Goal: Task Accomplishment & Management: Manage account settings

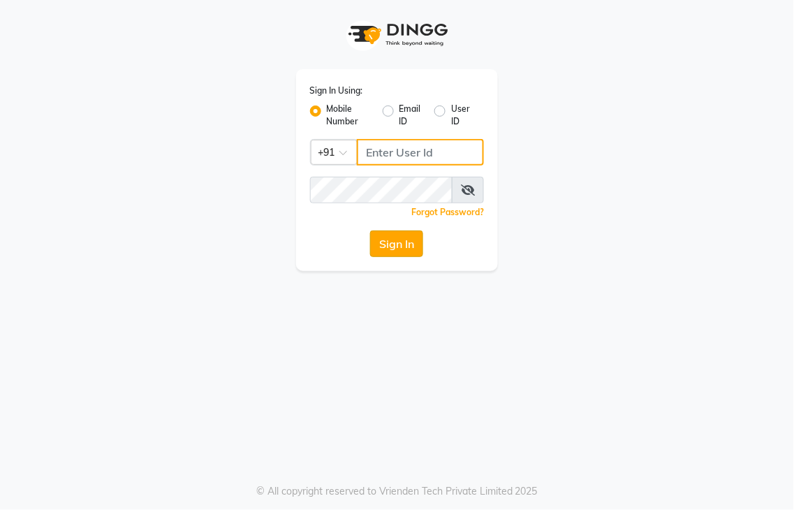
type input "8437883999"
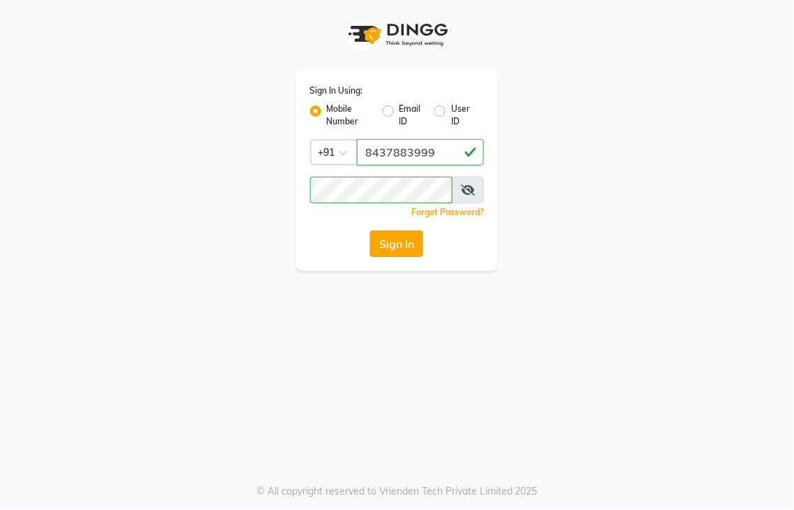
click at [382, 244] on button "Sign In" at bounding box center [396, 243] width 53 height 27
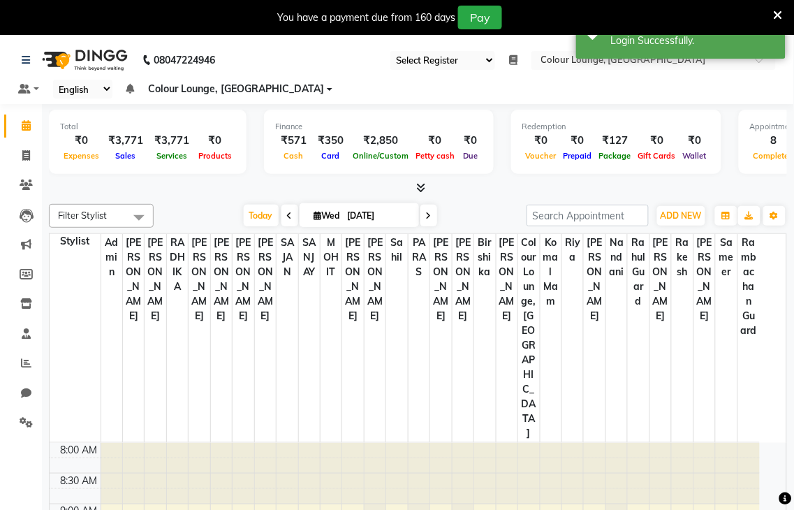
select select "83"
select select "en"
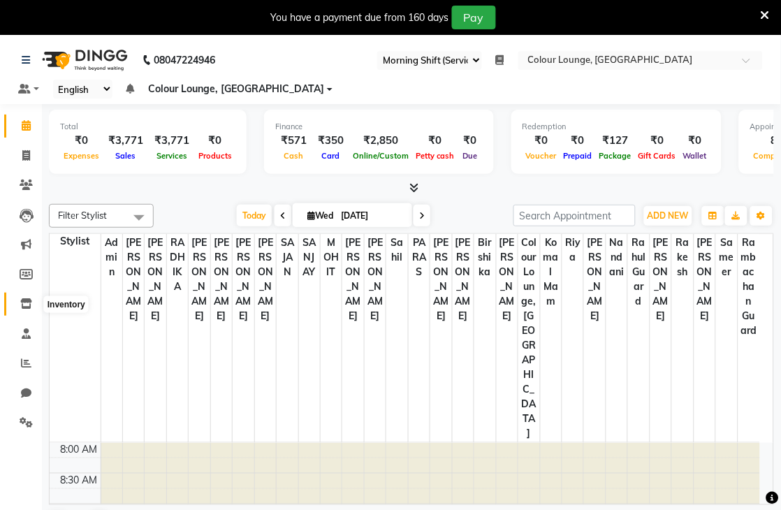
click at [27, 306] on icon at bounding box center [26, 303] width 12 height 10
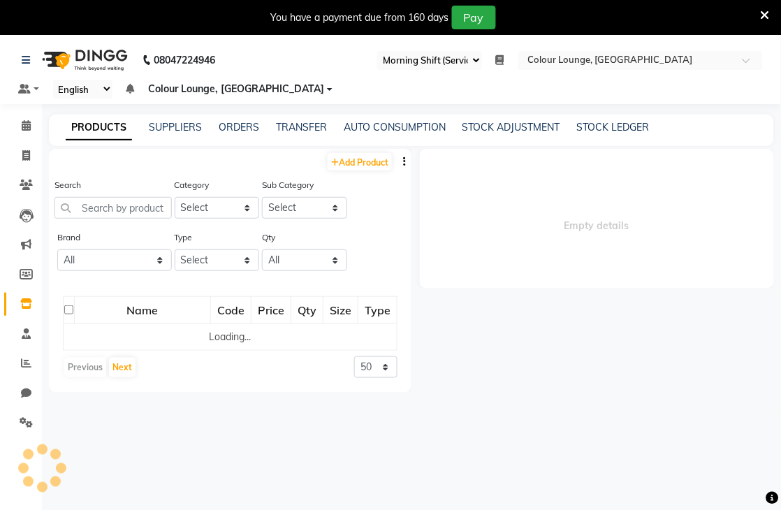
select select
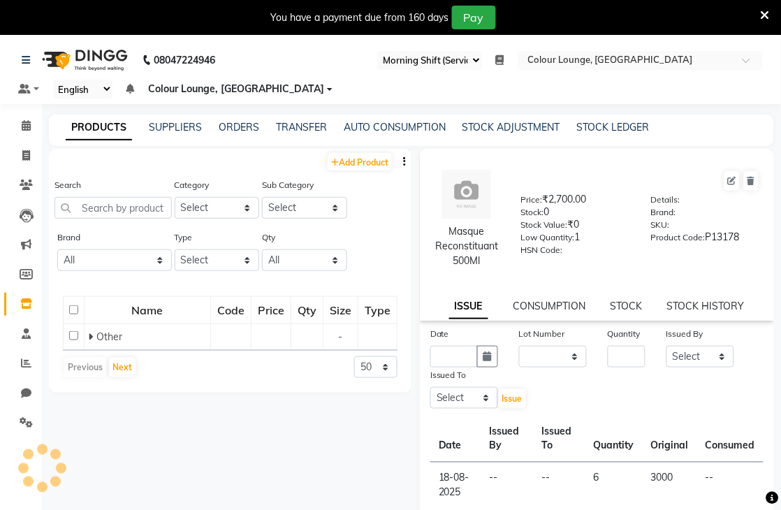
click at [351, 171] on div "Add Product" at bounding box center [230, 160] width 362 height 23
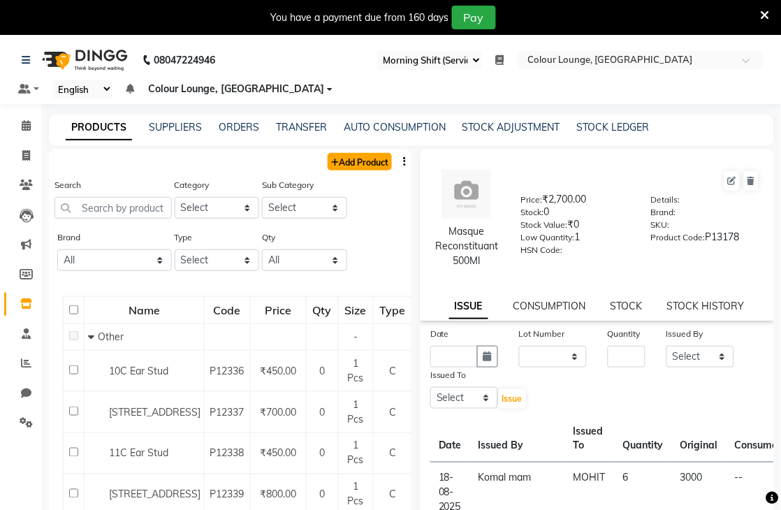
click at [339, 155] on link "Add Product" at bounding box center [359, 161] width 64 height 17
select select "true"
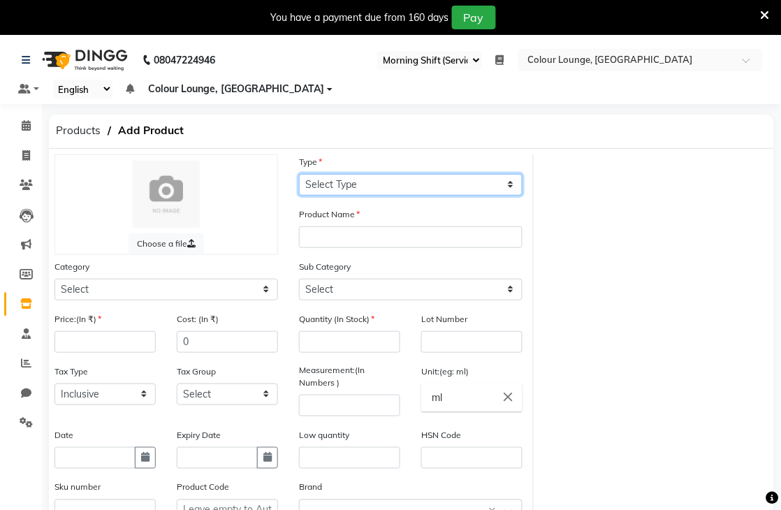
click at [377, 183] on select "Select Type Both Retail Consumable" at bounding box center [410, 185] width 223 height 22
select select "C"
click at [299, 174] on select "Select Type Both Retail Consumable" at bounding box center [410, 185] width 223 height 22
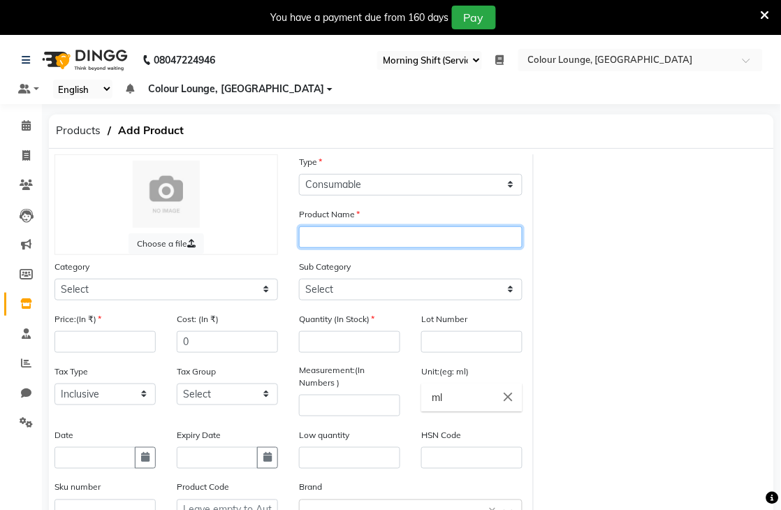
click at [359, 239] on input "text" at bounding box center [410, 237] width 223 height 22
type input "RK ACG SHAMPOO"
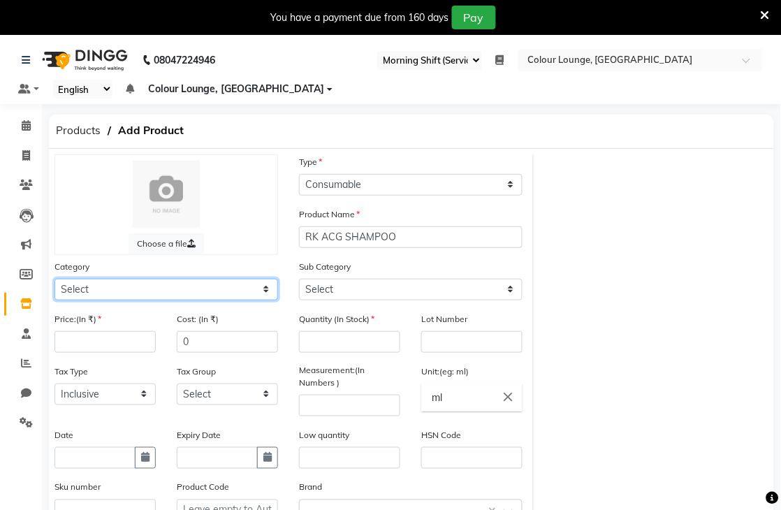
click at [106, 295] on select "Select Hair Skin Makeup Personal Care Appliances [PERSON_NAME] Waxing Disposabl…" at bounding box center [165, 290] width 223 height 22
select select "1390101100"
click at [54, 279] on select "Select Hair Skin Makeup Personal Care Appliances [PERSON_NAME] Waxing Disposabl…" at bounding box center [165, 290] width 223 height 22
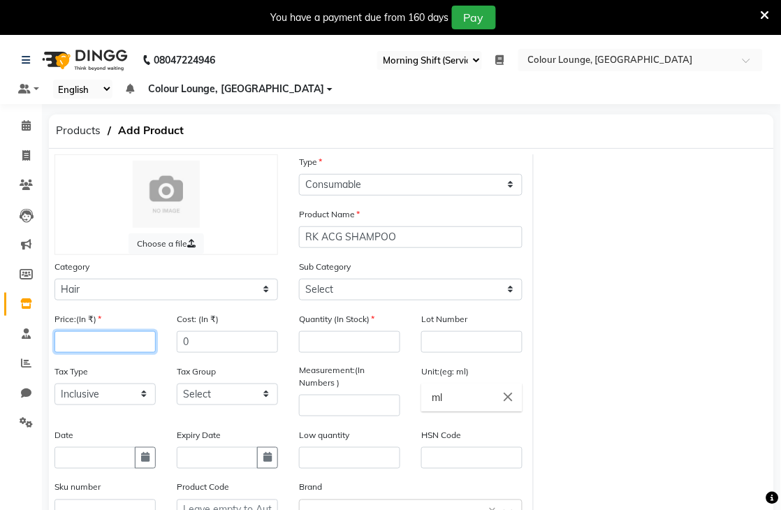
click at [119, 349] on input "number" at bounding box center [104, 342] width 101 height 22
type input "3300"
click at [386, 340] on input "number" at bounding box center [349, 342] width 101 height 22
type input "0"
click at [360, 401] on input "number" at bounding box center [349, 405] width 101 height 22
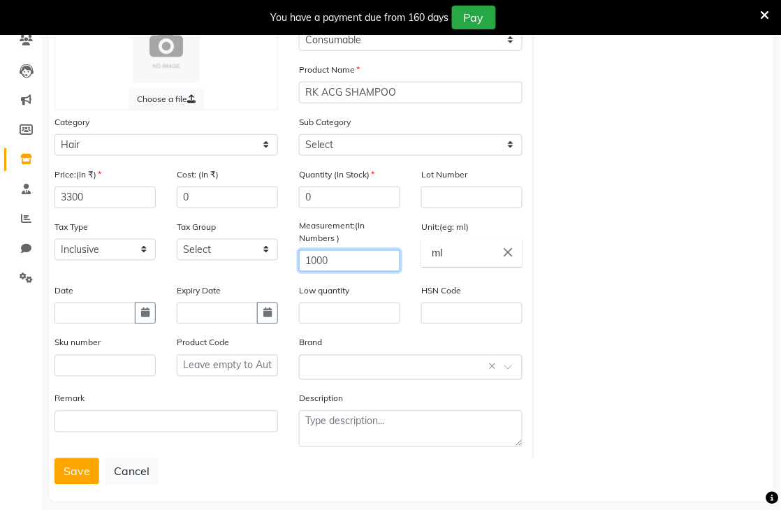
scroll to position [161, 0]
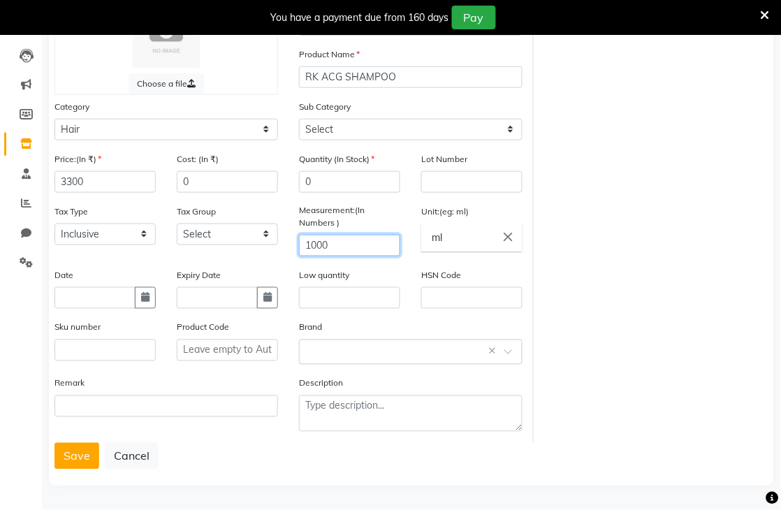
type input "1000"
click at [138, 344] on input "text" at bounding box center [104, 350] width 101 height 22
click at [85, 470] on div "Choose a file Type Select Type Both Retail Consumable Product Name RK ACG SHAMP…" at bounding box center [411, 237] width 725 height 497
click at [72, 455] on button "Save" at bounding box center [76, 456] width 45 height 27
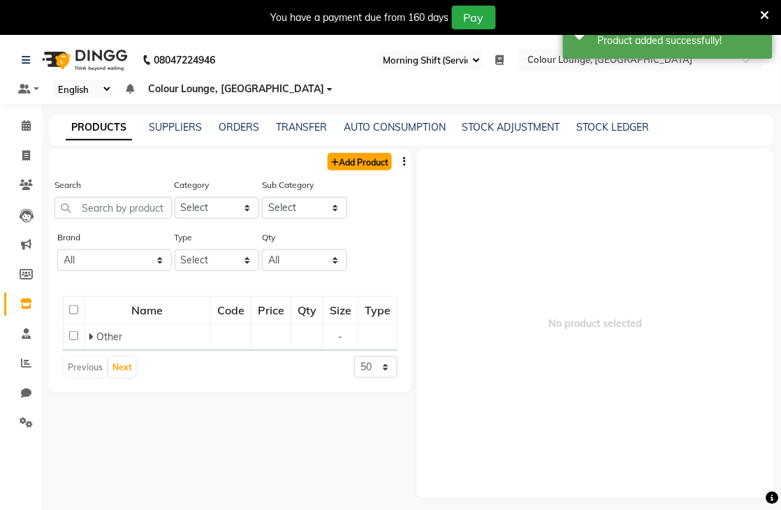
click at [369, 163] on link "Add Product" at bounding box center [359, 161] width 64 height 17
select select "true"
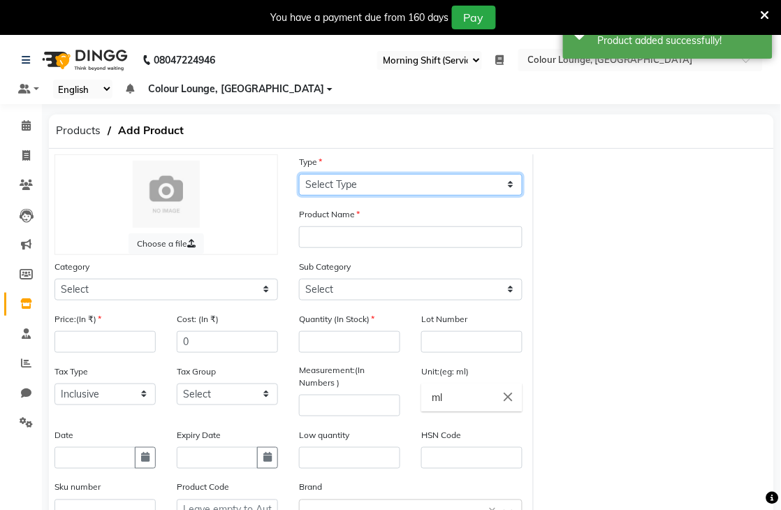
click at [376, 190] on select "Select Type Both Retail Consumable" at bounding box center [410, 185] width 223 height 22
select select "R"
click at [299, 174] on select "Select Type Both Retail Consumable" at bounding box center [410, 185] width 223 height 22
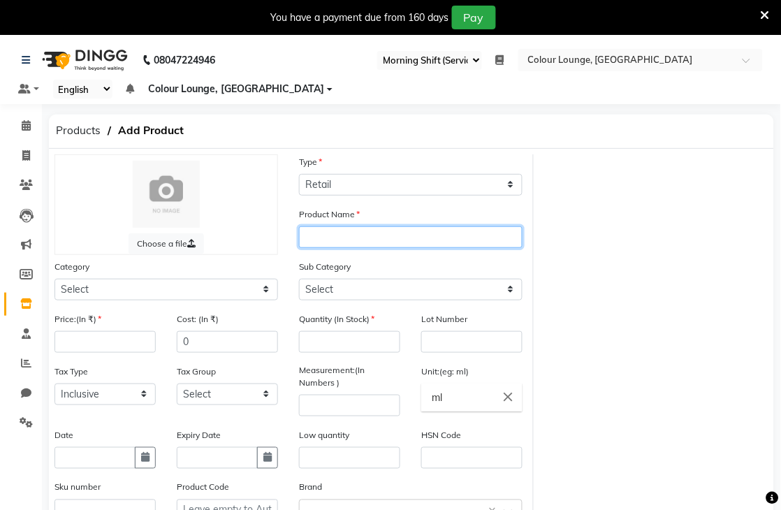
click at [355, 226] on div "Product Name" at bounding box center [410, 227] width 223 height 41
type input "RK AGC CONDITIONER"
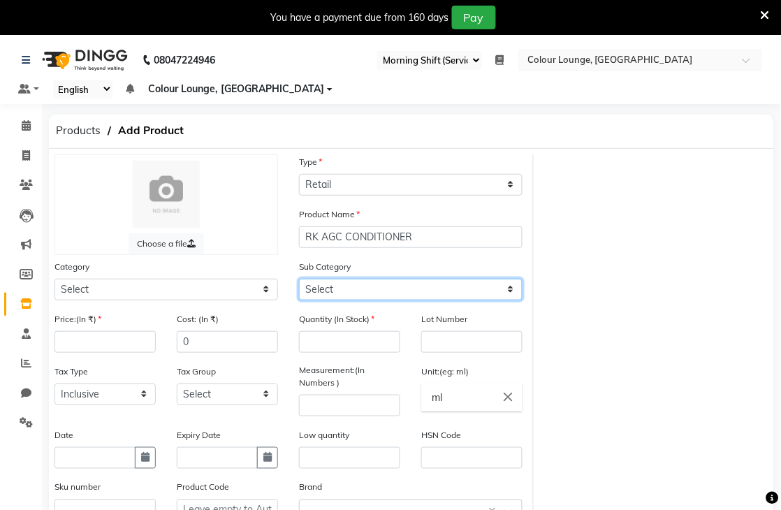
drag, startPoint x: 403, startPoint y: 284, endPoint x: 390, endPoint y: 285, distance: 13.3
click at [404, 285] on select "Select" at bounding box center [410, 290] width 223 height 22
click at [377, 291] on select "Select" at bounding box center [410, 290] width 223 height 22
click at [377, 288] on select "Select" at bounding box center [410, 290] width 223 height 22
click at [375, 287] on select "Select" at bounding box center [410, 290] width 223 height 22
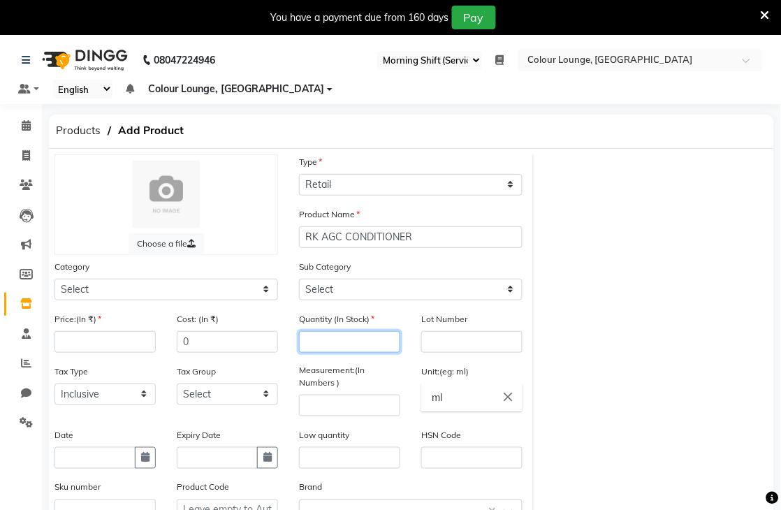
click at [367, 342] on input "number" at bounding box center [349, 342] width 101 height 22
type input "0"
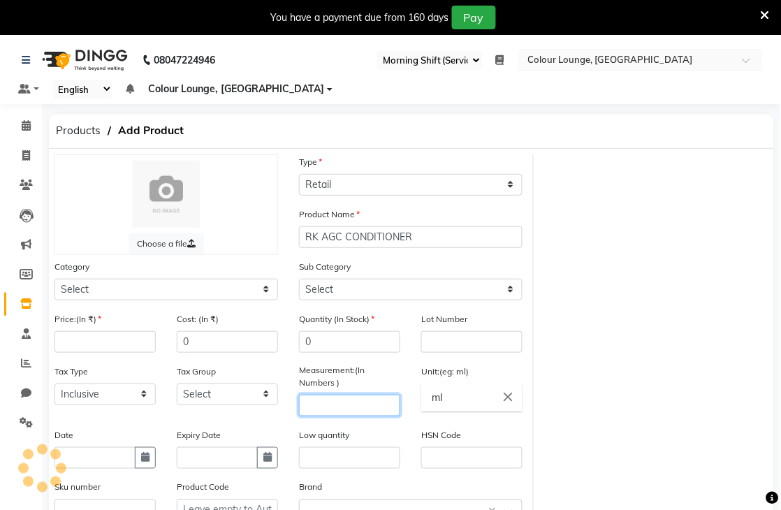
click at [344, 408] on input "number" at bounding box center [349, 405] width 101 height 22
type input "1000"
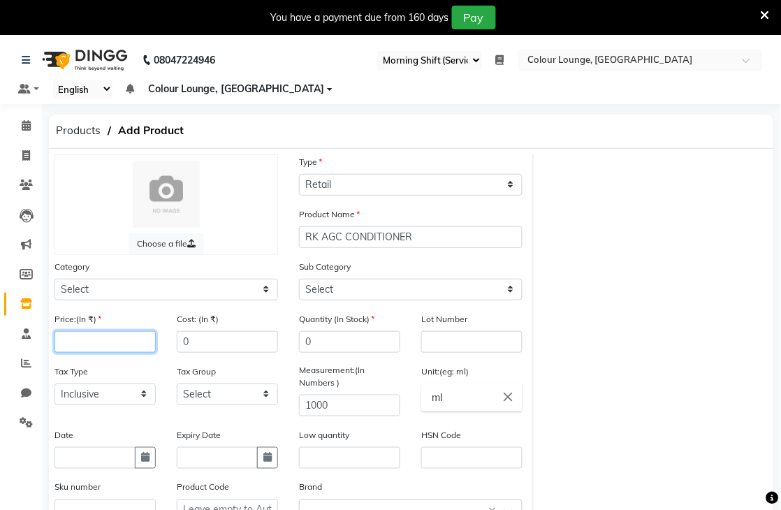
click at [103, 346] on input "number" at bounding box center [104, 342] width 101 height 22
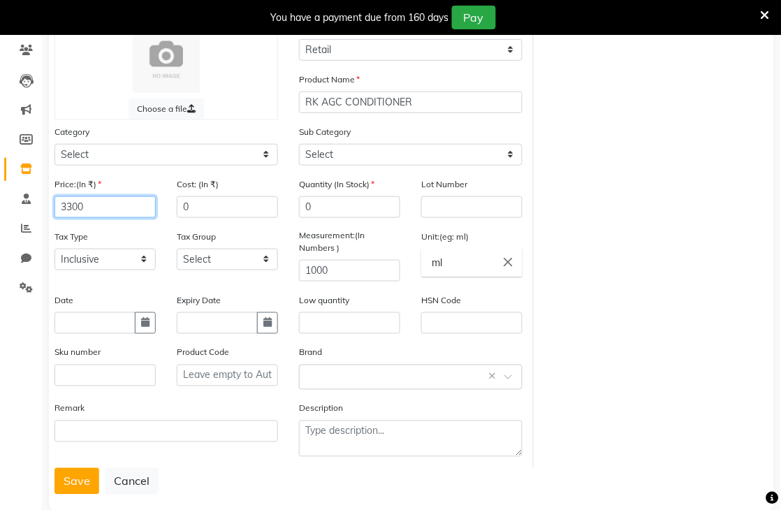
scroll to position [161, 0]
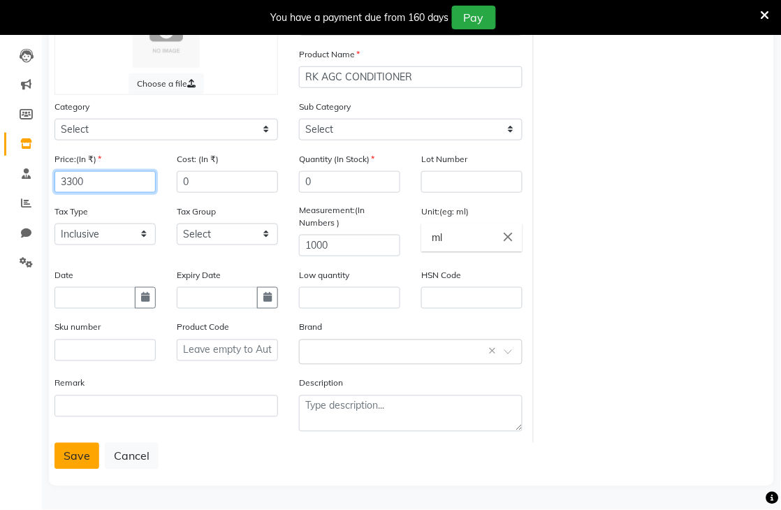
type input "3300"
click at [67, 469] on button "Save" at bounding box center [76, 456] width 45 height 27
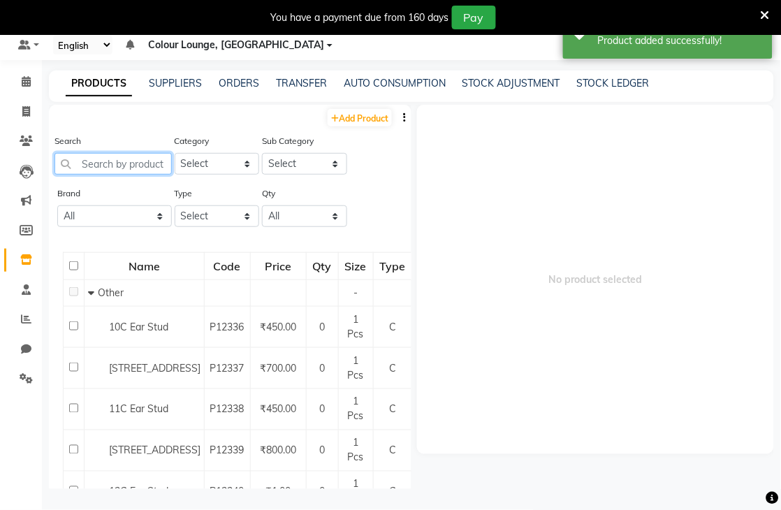
click at [120, 158] on input "text" at bounding box center [112, 164] width 117 height 22
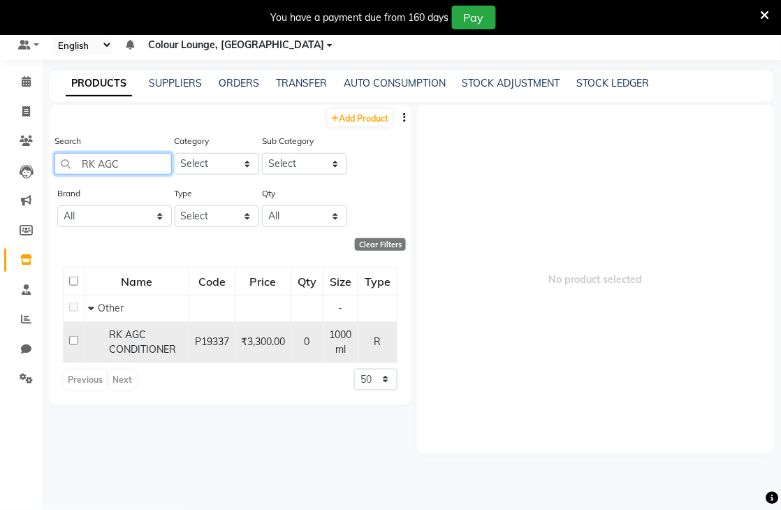
type input "RK AGC"
click at [155, 347] on span "RK AGC CONDITIONER" at bounding box center [142, 341] width 67 height 27
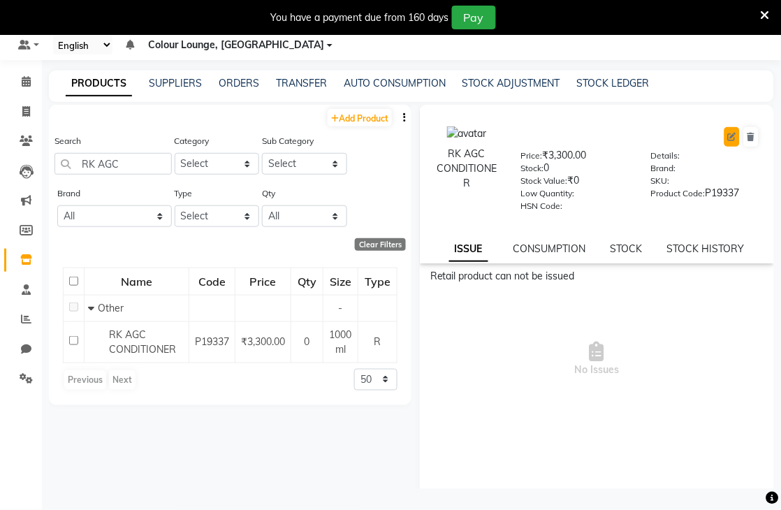
click at [728, 133] on icon at bounding box center [732, 137] width 8 height 8
select select "true"
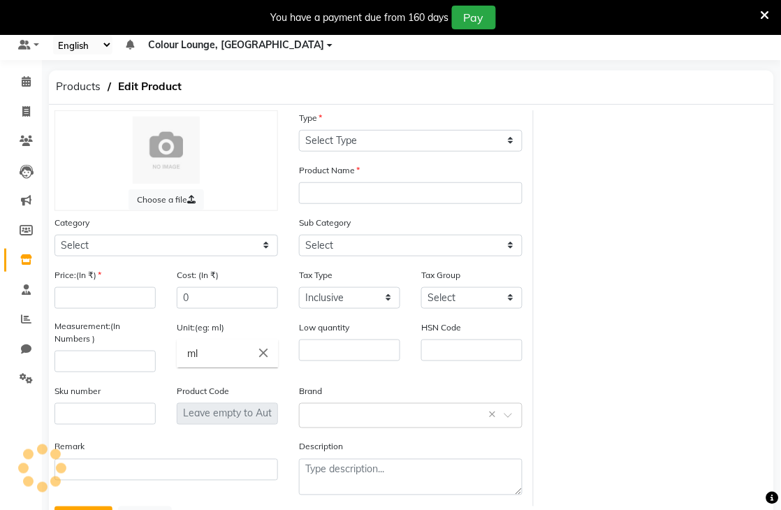
select select "R"
type input "RK AGC CONDITIONER"
select select "1390101000"
select select
type input "3300"
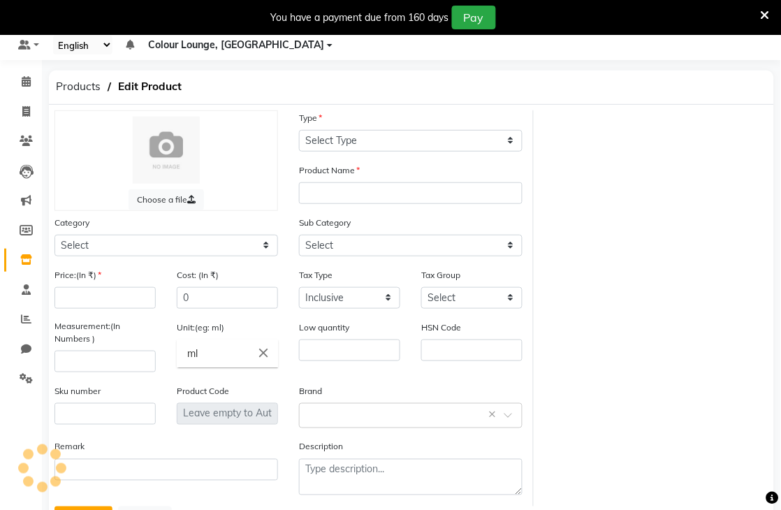
type input "1000"
type input "P19337"
select select "1390101002"
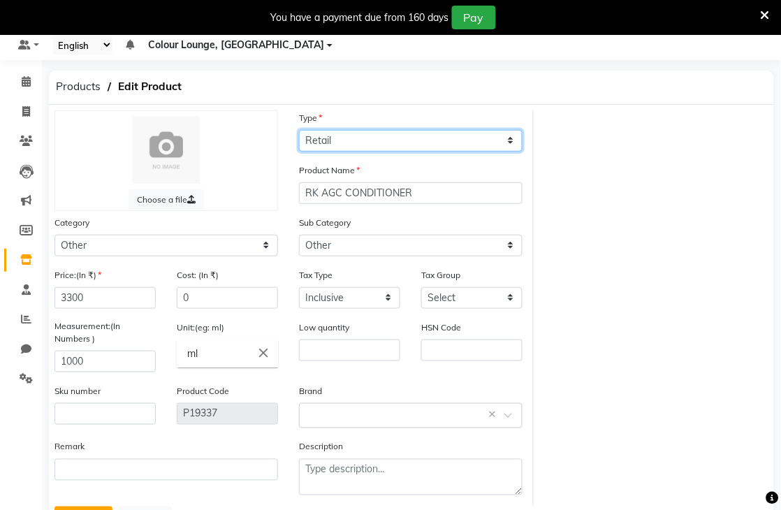
click at [387, 140] on select "Select Type Both Retail Consumable" at bounding box center [410, 141] width 223 height 22
select select "C"
click at [299, 130] on select "Select Type Both Retail Consumable" at bounding box center [410, 141] width 223 height 22
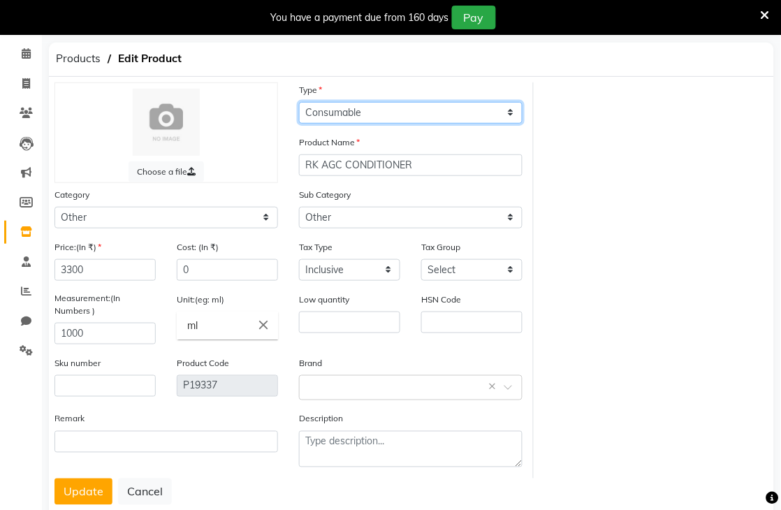
scroll to position [108, 0]
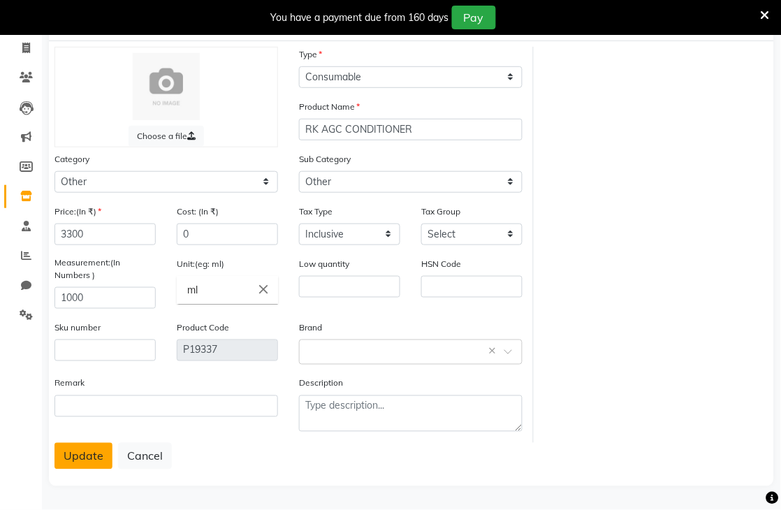
click at [89, 457] on button "Update" at bounding box center [83, 456] width 58 height 27
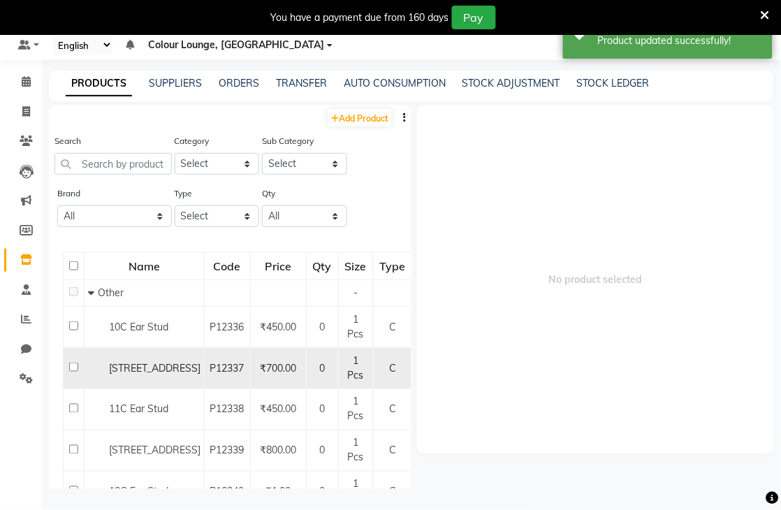
scroll to position [44, 0]
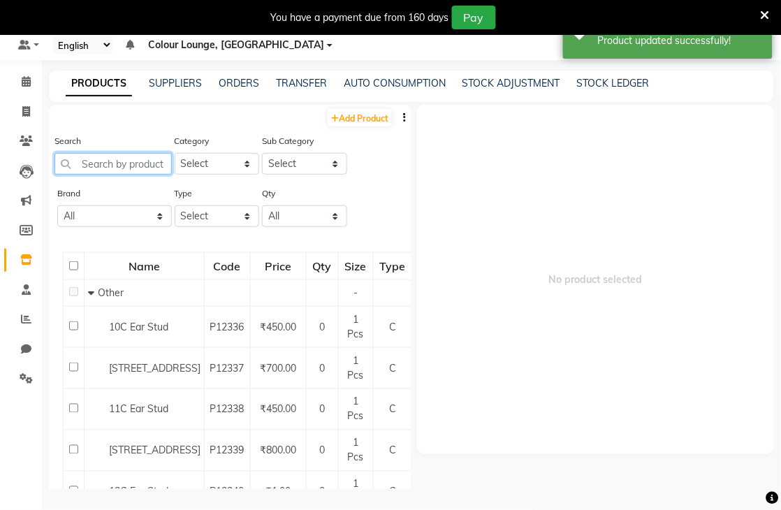
click at [124, 163] on input "text" at bounding box center [112, 164] width 117 height 22
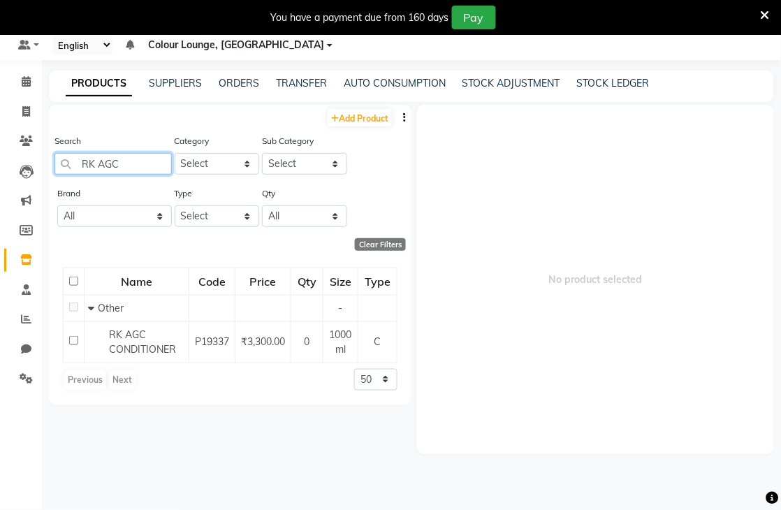
type input "RK AGC"
click at [224, 220] on select "Select Both Retail Consumable" at bounding box center [217, 216] width 85 height 22
select select "C"
click at [175, 205] on select "Select Both Retail Consumable" at bounding box center [217, 216] width 85 height 22
click at [152, 164] on input "RK AGC" at bounding box center [112, 164] width 117 height 22
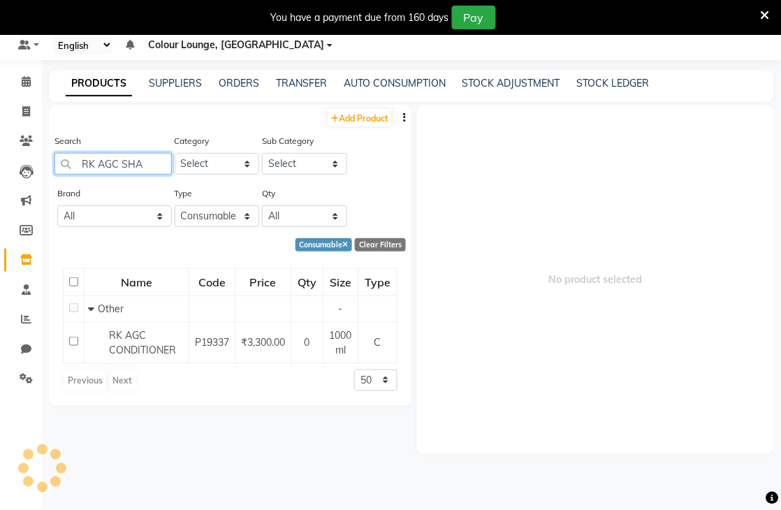
type input "RK AGC SHAM"
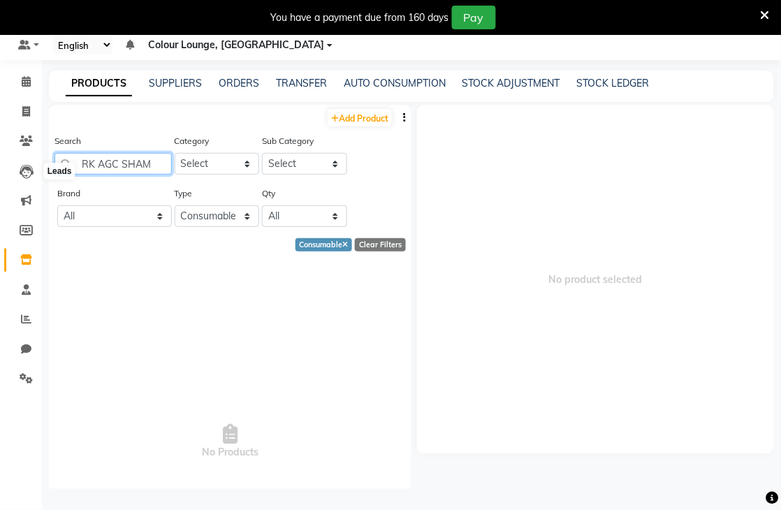
drag, startPoint x: 163, startPoint y: 163, endPoint x: 1, endPoint y: 172, distance: 162.3
click at [0, 172] on app-home "08047224946 Select Register Morning Shift (Service) Evening Shift (Service) Dai…" at bounding box center [390, 250] width 781 height 519
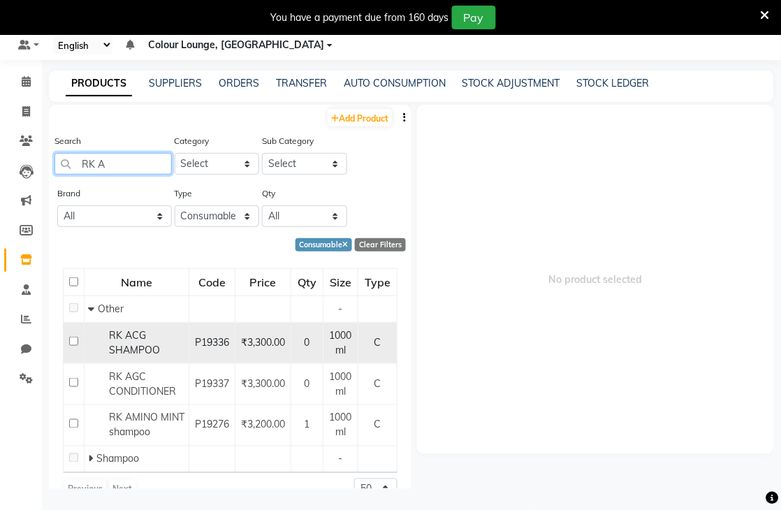
type input "RK A"
click at [142, 342] on span "RK ACG SHAMPOO" at bounding box center [134, 342] width 51 height 27
select select
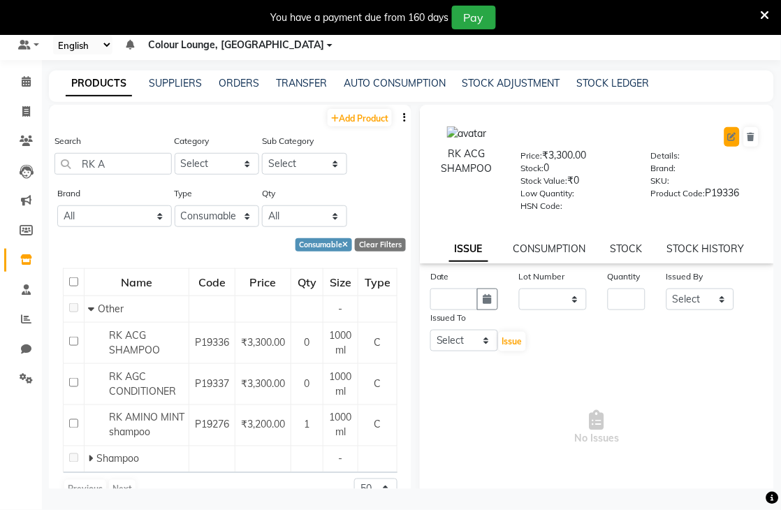
click at [724, 142] on button at bounding box center [731, 137] width 15 height 20
select select "true"
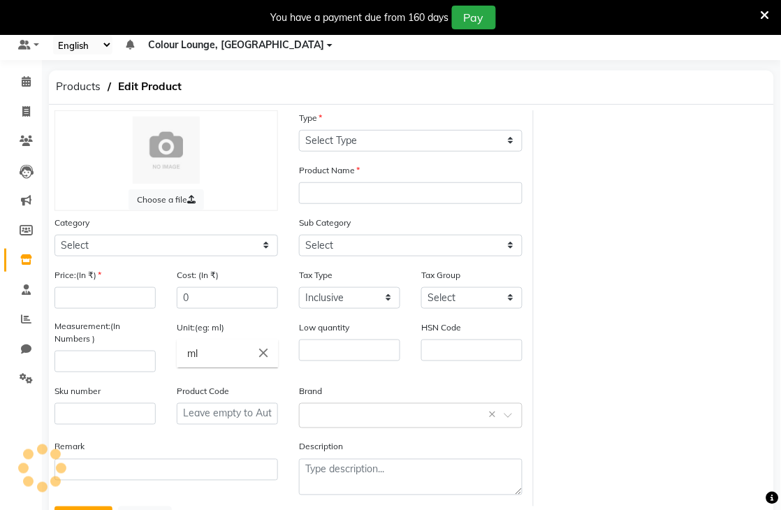
select select "C"
type input "RK ACG SHAMPOO"
select select
type input "3300"
type input "1000"
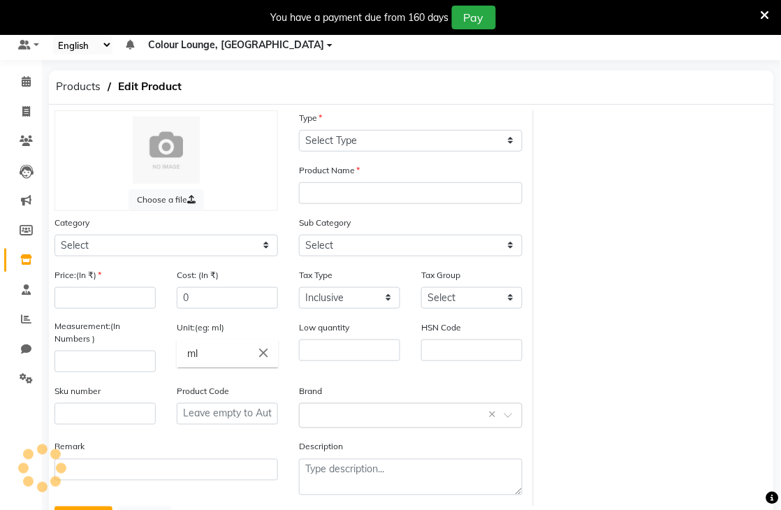
type input "P19336"
select select "1390101000"
select select "1390101002"
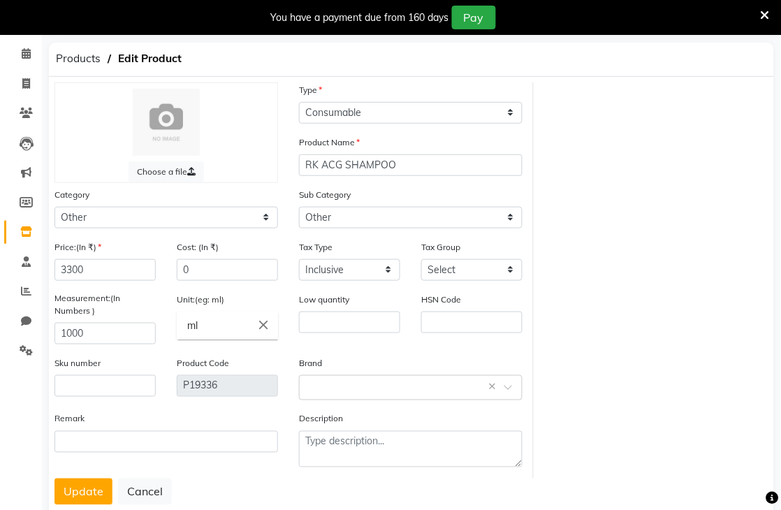
scroll to position [108, 0]
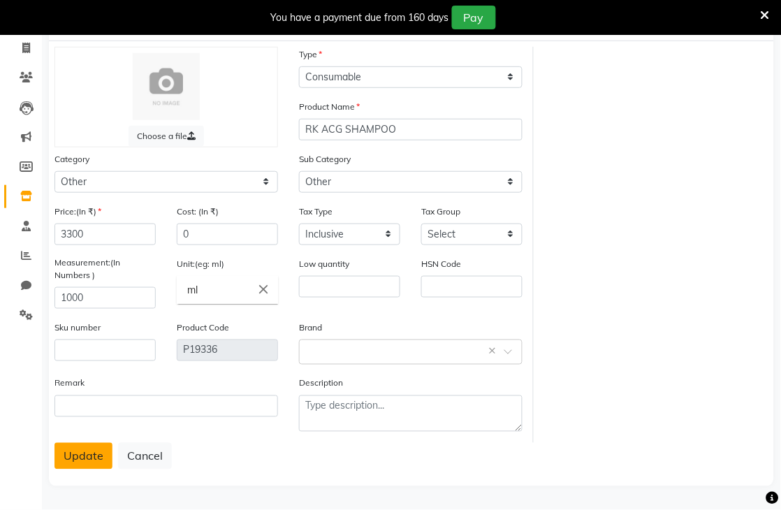
click at [105, 455] on button "Update" at bounding box center [83, 456] width 58 height 27
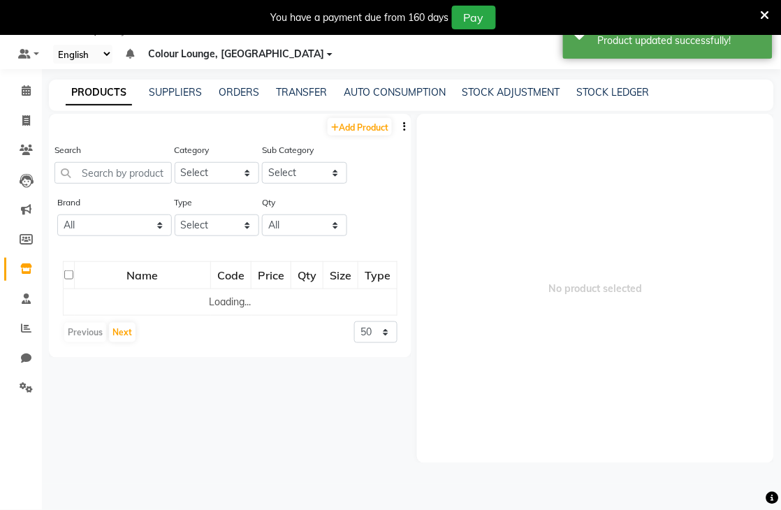
scroll to position [44, 0]
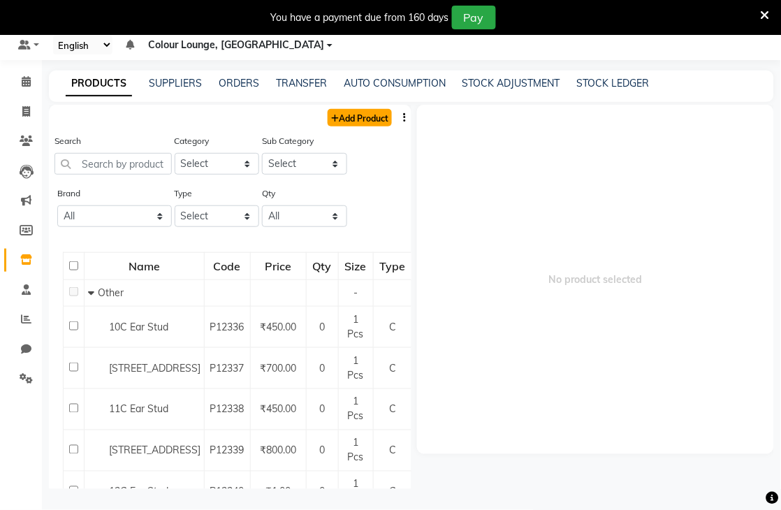
click at [376, 115] on link "Add Product" at bounding box center [359, 117] width 64 height 17
select select "true"
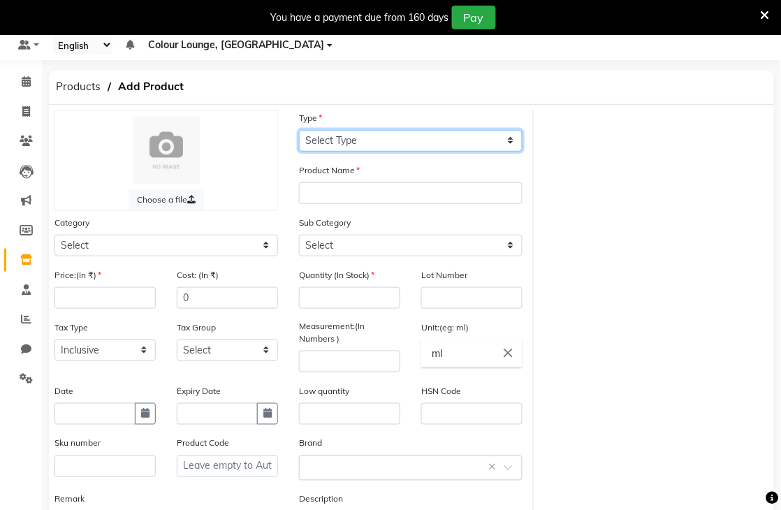
click at [333, 135] on select "Select Type Both Retail Consumable" at bounding box center [410, 141] width 223 height 22
select select "R"
click at [299, 130] on select "Select Type Both Retail Consumable" at bounding box center [410, 141] width 223 height 22
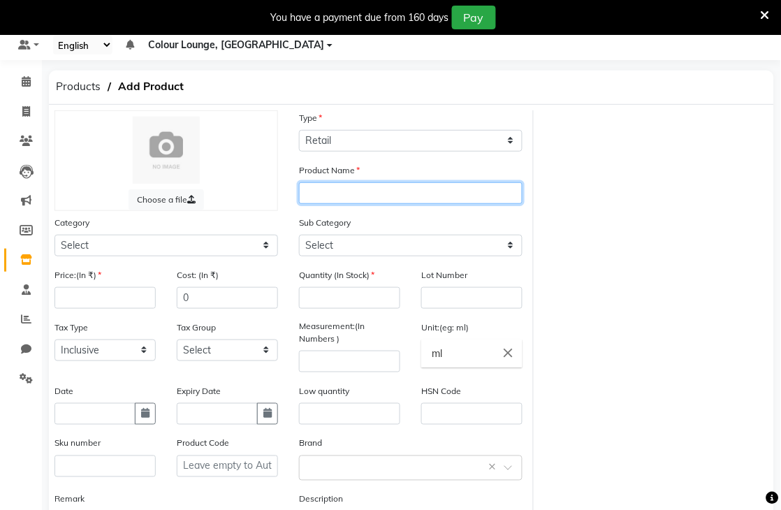
click at [351, 189] on input "text" at bounding box center [410, 193] width 223 height 22
type input "RK AGC CONDTIONER"
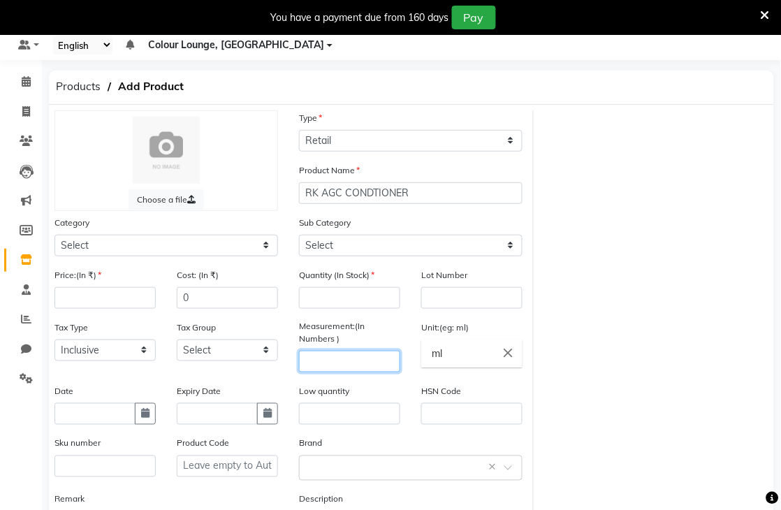
click at [359, 360] on input "number" at bounding box center [349, 362] width 101 height 22
type input "300"
click at [461, 256] on div "Sub Category Select" at bounding box center [410, 241] width 244 height 52
drag, startPoint x: 443, startPoint y: 232, endPoint x: 436, endPoint y: 237, distance: 8.4
click at [443, 232] on div "Sub Category Select" at bounding box center [410, 235] width 223 height 41
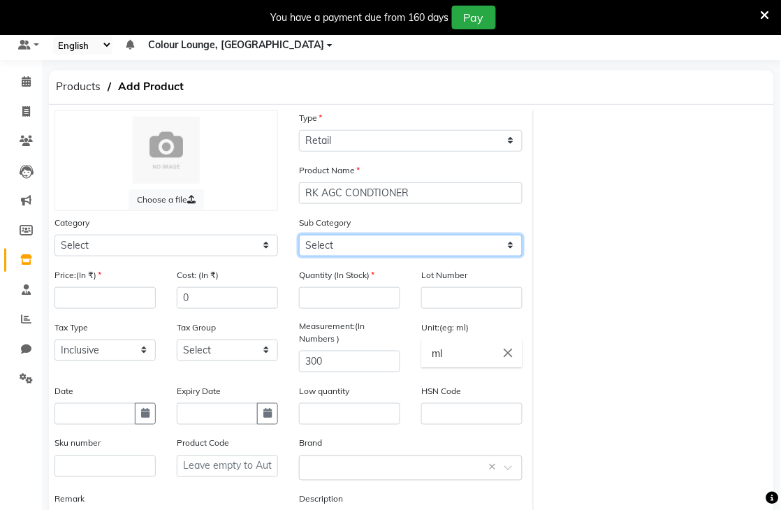
click at [413, 244] on select "Select" at bounding box center [410, 246] width 223 height 22
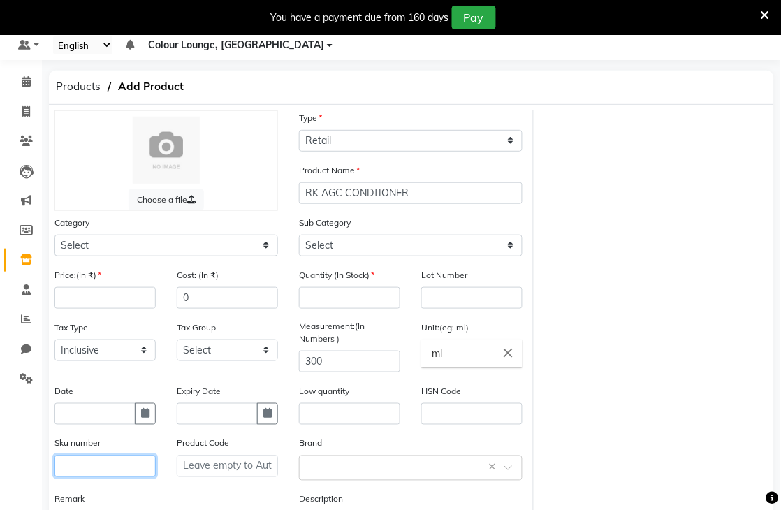
click at [99, 459] on input "text" at bounding box center [104, 466] width 101 height 22
click at [135, 292] on input "number" at bounding box center [104, 298] width 101 height 22
type input "2500"
click at [134, 472] on input "text" at bounding box center [104, 466] width 101 height 22
type input "3474637173463"
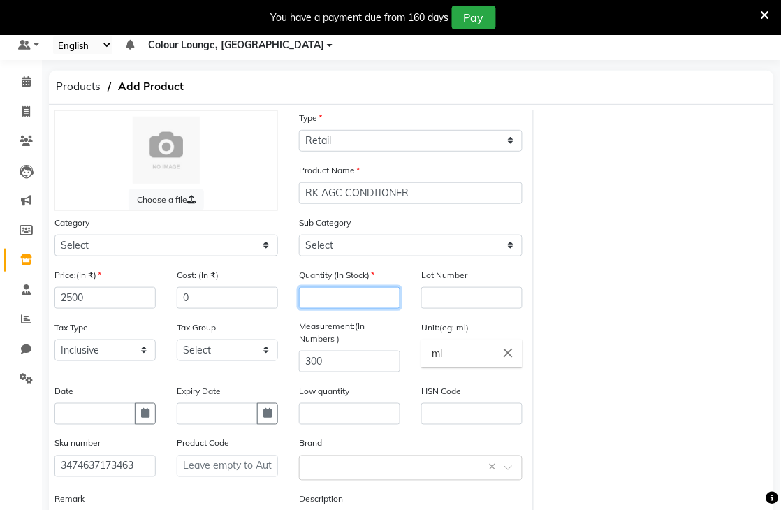
click at [358, 295] on input "number" at bounding box center [349, 298] width 101 height 22
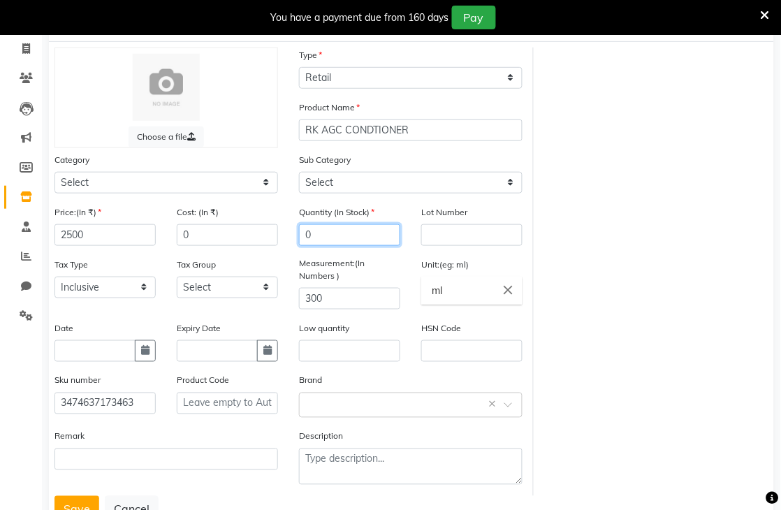
scroll to position [161, 0]
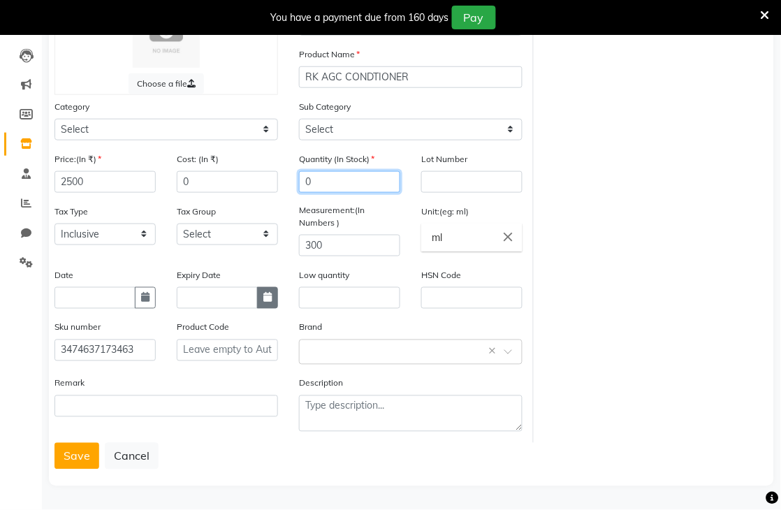
type input "0"
click at [266, 297] on icon "button" at bounding box center [267, 298] width 8 height 10
select select "9"
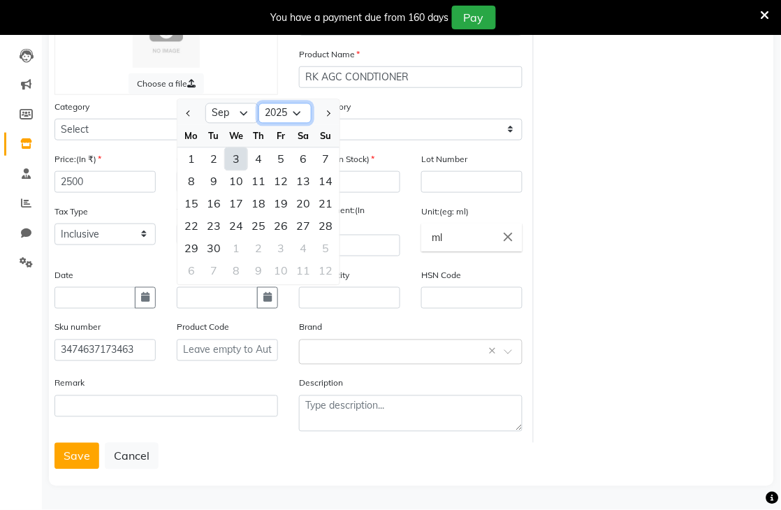
click at [293, 121] on select "2015 2016 2017 2018 2019 2020 2021 2022 2023 2024 2025 2026 2027 2028 2029 2030…" at bounding box center [284, 113] width 53 height 21
select select "2027"
click at [258, 103] on select "2015 2016 2017 2018 2019 2020 2021 2022 2023 2024 2025 2026 2027 2028 2029 2030…" at bounding box center [284, 113] width 53 height 21
drag, startPoint x: 242, startPoint y: 127, endPoint x: 236, endPoint y: 119, distance: 10.5
click at [240, 126] on div "We" at bounding box center [236, 135] width 22 height 22
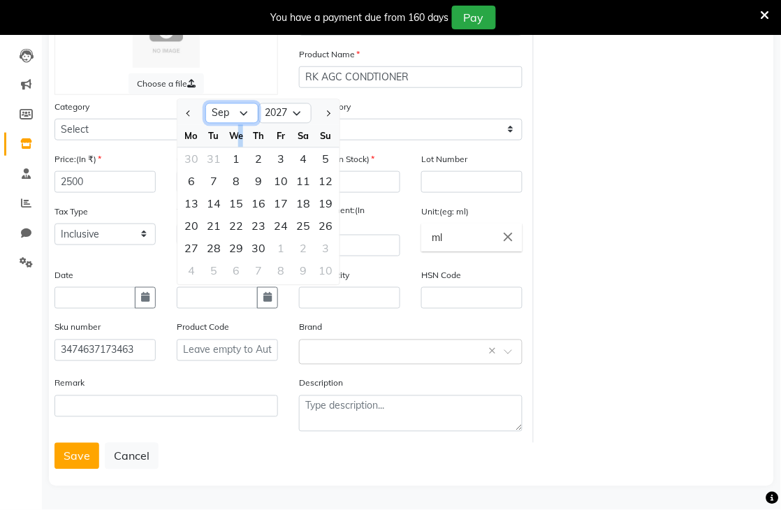
click at [236, 119] on select "Jan Feb Mar Apr May Jun [DATE] Aug Sep Oct Nov Dec" at bounding box center [231, 113] width 53 height 21
select select "12"
click at [205, 103] on select "Jan Feb Mar Apr May Jun [DATE] Aug Sep Oct Nov Dec" at bounding box center [231, 113] width 53 height 21
click at [283, 247] on div "31" at bounding box center [281, 248] width 22 height 22
type input "[DATE]"
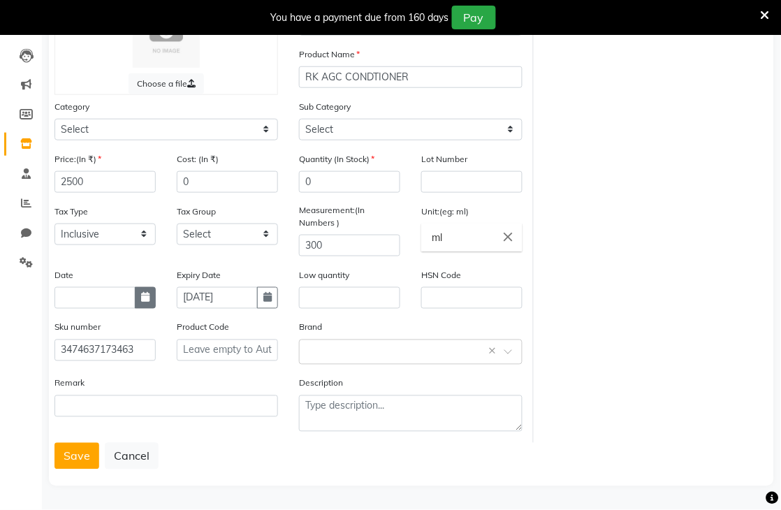
click at [148, 295] on button "button" at bounding box center [145, 298] width 21 height 22
select select "9"
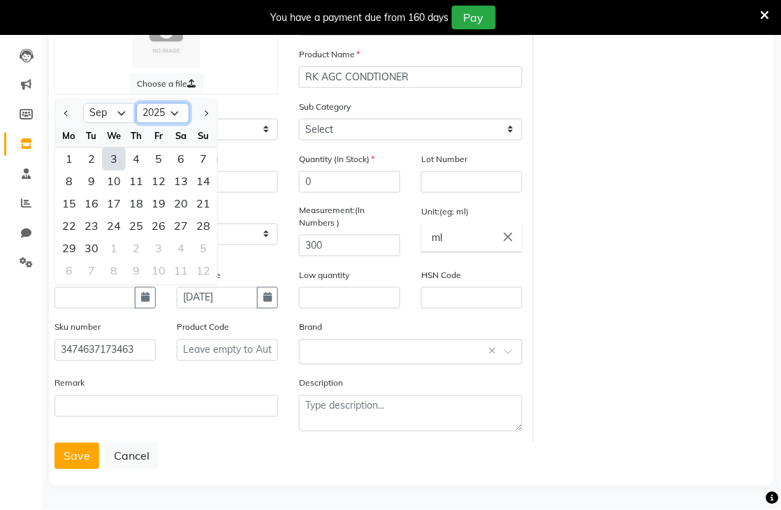
click at [158, 121] on select "2015 2016 2017 2018 2019 2020 2021 2022 2023 2024 2025 2026 2027 2028 2029 2030…" at bounding box center [162, 113] width 53 height 21
select select "2024"
click at [136, 103] on select "2015 2016 2017 2018 2019 2020 2021 2022 2023 2024 2025 2026 2027 2028 2029 2030…" at bounding box center [162, 113] width 53 height 21
click at [124, 114] on select "Jan Feb Mar Apr May Jun [DATE] Aug Sep Oct Nov Dec" at bounding box center [109, 113] width 53 height 21
select select "12"
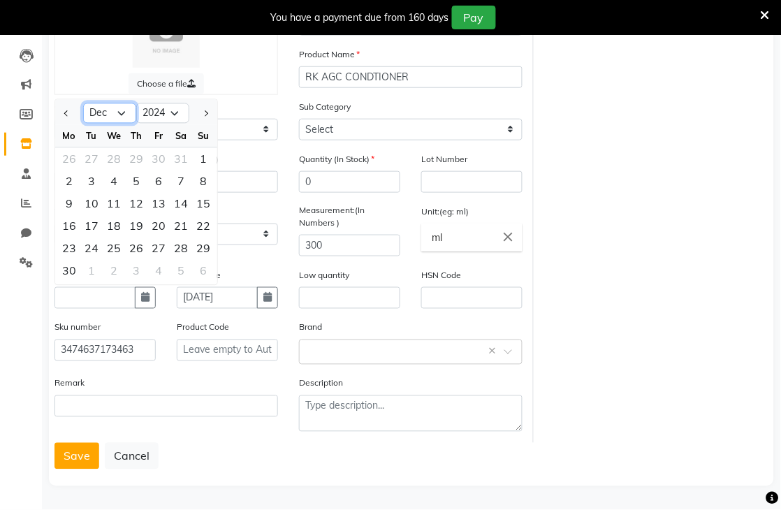
click at [83, 103] on select "Jan Feb Mar Apr May Jun [DATE] Aug Sep Oct Nov Dec" at bounding box center [109, 113] width 53 height 21
click at [95, 273] on div "31" at bounding box center [91, 270] width 22 height 22
type input "[DATE]"
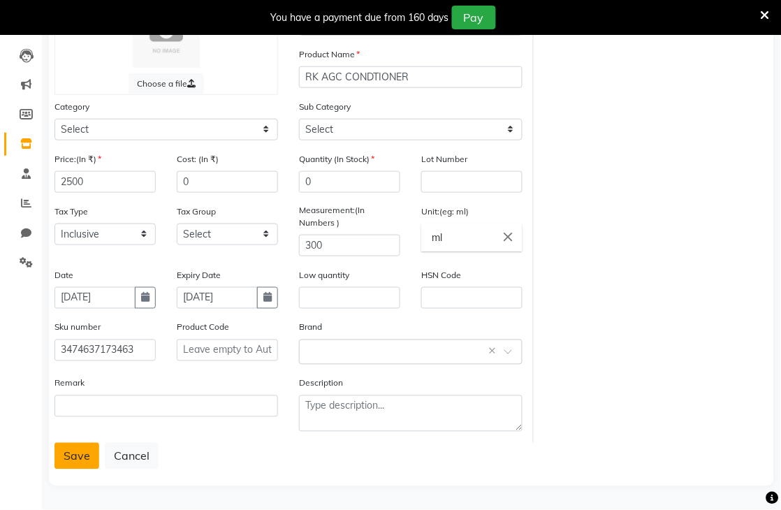
click at [68, 461] on button "Save" at bounding box center [76, 456] width 45 height 27
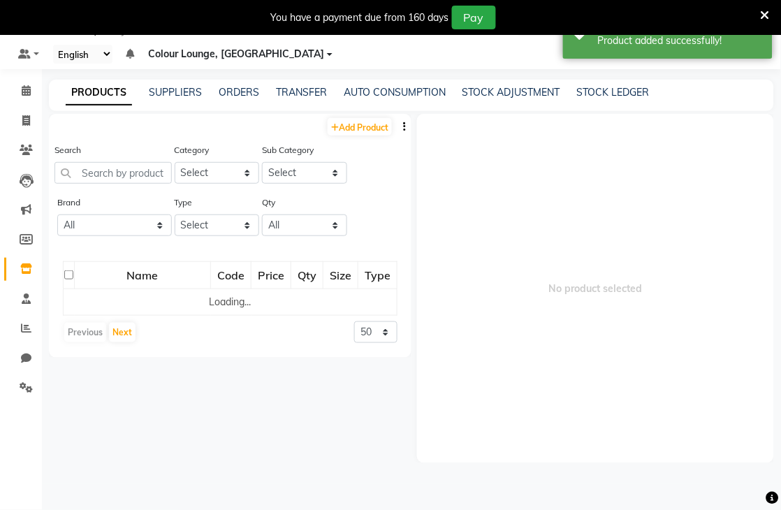
scroll to position [44, 0]
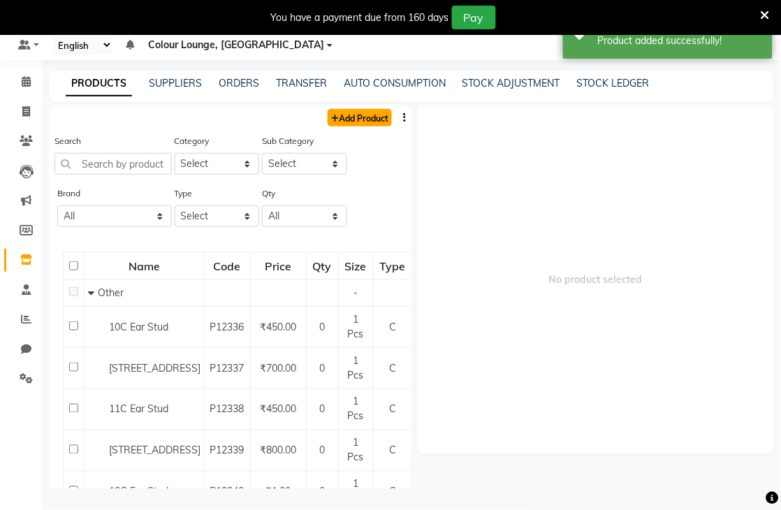
click at [364, 112] on link "Add Product" at bounding box center [359, 117] width 64 height 17
select select "true"
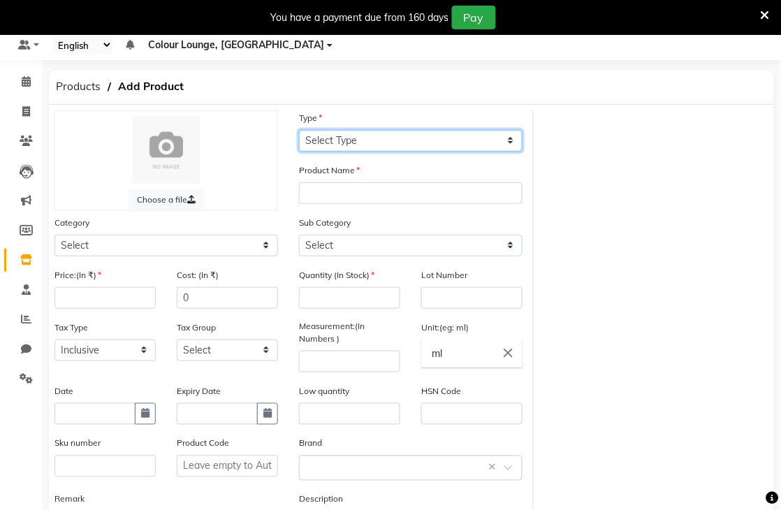
click at [360, 142] on select "Select Type Both Retail Consumable" at bounding box center [410, 141] width 223 height 22
select select "R"
click at [299, 130] on select "Select Type Both Retail Consumable" at bounding box center [410, 141] width 223 height 22
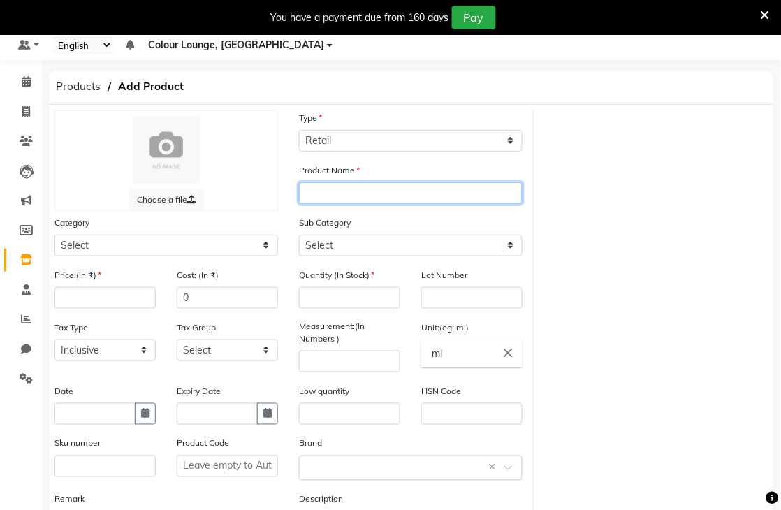
click at [339, 184] on input "text" at bounding box center [410, 193] width 223 height 22
type input "RK ACG SHAMPOO"
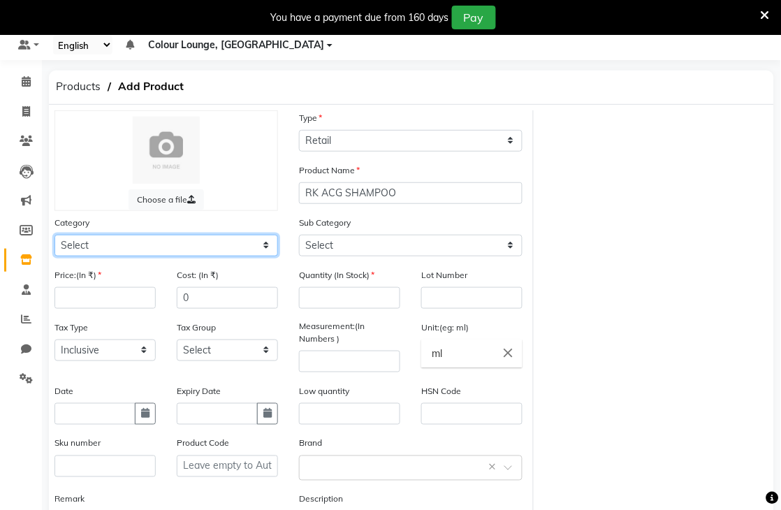
click at [240, 246] on select "Select Hair Skin Makeup Personal Care Appliances [PERSON_NAME] Waxing Disposabl…" at bounding box center [165, 246] width 223 height 22
select select "1390101100"
click at [54, 235] on select "Select Hair Skin Makeup Personal Care Appliances [PERSON_NAME] Waxing Disposabl…" at bounding box center [165, 246] width 223 height 22
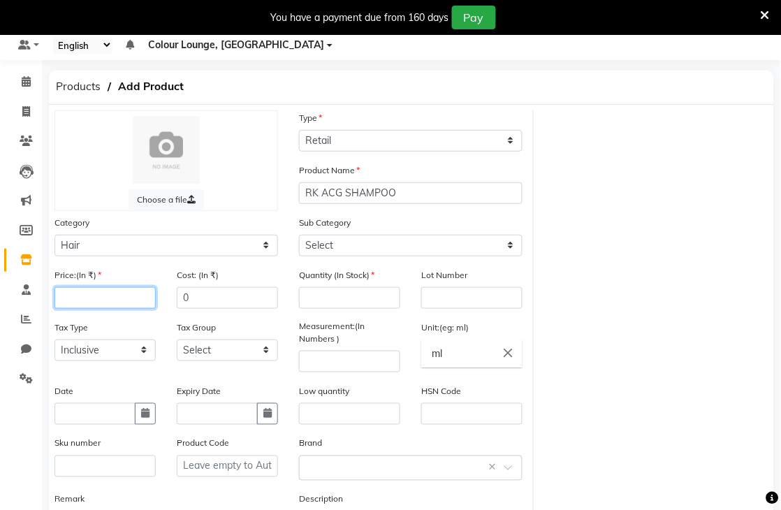
click at [109, 300] on input "number" at bounding box center [104, 298] width 101 height 22
type input "2300"
click at [362, 308] on input "number" at bounding box center [349, 298] width 101 height 22
type input "0"
click at [327, 362] on input "number" at bounding box center [349, 362] width 101 height 22
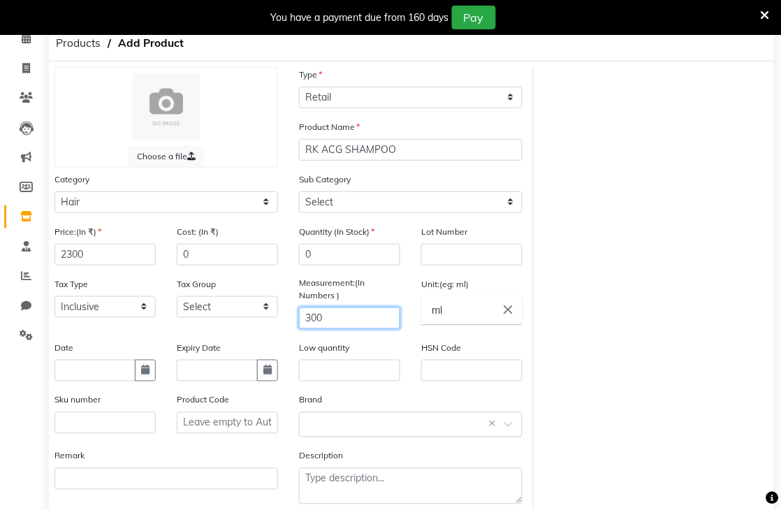
scroll to position [121, 0]
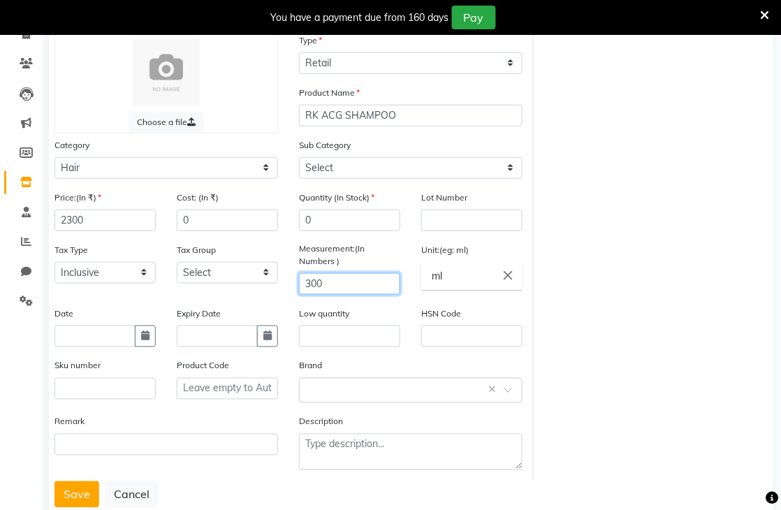
type input "300"
click at [150, 382] on input "text" at bounding box center [104, 389] width 101 height 22
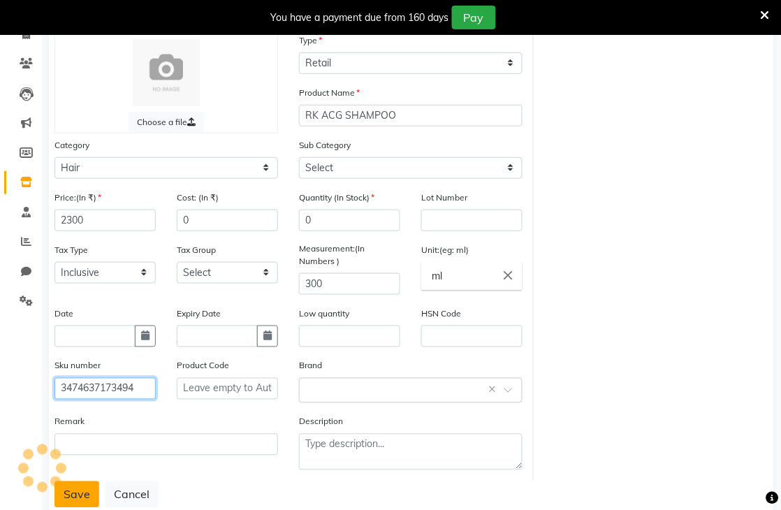
type input "3474637173494"
click at [73, 497] on button "Save" at bounding box center [76, 494] width 45 height 27
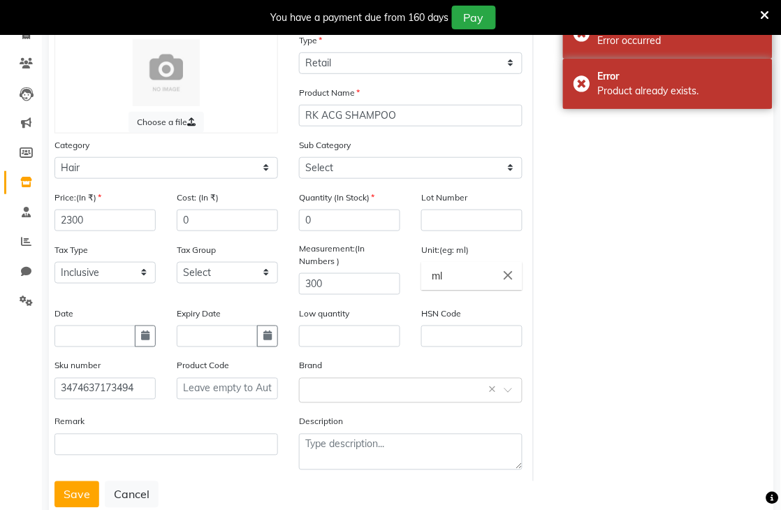
click at [73, 472] on div "Remark" at bounding box center [166, 447] width 244 height 67
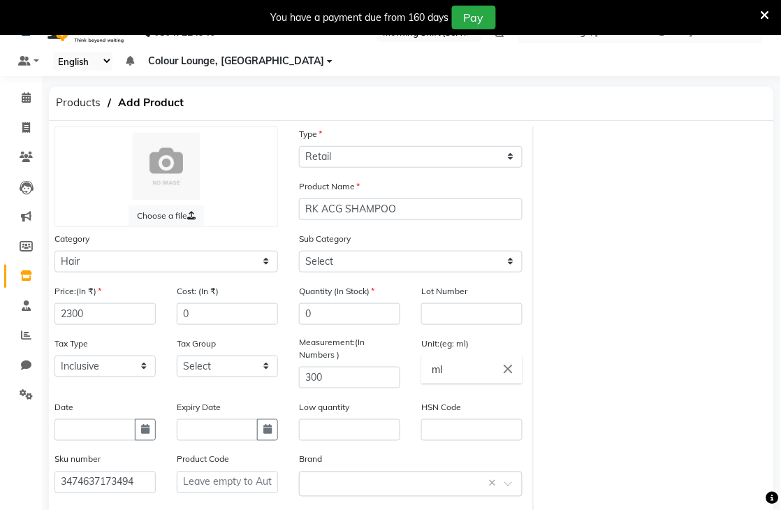
scroll to position [161, 0]
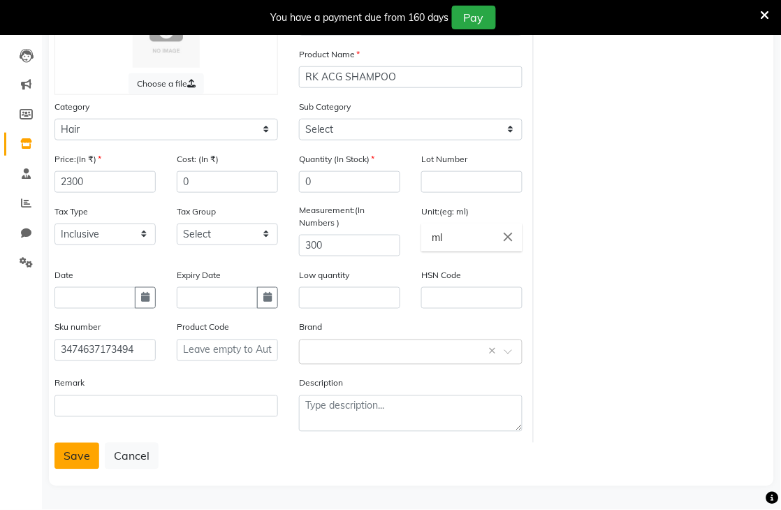
click at [78, 465] on button "Save" at bounding box center [76, 456] width 45 height 27
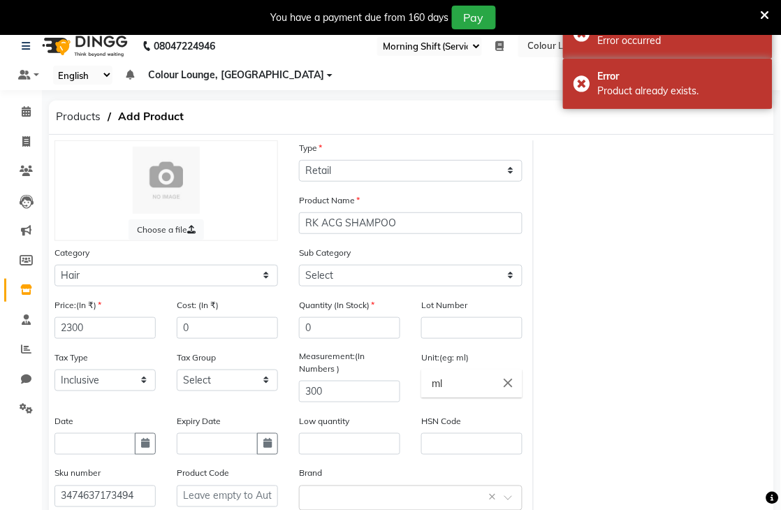
scroll to position [0, 0]
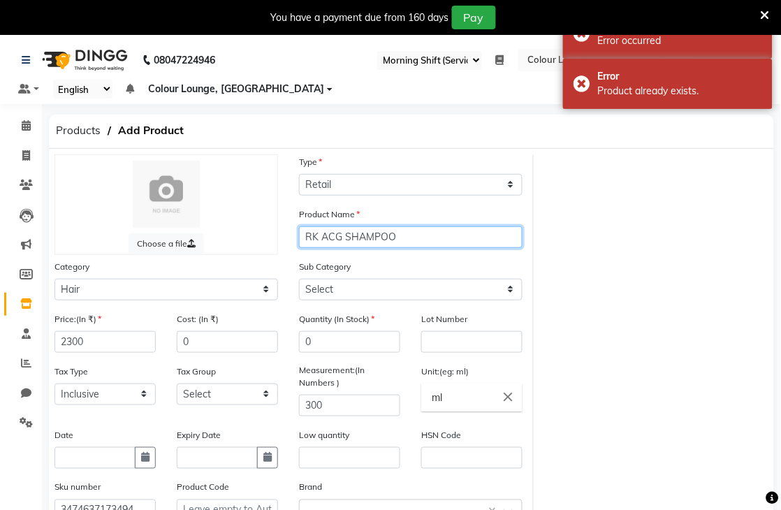
click at [406, 235] on input "RK ACG SHAMPOO" at bounding box center [410, 237] width 223 height 22
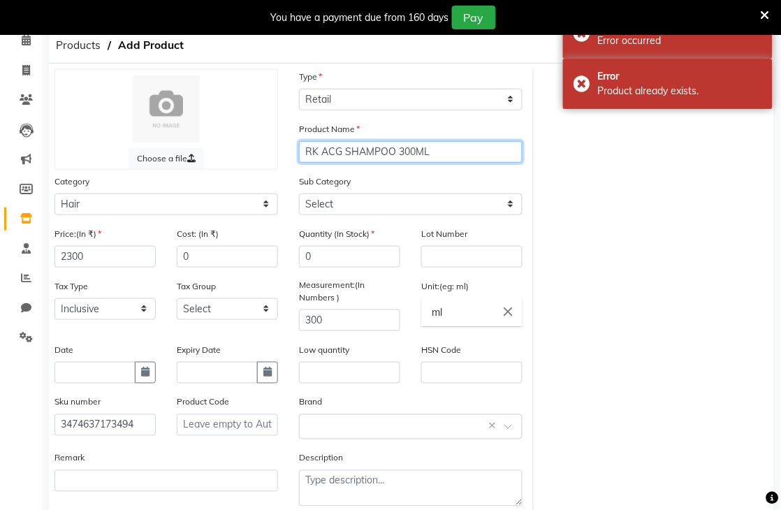
scroll to position [161, 0]
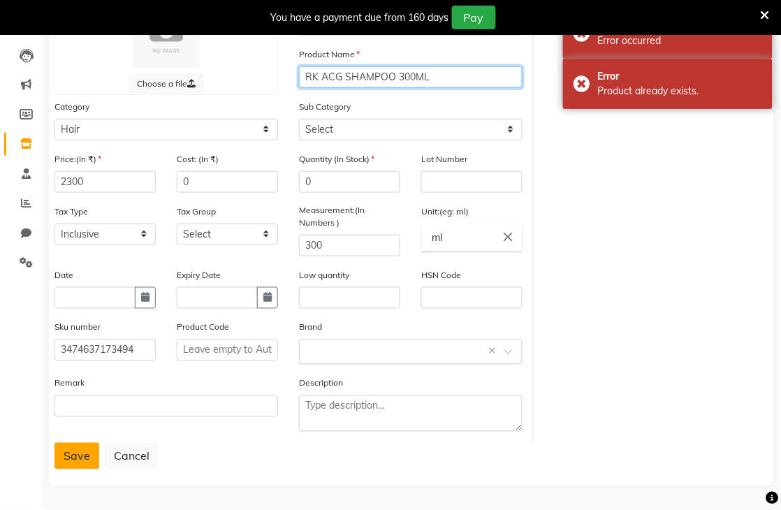
type input "RK ACG SHAMPOO 300ML"
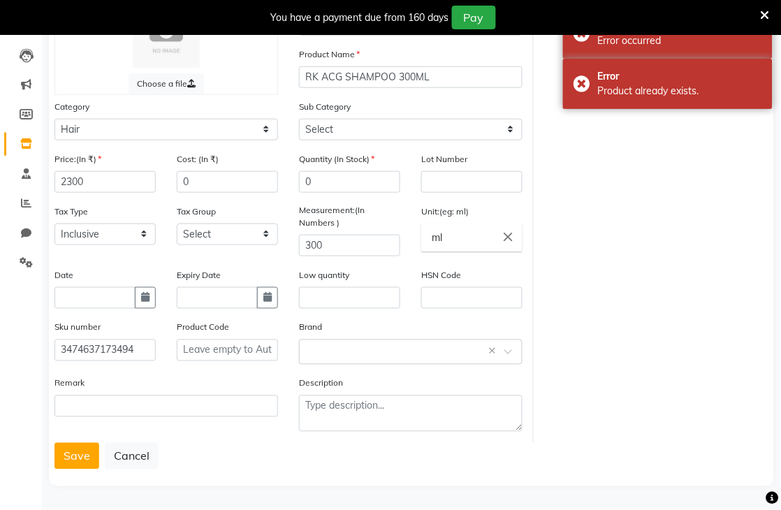
click at [78, 468] on button "Save" at bounding box center [76, 456] width 45 height 27
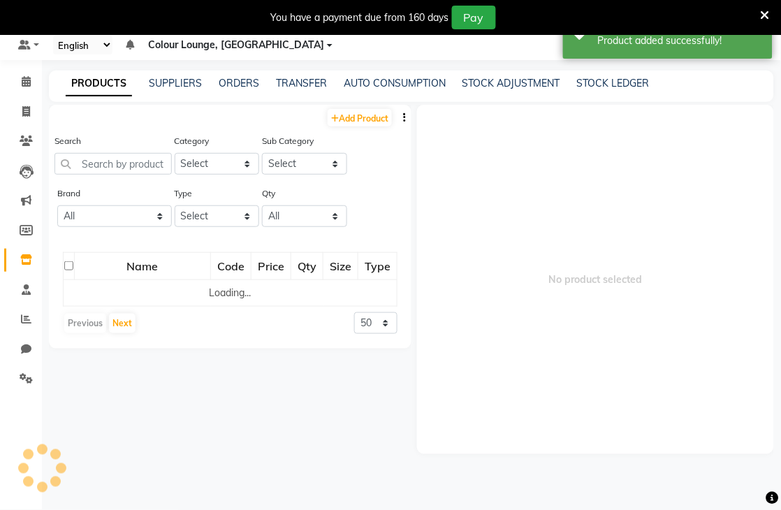
scroll to position [44, 0]
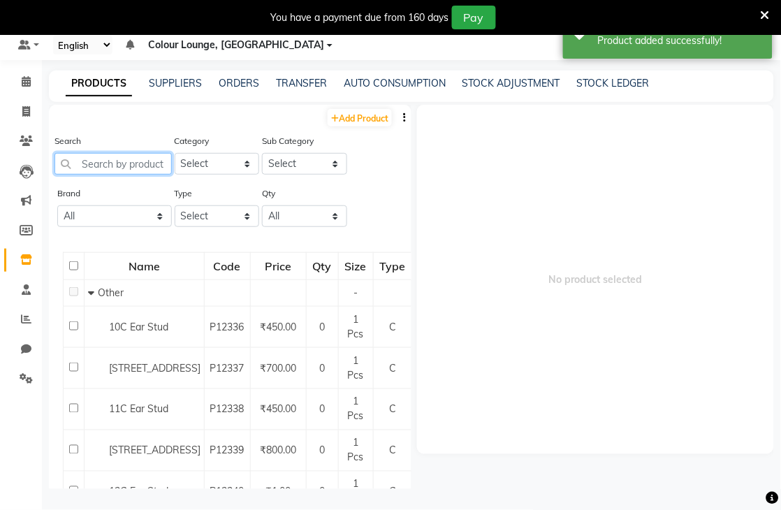
click at [133, 165] on input "text" at bounding box center [112, 164] width 117 height 22
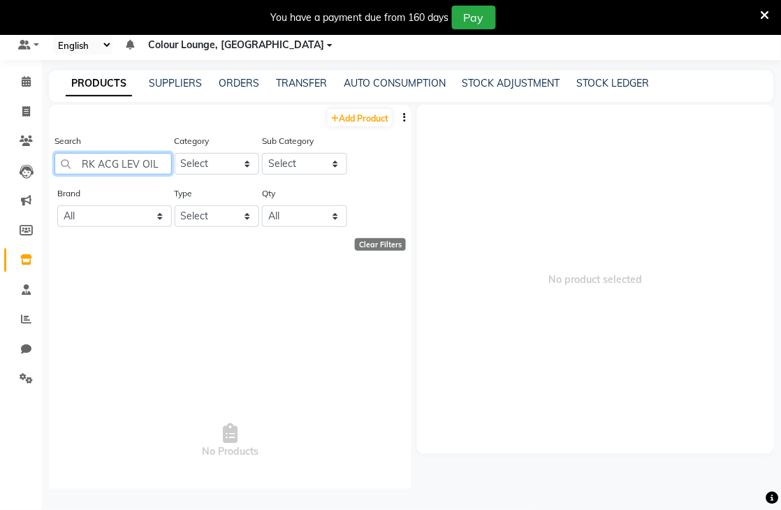
type input "RK ACG LEV OIL"
click at [295, 158] on select "Select" at bounding box center [304, 164] width 85 height 22
click at [226, 161] on select "Select Hair Skin Makeup Personal Care Appliances [PERSON_NAME] Waxing Disposabl…" at bounding box center [217, 164] width 85 height 22
select select "1390101100"
click at [175, 153] on select "Select Hair Skin Makeup Personal Care Appliances [PERSON_NAME] Waxing Disposabl…" at bounding box center [217, 164] width 85 height 22
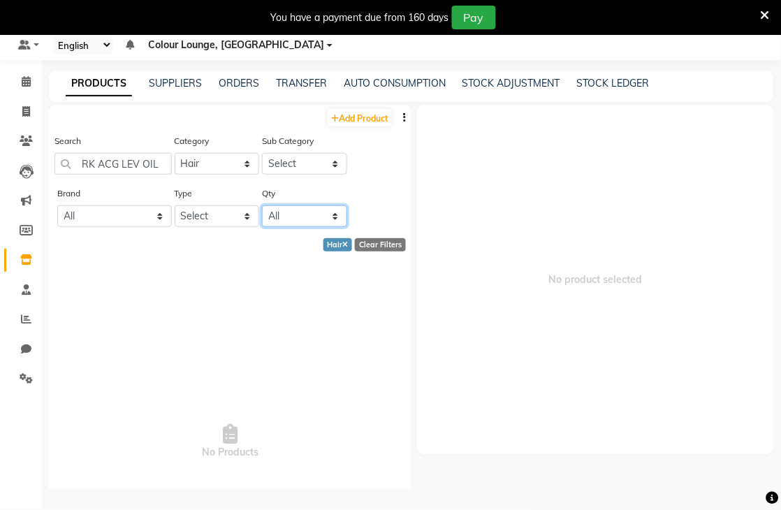
click at [281, 222] on select "All Low Out Of Stock" at bounding box center [304, 216] width 85 height 22
click at [200, 209] on select "Select Both Retail Consumable" at bounding box center [217, 216] width 85 height 22
select select "R"
click at [175, 205] on select "Select Both Retail Consumable" at bounding box center [217, 216] width 85 height 22
drag, startPoint x: 156, startPoint y: 161, endPoint x: 73, endPoint y: 165, distance: 83.9
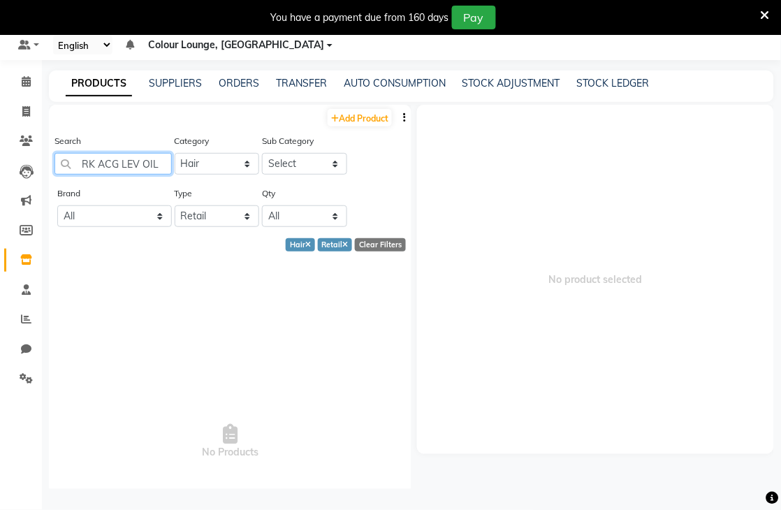
click at [73, 165] on input "RK ACG LEV OIL" at bounding box center [112, 164] width 117 height 22
click at [365, 117] on link "Add Product" at bounding box center [359, 117] width 64 height 17
select select "true"
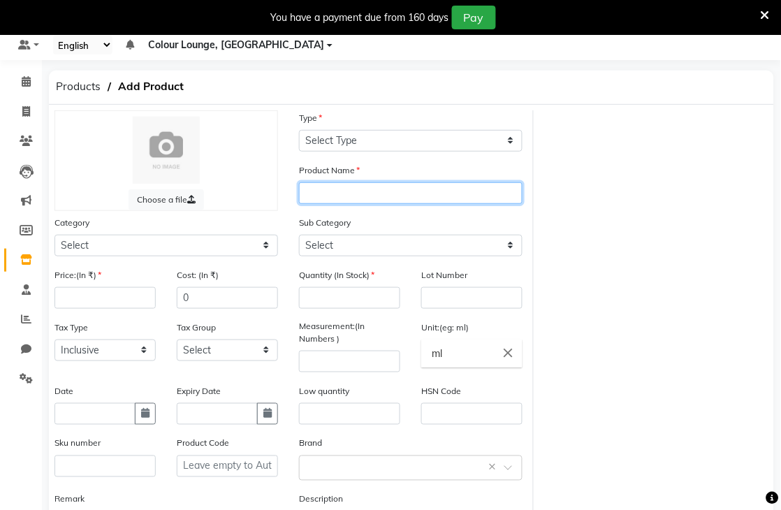
click at [326, 189] on input "text" at bounding box center [410, 193] width 223 height 22
paste input "RK ACG LEV OIL"
type input "RK ACG LEV OIL"
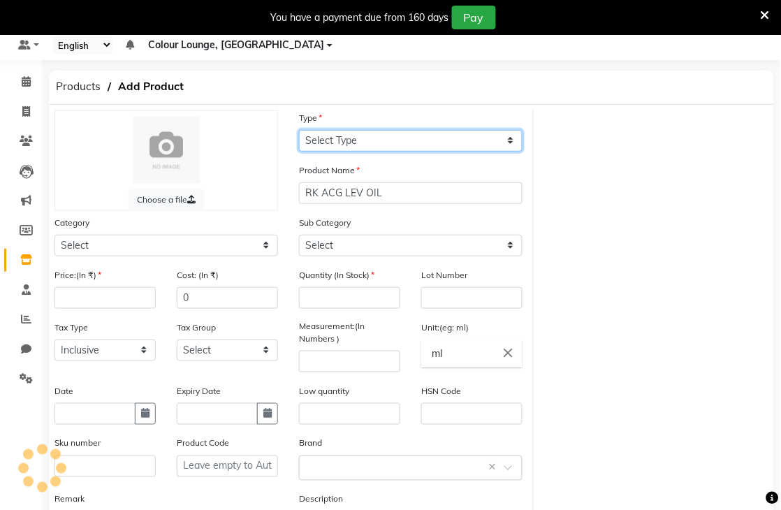
click at [402, 140] on select "Select Type Both Retail Consumable" at bounding box center [410, 141] width 223 height 22
select select "R"
click at [299, 130] on select "Select Type Both Retail Consumable" at bounding box center [410, 141] width 223 height 22
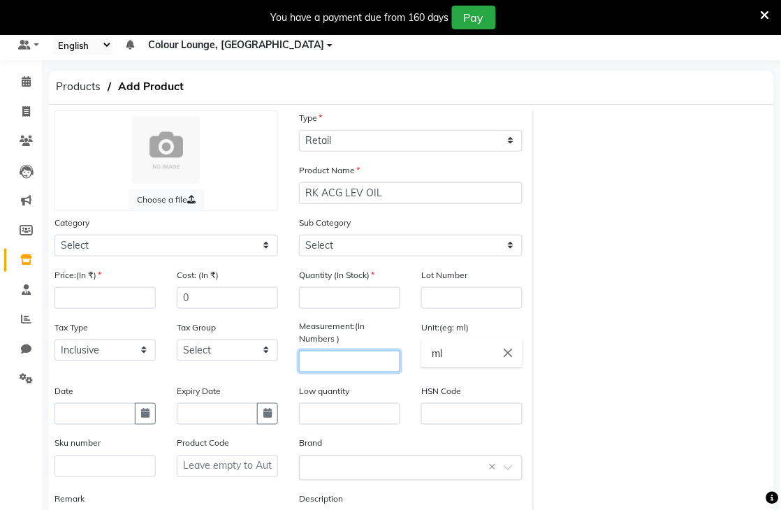
click at [346, 354] on input "number" at bounding box center [349, 362] width 101 height 22
type input "100"
click at [52, 283] on div "Price:(In ₹)" at bounding box center [105, 293] width 122 height 52
click at [68, 286] on div "Price:(In ₹)" at bounding box center [104, 287] width 101 height 41
click at [74, 295] on input "number" at bounding box center [104, 298] width 101 height 22
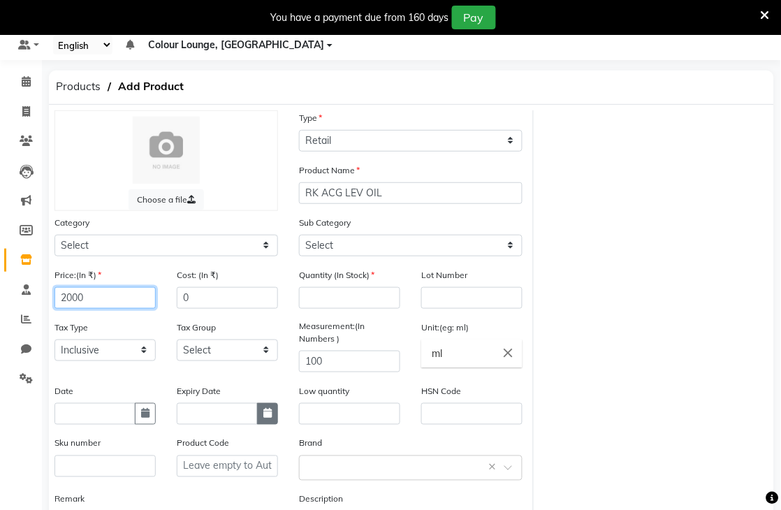
type input "2000"
click at [270, 416] on icon "button" at bounding box center [267, 413] width 8 height 10
select select "9"
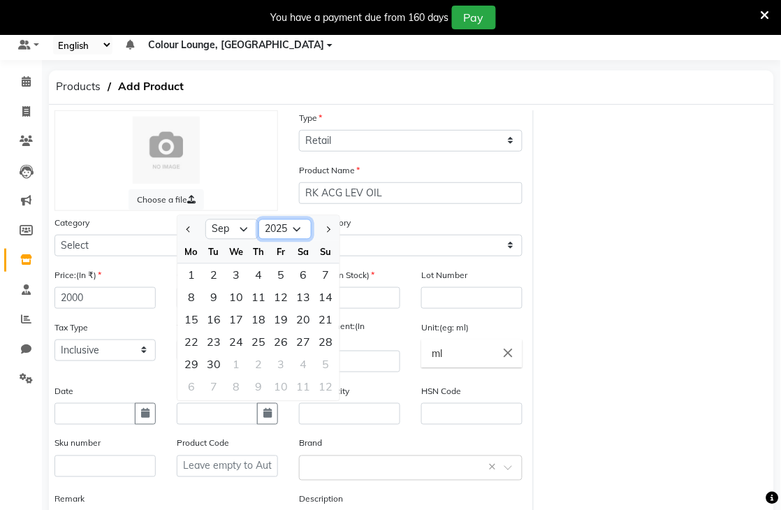
click at [288, 233] on select "2015 2016 2017 2018 2019 2020 2021 2022 2023 2024 2025 2026 2027 2028 2029 2030…" at bounding box center [284, 229] width 53 height 21
select select "2028"
click at [258, 219] on select "2015 2016 2017 2018 2019 2020 2021 2022 2023 2024 2025 2026 2027 2028 2029 2030…" at bounding box center [284, 229] width 53 height 21
click at [226, 228] on select "Jan Feb Mar Apr May Jun [DATE] Aug Sep Oct Nov Dec" at bounding box center [231, 229] width 53 height 21
select select "3"
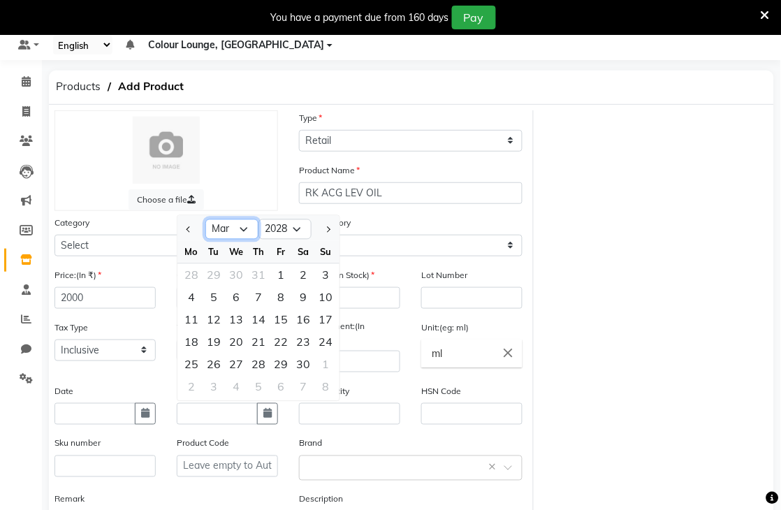
click at [205, 219] on select "Jan Feb Mar Apr May Jun [DATE] Aug Sep Oct Nov Dec" at bounding box center [231, 229] width 53 height 21
click at [756, 274] on div "Choose a file Type Select Type Both Retail Consumable Product Name RK ACG LEV O…" at bounding box center [411, 334] width 735 height 448
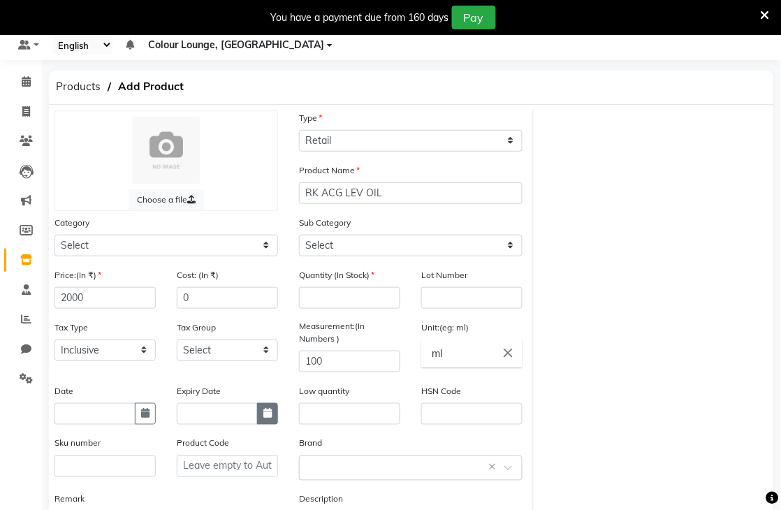
click at [270, 418] on icon "button" at bounding box center [267, 413] width 8 height 10
select select "9"
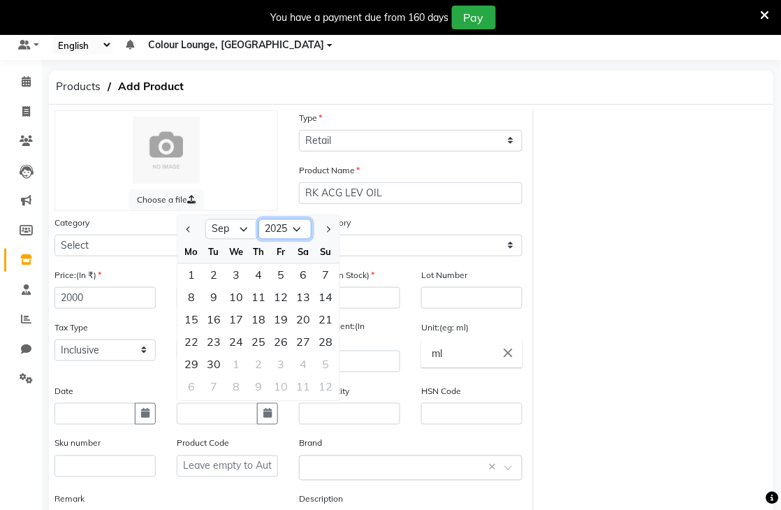
click at [297, 232] on select "2015 2016 2017 2018 2019 2020 2021 2022 2023 2024 2025 2026 2027 2028 2029 2030…" at bounding box center [284, 229] width 53 height 21
select select "2028"
click at [258, 219] on select "2015 2016 2017 2018 2019 2020 2021 2022 2023 2024 2025 2026 2027 2028 2029 2030…" at bounding box center [284, 229] width 53 height 21
click at [241, 219] on select "Jan Feb Mar Apr May Jun [DATE] Aug Sep Oct Nov Dec" at bounding box center [231, 229] width 53 height 21
select select "3"
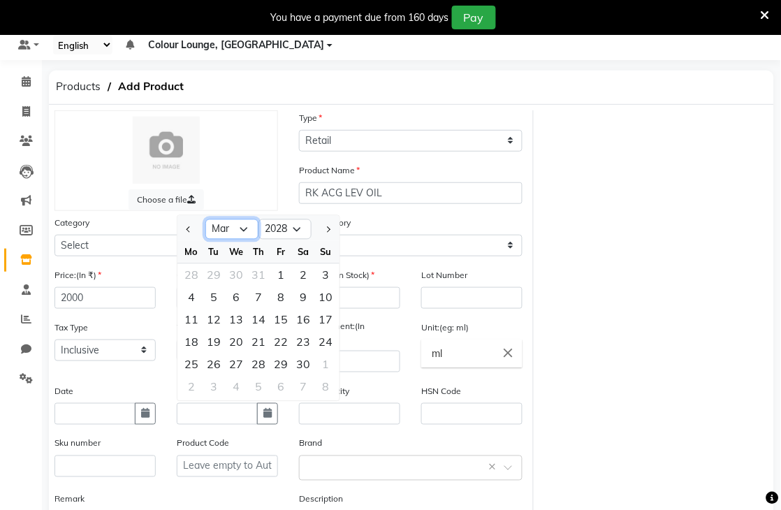
click at [205, 219] on select "Jan Feb Mar Apr May Jun [DATE] Aug Sep Oct Nov Dec" at bounding box center [231, 229] width 53 height 21
click at [274, 360] on div "31" at bounding box center [281, 364] width 22 height 22
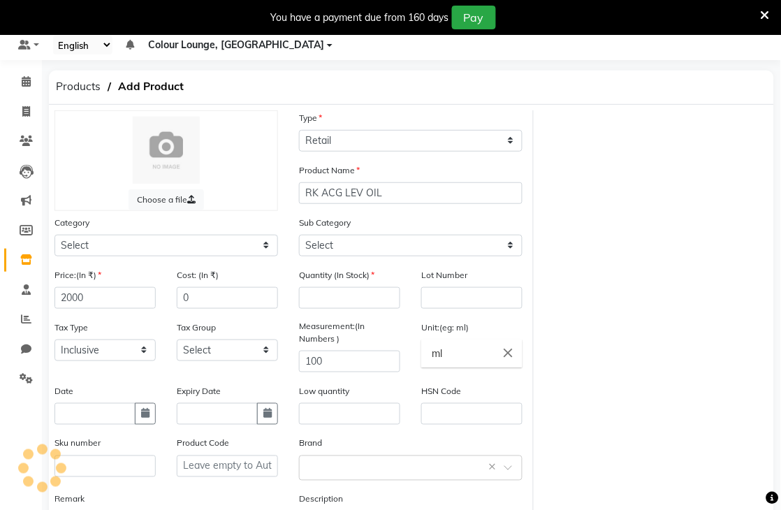
type input "[DATE]"
click at [141, 411] on icon "button" at bounding box center [145, 413] width 8 height 10
select select "9"
select select "2025"
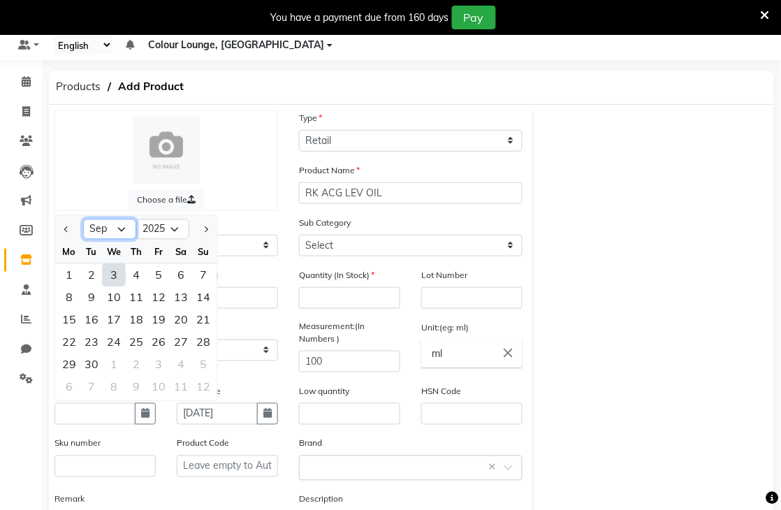
click at [102, 227] on select "Jan Feb Mar Apr May Jun [DATE] Aug Sep Oct Nov Dec" at bounding box center [109, 229] width 53 height 21
select select "3"
click at [83, 219] on select "Jan Feb Mar Apr May Jun [DATE] Aug Sep Oct Nov Dec" at bounding box center [109, 229] width 53 height 21
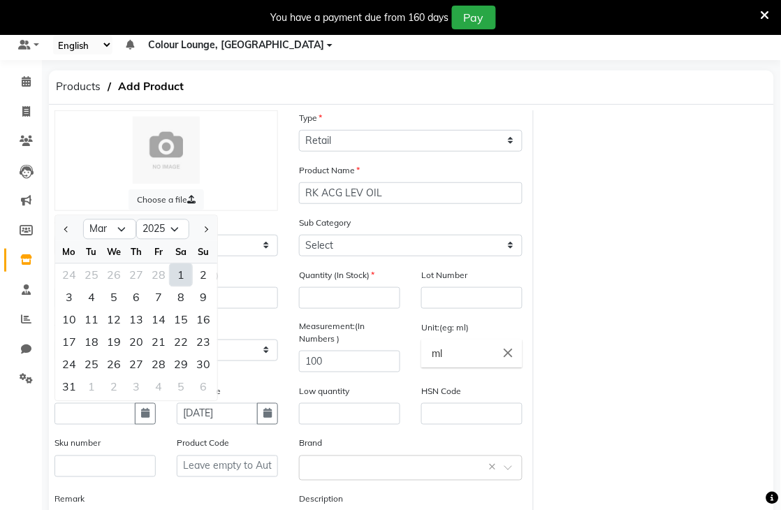
click at [72, 385] on div "31" at bounding box center [69, 386] width 22 height 22
type input "[DATE]"
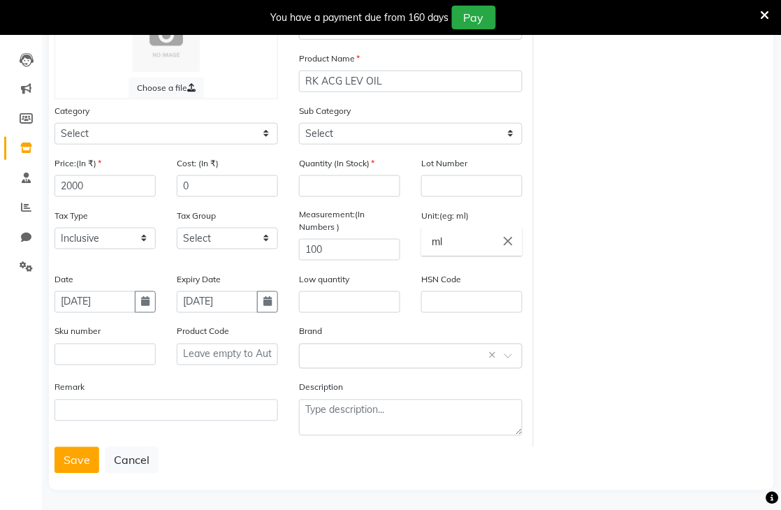
scroll to position [161, 0]
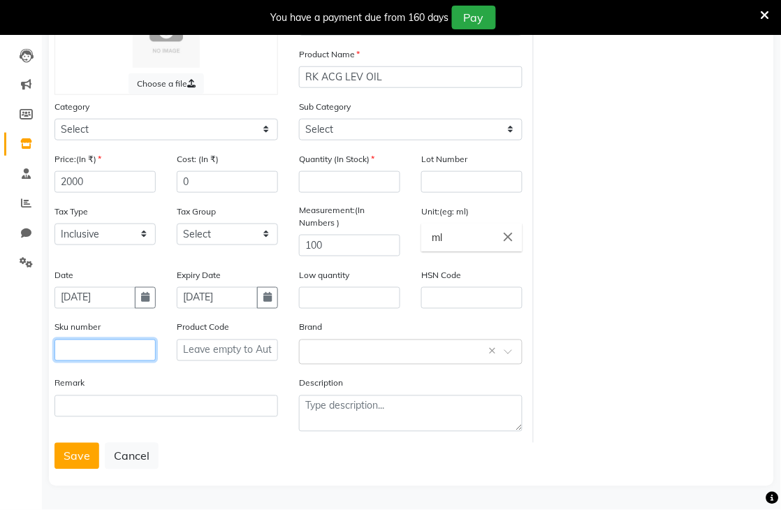
click at [98, 351] on input "text" at bounding box center [104, 350] width 101 height 22
type input "3474637286538"
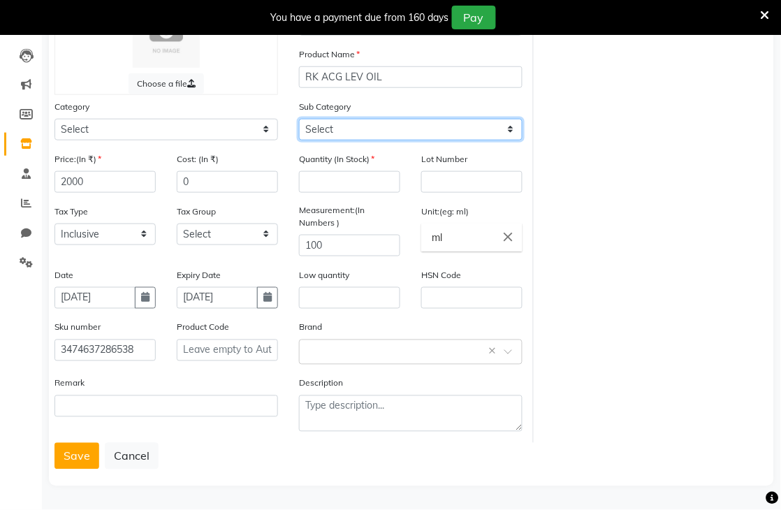
click at [367, 131] on select "Select" at bounding box center [410, 130] width 223 height 22
click at [80, 459] on button "Save" at bounding box center [76, 456] width 45 height 27
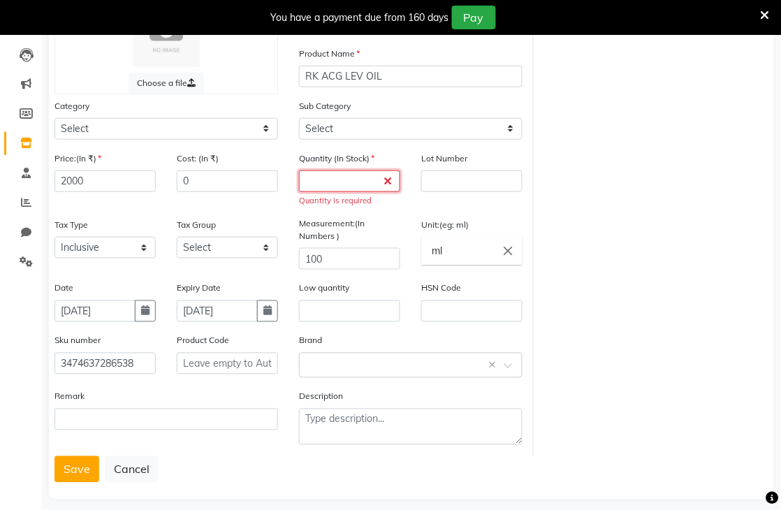
click at [352, 184] on input "number" at bounding box center [349, 181] width 101 height 22
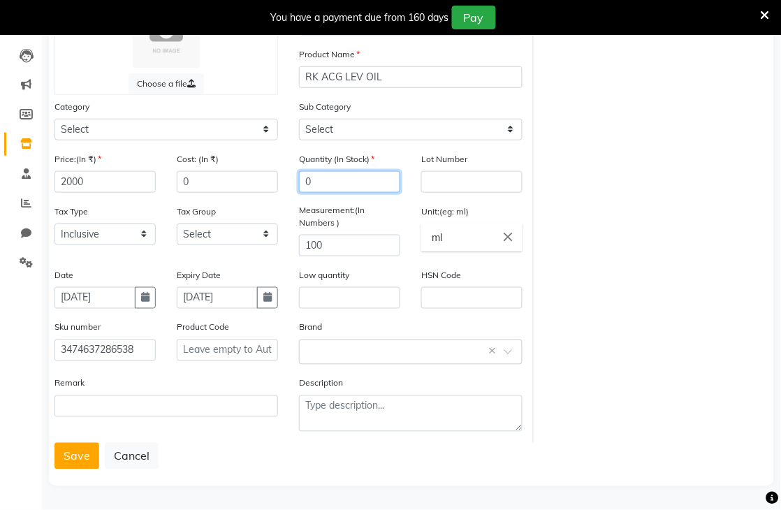
type input "0"
click at [73, 451] on button "Save" at bounding box center [76, 456] width 45 height 27
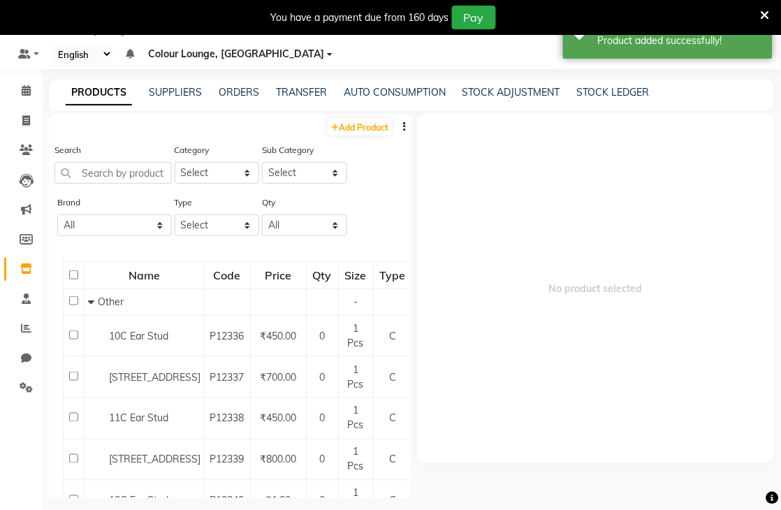
scroll to position [44, 0]
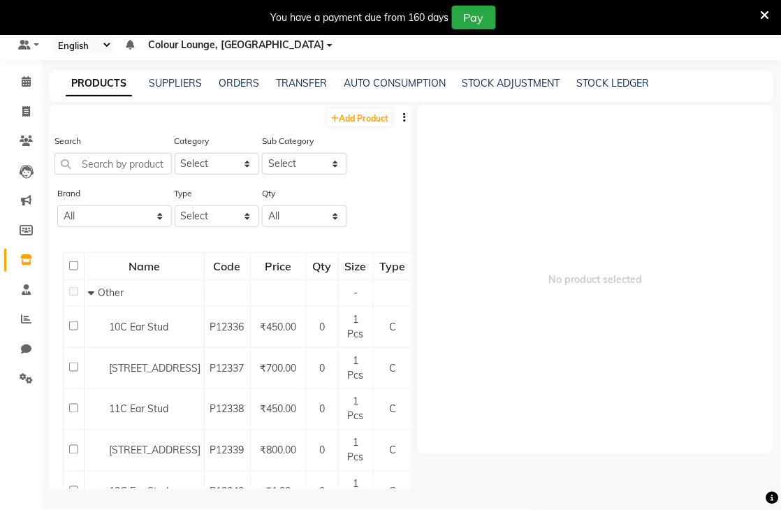
click at [253, 89] on div "ORDERS" at bounding box center [239, 83] width 40 height 15
click at [242, 78] on link "ORDERS" at bounding box center [239, 83] width 40 height 13
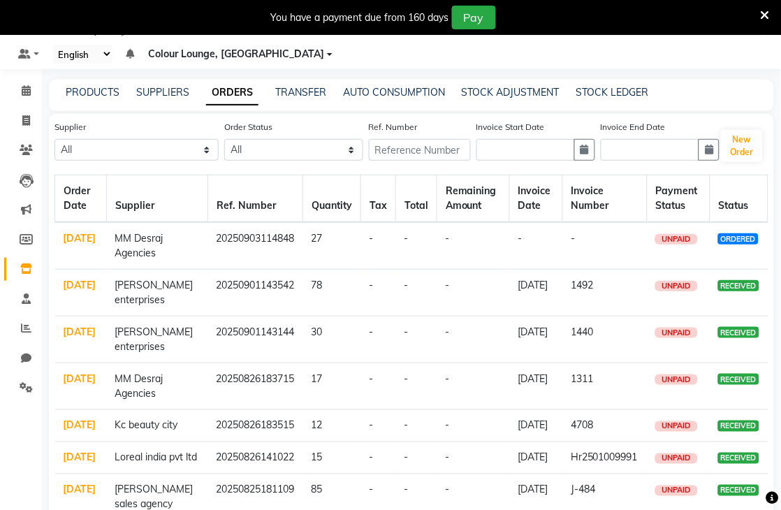
scroll to position [44, 0]
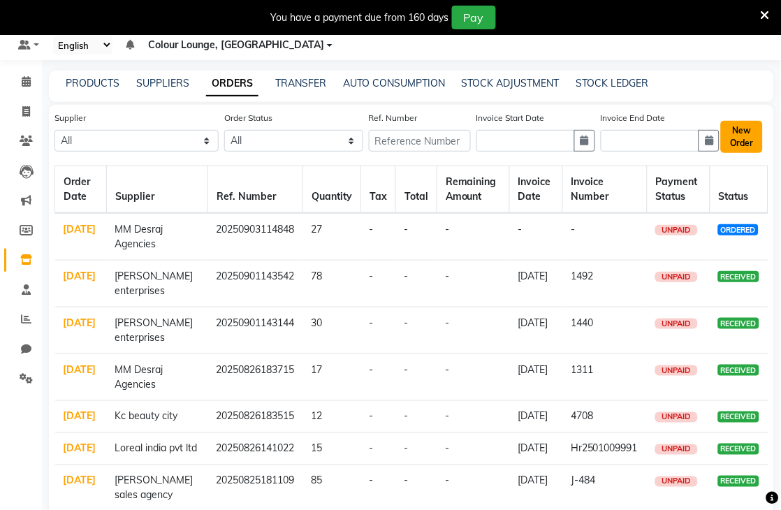
click at [744, 143] on button "New Order" at bounding box center [742, 137] width 42 height 32
select select "true"
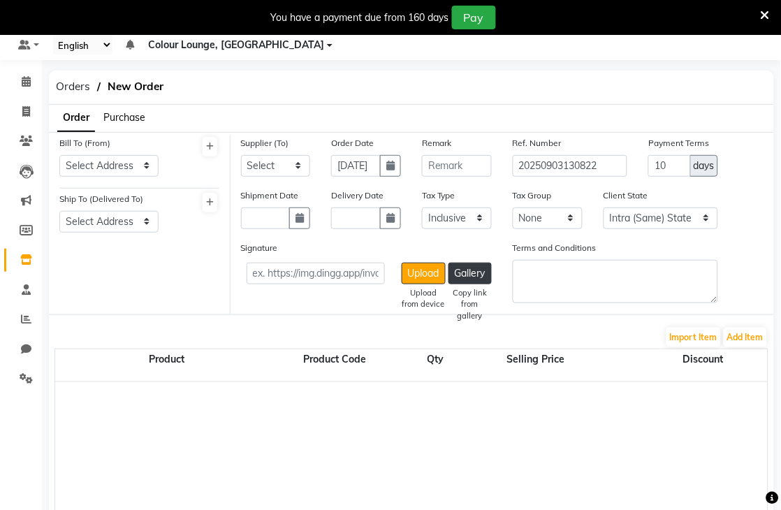
select select "3458"
click at [247, 166] on select "Select MM Desraj Agencies Kc beauty city Esskay beauty Kapoor colour industries…" at bounding box center [276, 166] width 70 height 22
select select "3884"
click at [241, 155] on select "Select MM Desraj Agencies Kc beauty city Esskay beauty Kapoor colour industries…" at bounding box center [276, 166] width 70 height 22
click at [140, 179] on div "Bill To (From) Select Address Colour lounge [GEOGRAPHIC_DATA] b block DC Agenci…" at bounding box center [109, 161] width 120 height 52
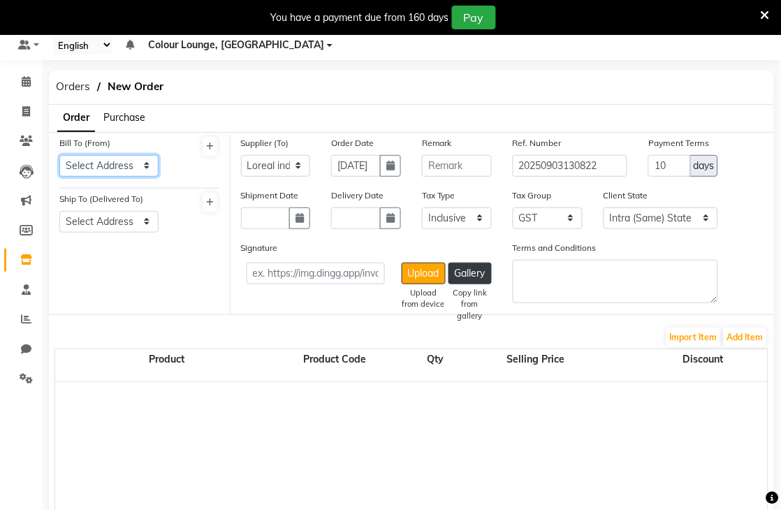
click at [130, 165] on select "Select Address Colour lounge [GEOGRAPHIC_DATA] b block DC Agencies" at bounding box center [108, 166] width 99 height 22
select select "1355"
click at [59, 155] on select "Select Address Colour lounge [GEOGRAPHIC_DATA] b block DC Agencies" at bounding box center [108, 166] width 99 height 22
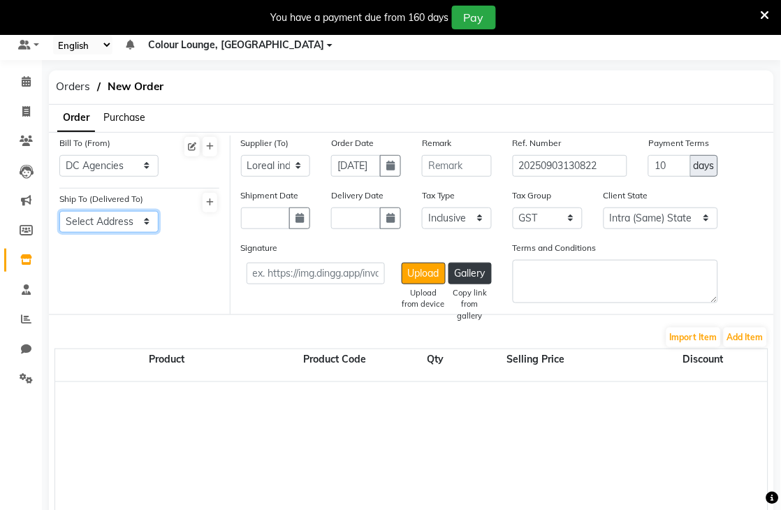
click at [126, 221] on select "Select Address Colour lounge [GEOGRAPHIC_DATA] b block DC Agencies" at bounding box center [108, 222] width 99 height 22
select select "1356"
click at [59, 211] on select "Select Address Colour lounge [GEOGRAPHIC_DATA] b block DC Agencies" at bounding box center [108, 222] width 99 height 22
click at [31, 120] on link "Invoice" at bounding box center [21, 112] width 34 height 23
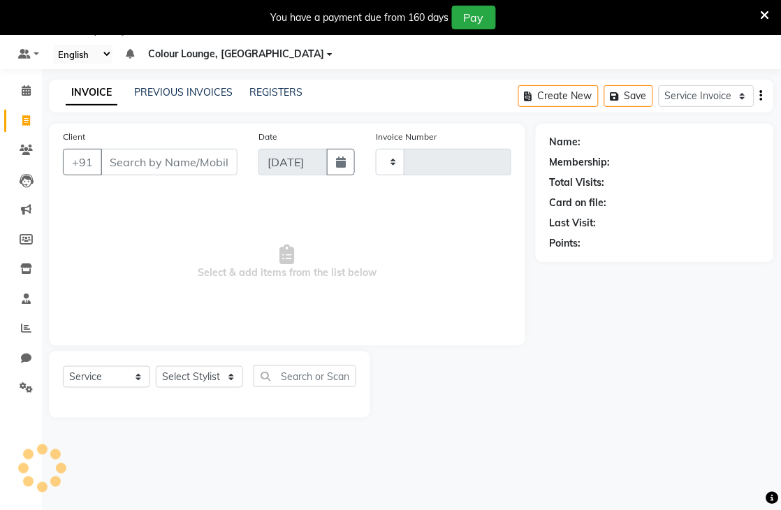
click at [22, 110] on link "Invoice" at bounding box center [21, 121] width 34 height 23
select select "service"
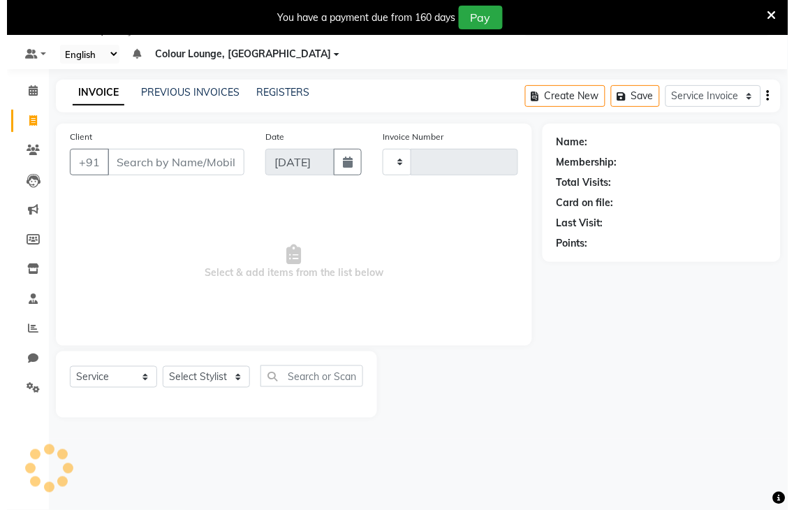
scroll to position [35, 0]
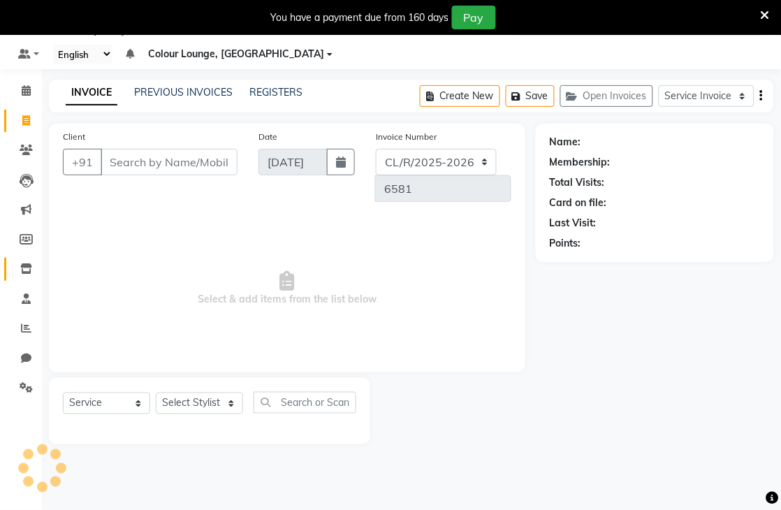
click at [31, 258] on link "Inventory" at bounding box center [21, 269] width 34 height 23
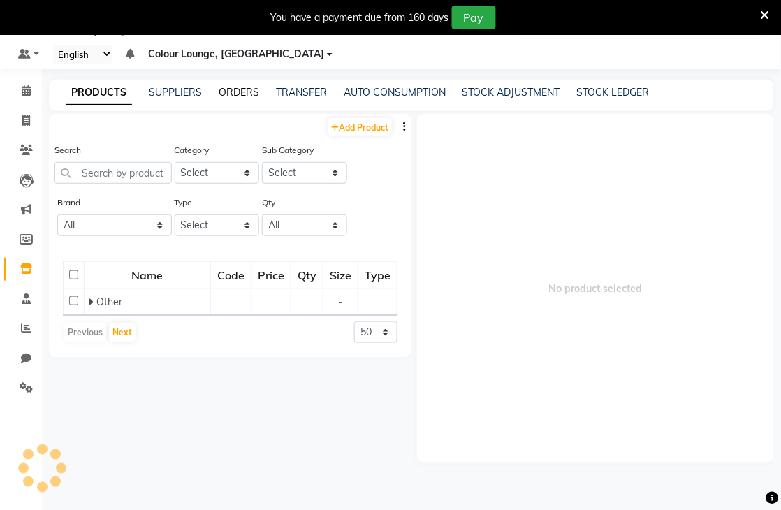
click at [240, 88] on link "ORDERS" at bounding box center [239, 92] width 40 height 13
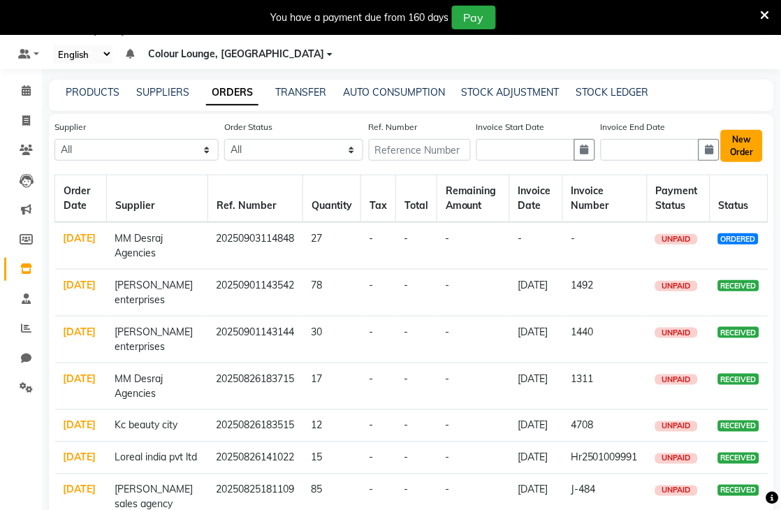
click at [747, 145] on button "New Order" at bounding box center [742, 146] width 42 height 32
select select "true"
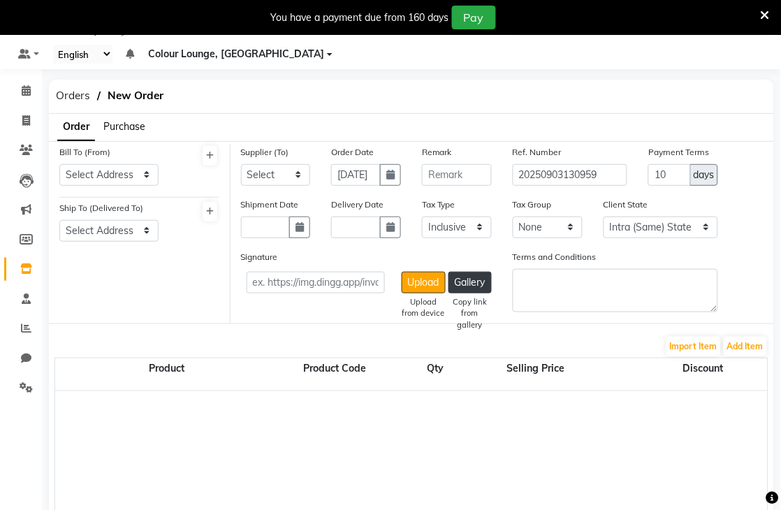
select select "3458"
click at [275, 172] on select "Select MM Desraj Agencies Kc beauty city Esskay beauty Kapoor colour industries…" at bounding box center [276, 175] width 70 height 22
select select "3884"
click at [241, 164] on select "Select MM Desraj Agencies Kc beauty city Esskay beauty Kapoor colour industries…" at bounding box center [276, 175] width 70 height 22
click at [124, 171] on select "Select Address Colour lounge [GEOGRAPHIC_DATA] b block DC Agencies" at bounding box center [108, 175] width 99 height 22
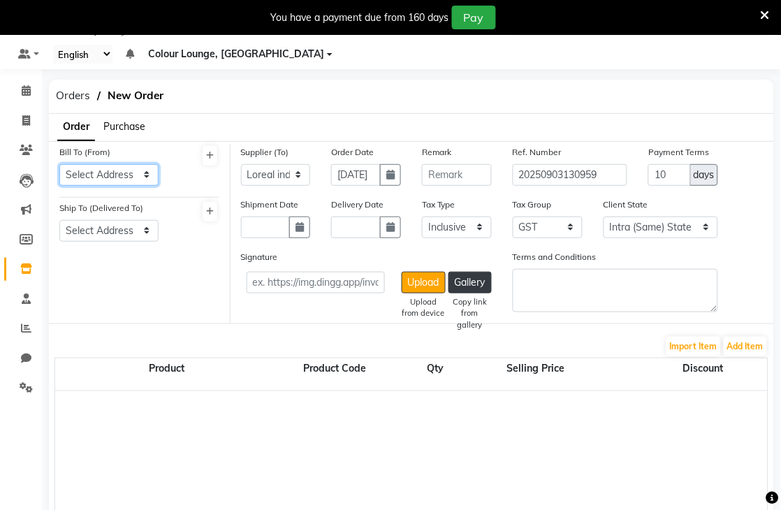
select select "1355"
click at [59, 164] on select "Select Address Colour lounge [GEOGRAPHIC_DATA] b block DC Agencies" at bounding box center [108, 175] width 99 height 22
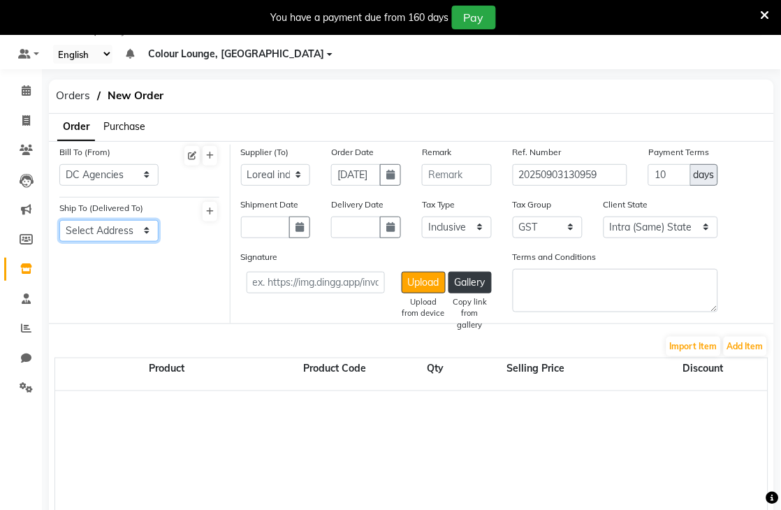
click at [86, 238] on select "Select Address Colour lounge [GEOGRAPHIC_DATA] b block DC Agencies" at bounding box center [108, 231] width 99 height 22
select select "1356"
click at [59, 220] on select "Select Address Colour lounge [GEOGRAPHIC_DATA] b block DC Agencies" at bounding box center [108, 231] width 99 height 22
click at [736, 349] on button "Add Item" at bounding box center [744, 347] width 43 height 20
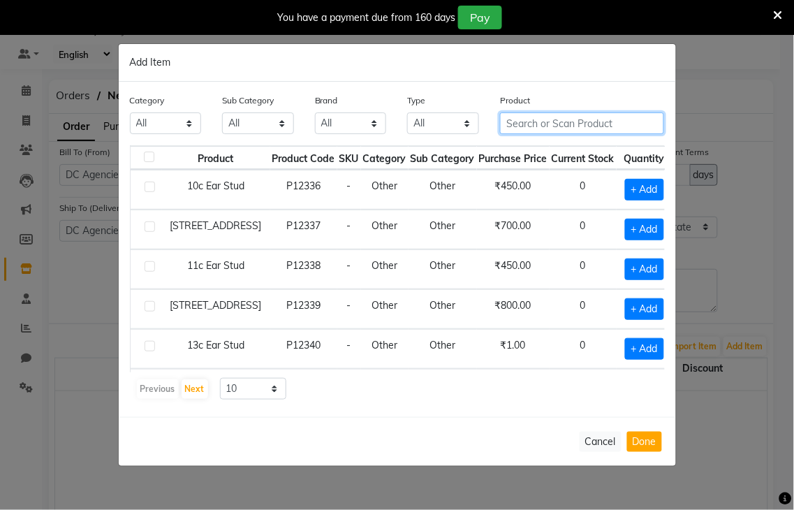
click at [573, 121] on input "text" at bounding box center [582, 123] width 164 height 22
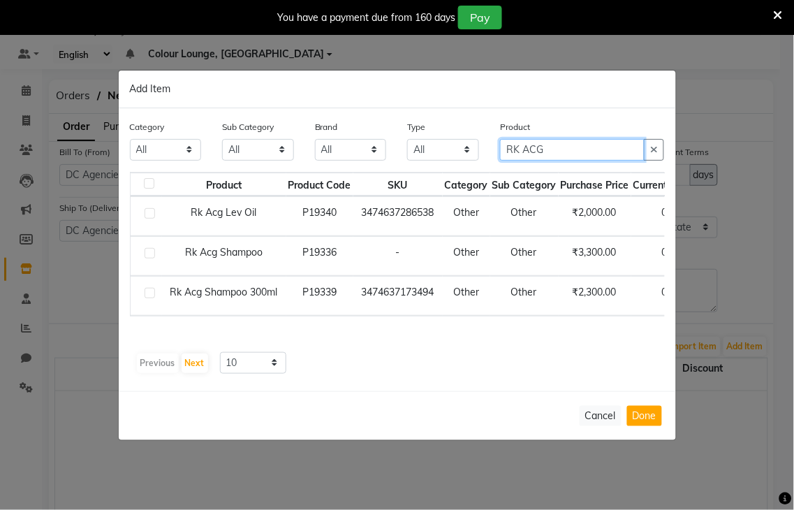
type input "RK ACG"
click at [149, 255] on label at bounding box center [150, 253] width 10 height 10
click at [149, 255] on input "checkbox" at bounding box center [149, 253] width 9 height 9
checkbox input "true"
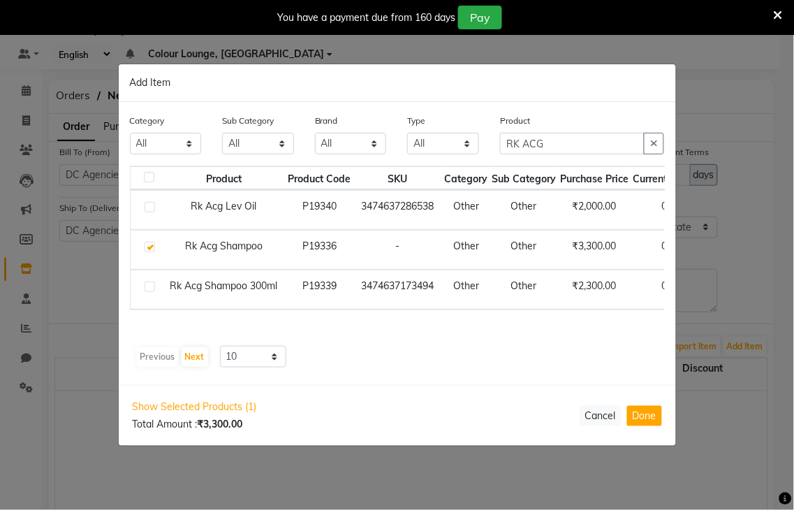
scroll to position [0, 107]
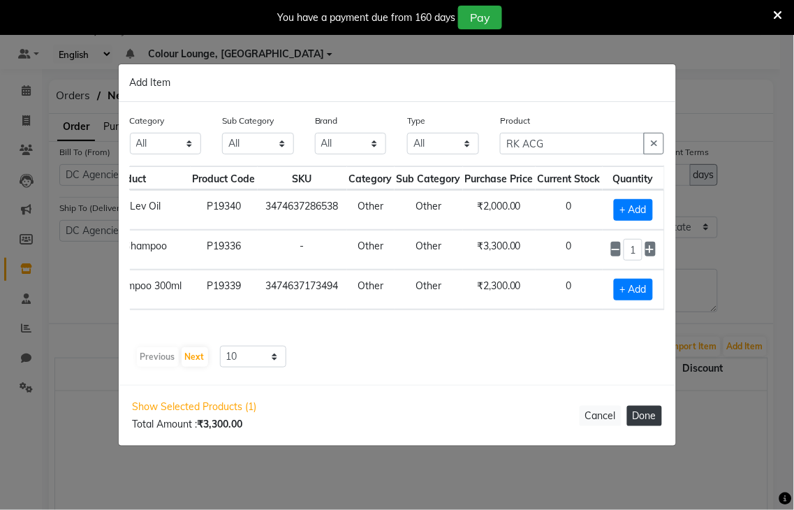
click at [654, 420] on button "Done" at bounding box center [644, 416] width 35 height 20
select select "3458"
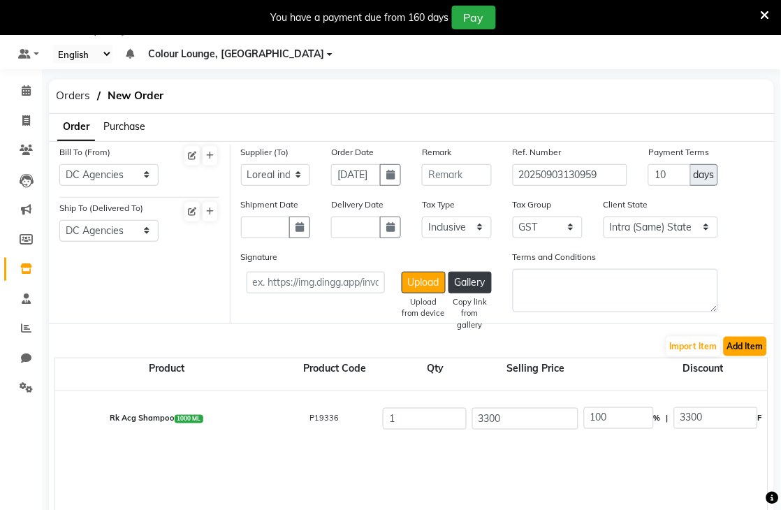
click at [741, 346] on button "Add Item" at bounding box center [744, 347] width 43 height 20
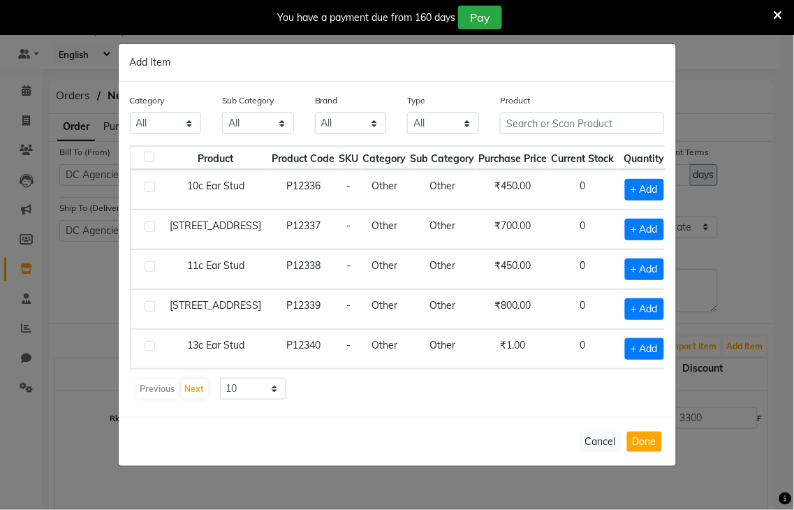
click at [555, 138] on div "Product" at bounding box center [581, 119] width 185 height 52
click at [640, 116] on input "text" at bounding box center [582, 123] width 164 height 22
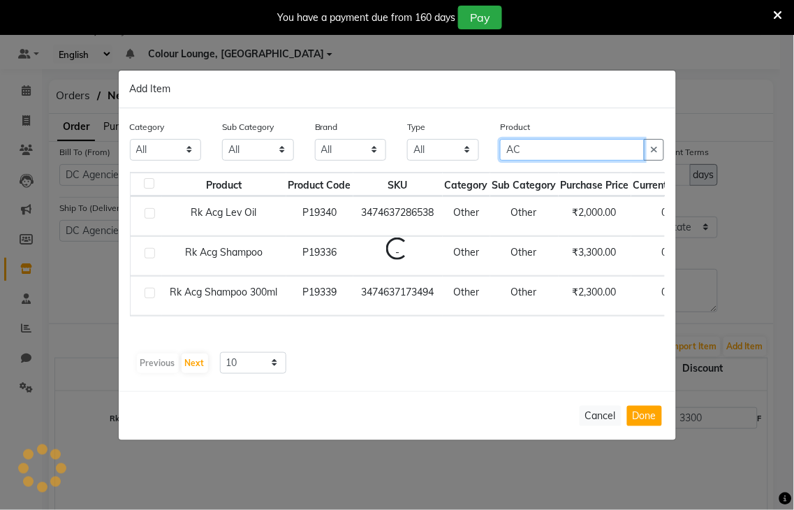
type input "A"
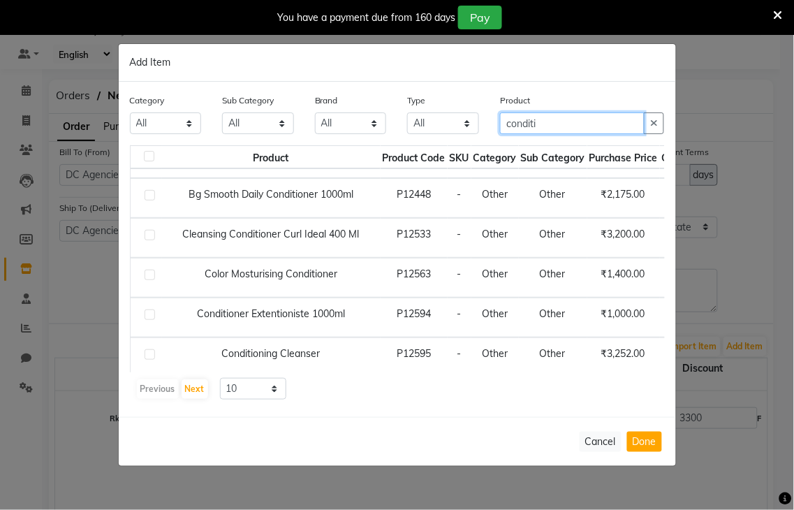
scroll to position [0, 0]
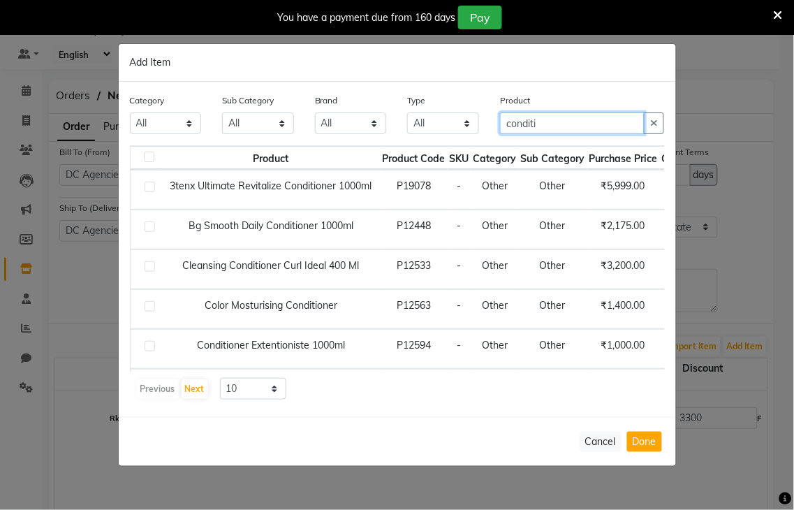
type input "conditi"
click at [421, 119] on select "All Both Consumable Retail" at bounding box center [443, 123] width 72 height 22
select select "C"
click at [407, 112] on select "All Both Consumable Retail" at bounding box center [443, 123] width 72 height 22
click at [282, 79] on div "Add Item Category All Hair Skin Makeup Personal Care Appliances [PERSON_NAME] W…" at bounding box center [397, 255] width 557 height 422
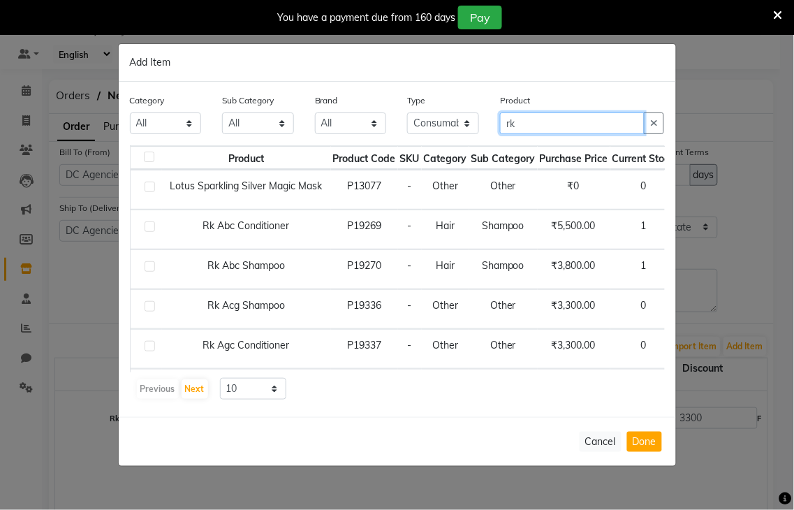
type input "rk"
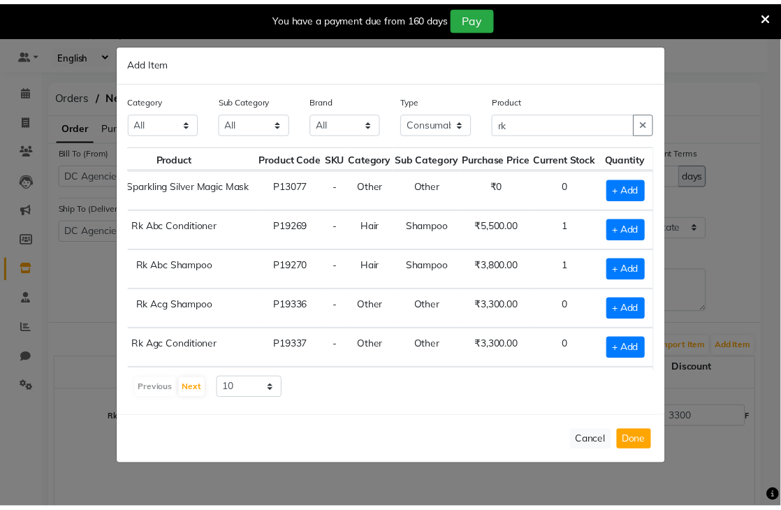
scroll to position [0, 87]
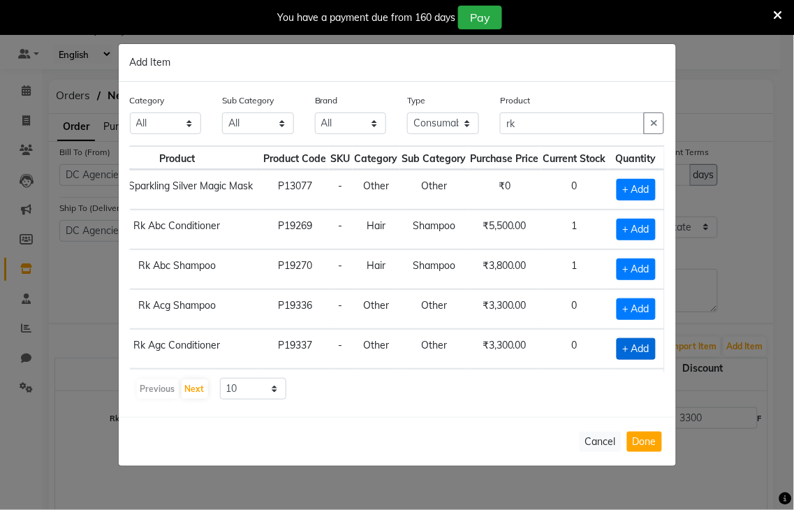
click at [629, 344] on span "+ Add" at bounding box center [636, 349] width 39 height 22
checkbox input "true"
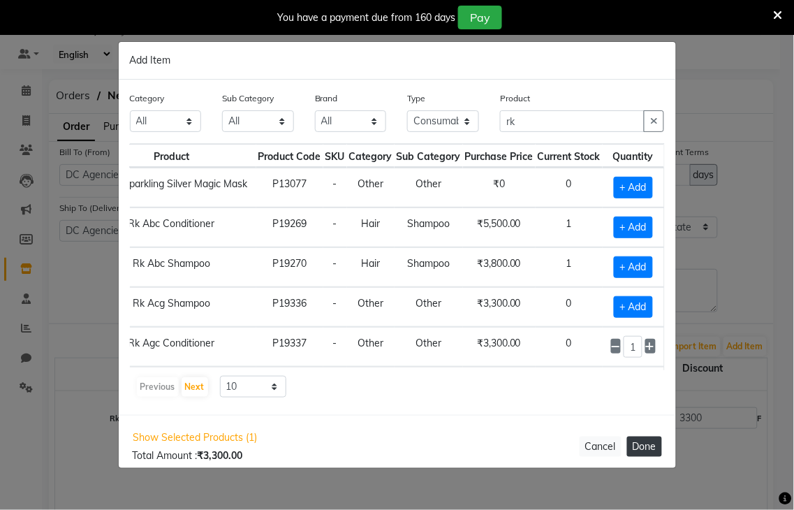
click at [633, 444] on button "Done" at bounding box center [644, 446] width 35 height 20
select select "3458"
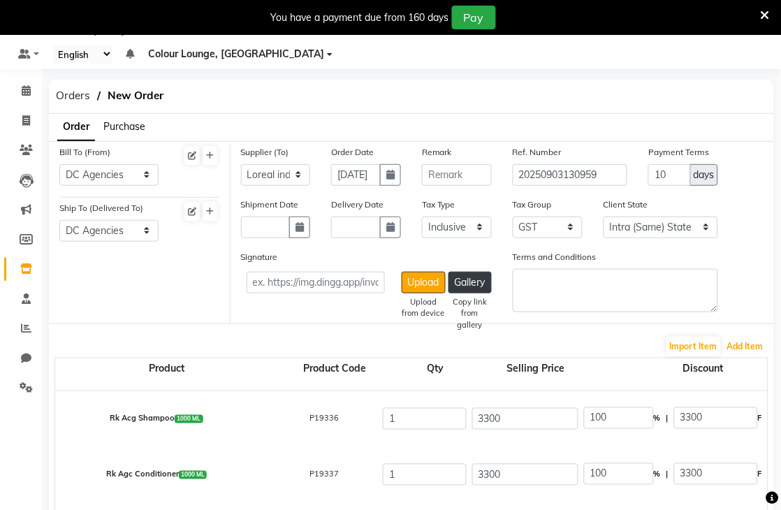
scroll to position [422, 0]
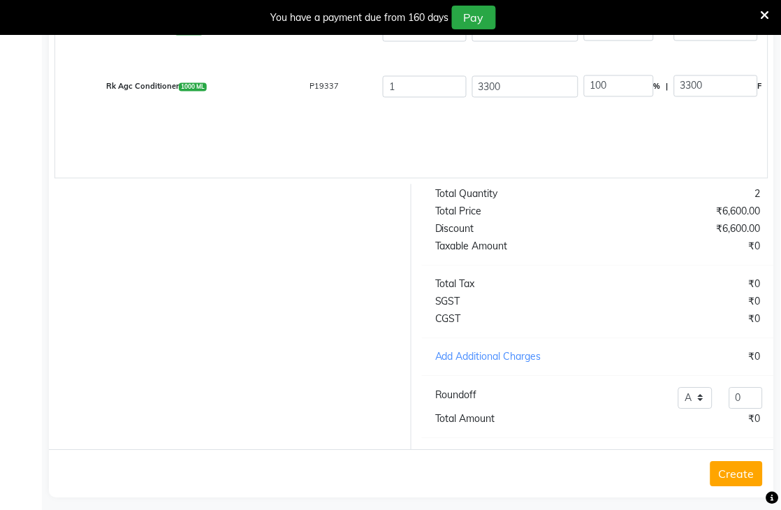
click at [726, 487] on button "Create" at bounding box center [736, 474] width 52 height 25
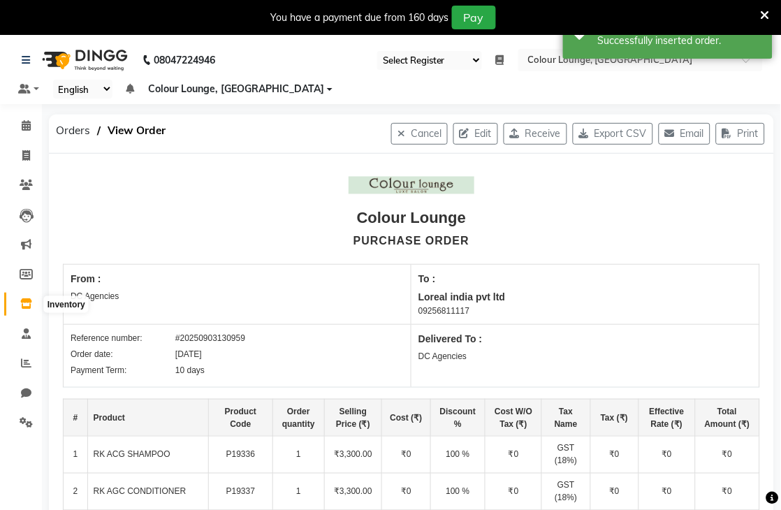
click at [29, 310] on span at bounding box center [26, 304] width 24 height 16
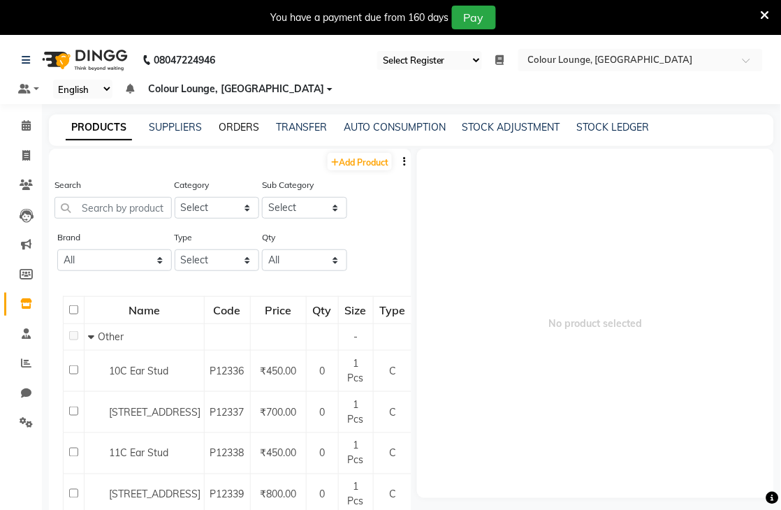
click at [235, 124] on link "ORDERS" at bounding box center [239, 127] width 40 height 13
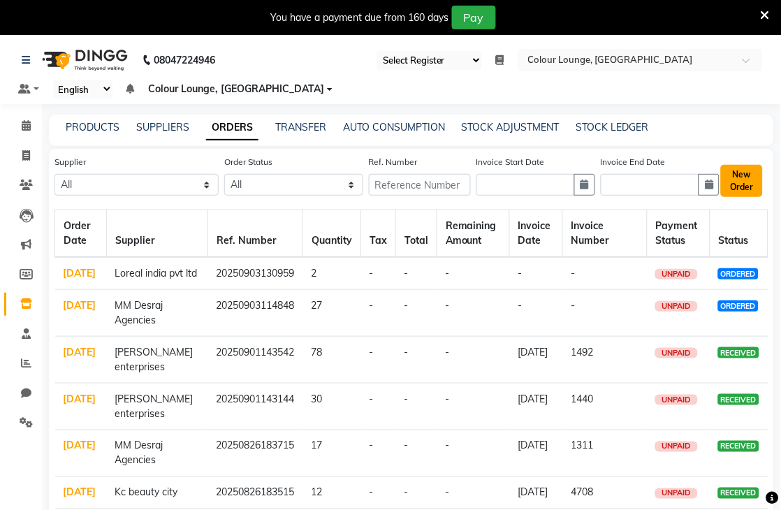
click at [728, 184] on button "New Order" at bounding box center [742, 181] width 42 height 32
select select "true"
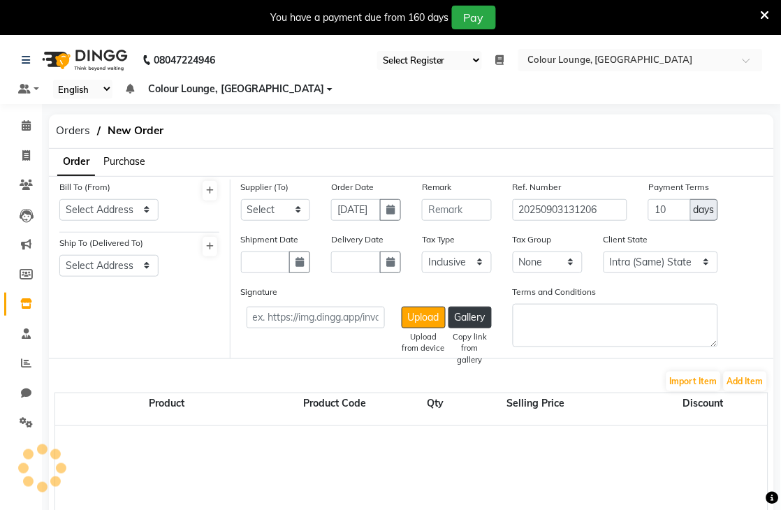
select select "3458"
click at [276, 212] on select "Select MM Desraj Agencies Kc beauty city Esskay beauty Kapoor colour industries…" at bounding box center [276, 210] width 70 height 22
select select "3884"
click at [241, 199] on select "Select MM Desraj Agencies Kc beauty city Esskay beauty Kapoor colour industries…" at bounding box center [276, 210] width 70 height 22
click at [117, 209] on select "Select Address Colour lounge [GEOGRAPHIC_DATA] b block DC Agencies" at bounding box center [108, 210] width 99 height 22
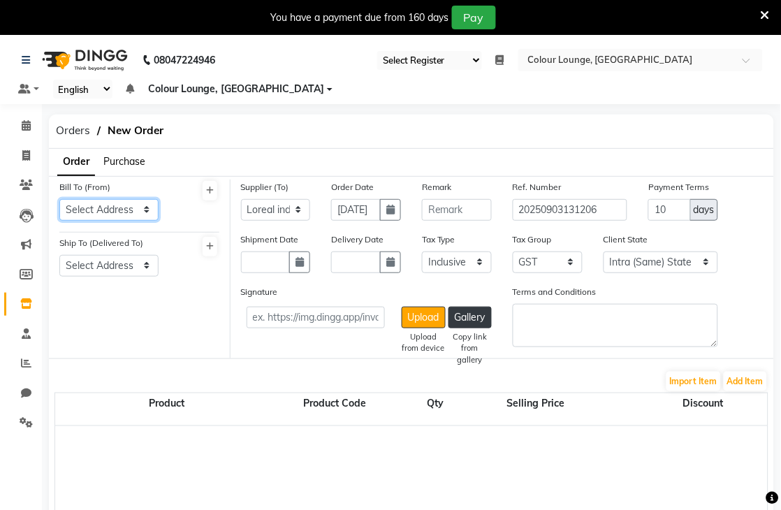
select select "1355"
click at [59, 199] on select "Select Address Colour lounge [GEOGRAPHIC_DATA] b block DC Agencies" at bounding box center [108, 210] width 99 height 22
click at [108, 265] on select "Select Address Colour lounge [GEOGRAPHIC_DATA] b block DC Agencies" at bounding box center [108, 266] width 99 height 22
select select "1356"
click at [59, 255] on select "Select Address Colour lounge [GEOGRAPHIC_DATA] b block DC Agencies" at bounding box center [108, 266] width 99 height 22
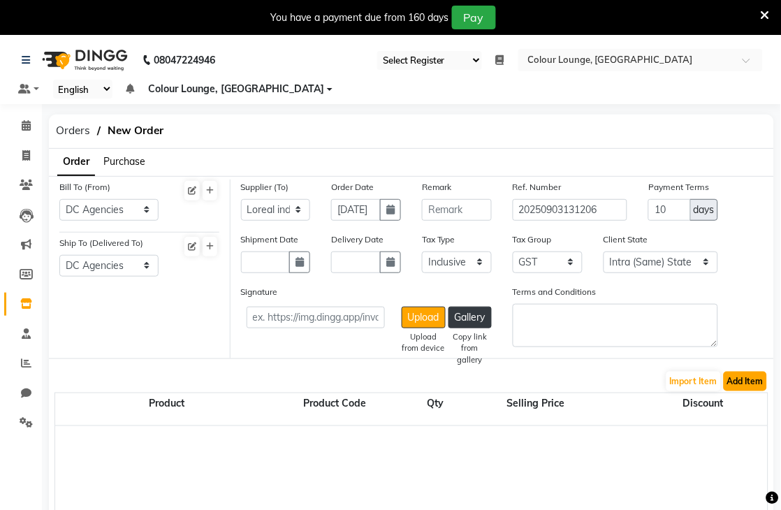
click at [742, 383] on button "Add Item" at bounding box center [744, 381] width 43 height 20
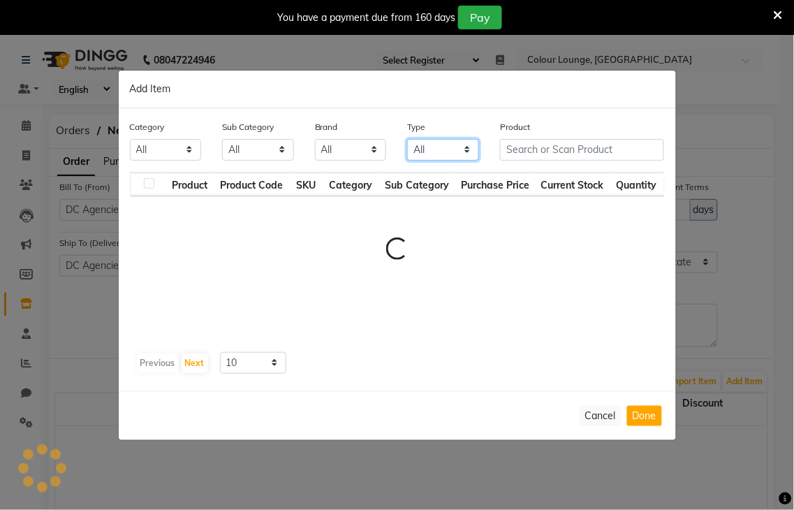
click at [438, 150] on select "All Both Consumable Retail" at bounding box center [443, 150] width 72 height 22
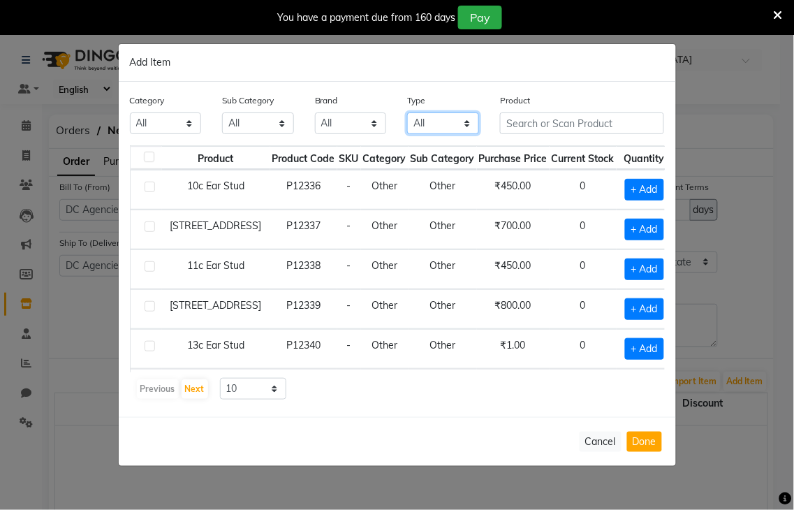
select select "R"
click at [407, 112] on select "All Both Consumable Retail" at bounding box center [443, 123] width 72 height 22
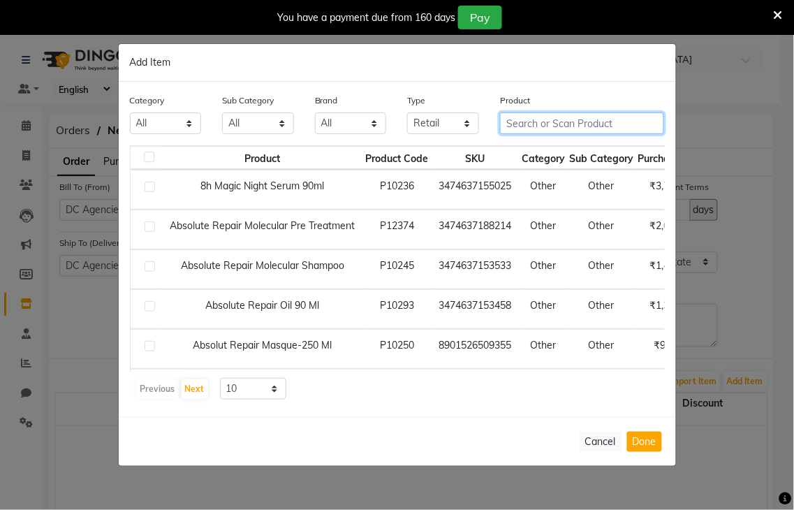
click at [550, 122] on input "text" at bounding box center [582, 123] width 164 height 22
type input "r"
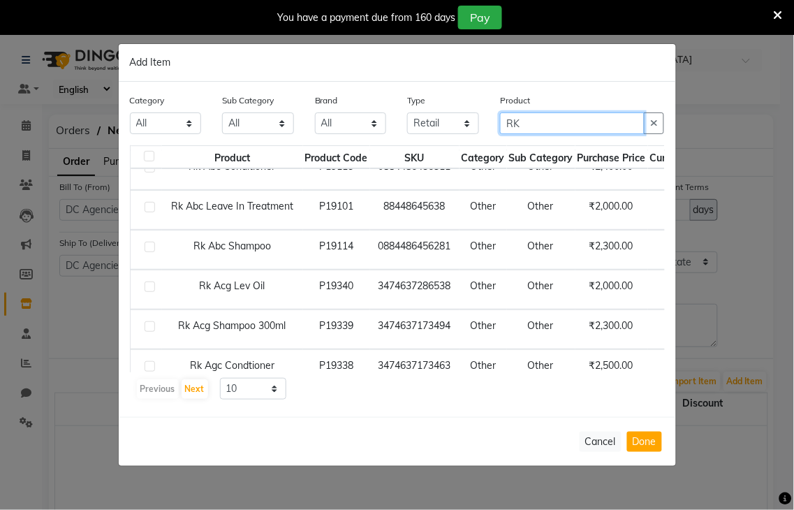
scroll to position [78, 0]
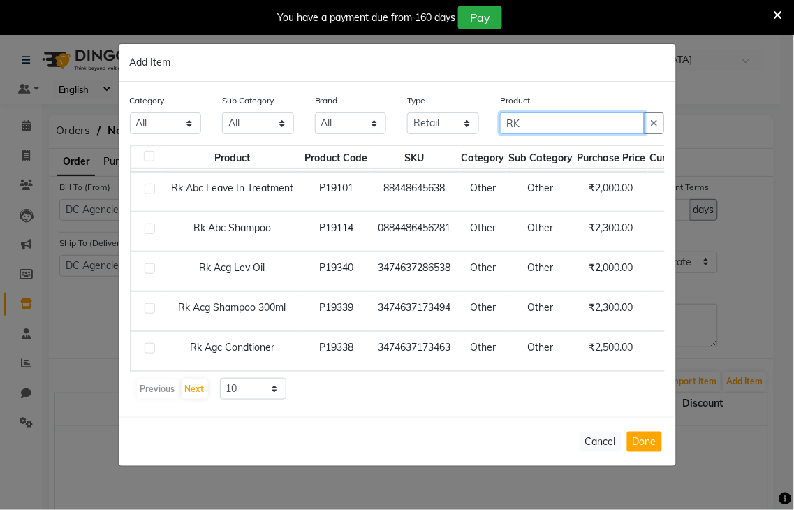
type input "RK"
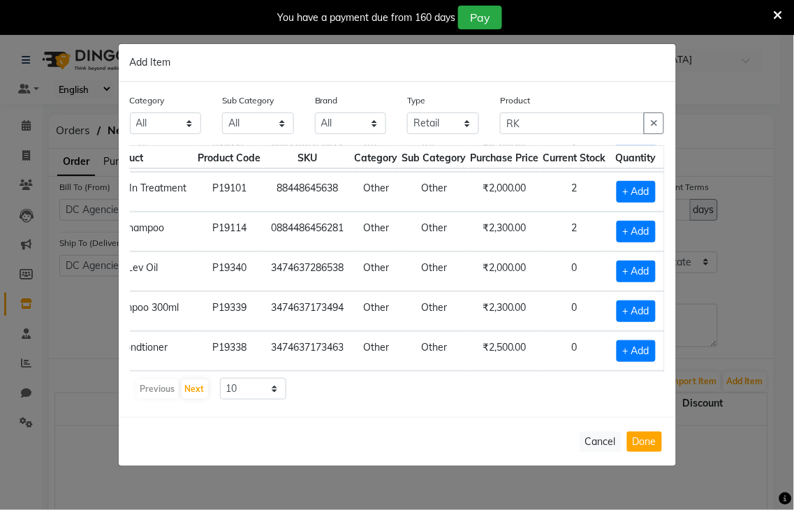
scroll to position [78, 130]
click at [635, 274] on span "+ Add" at bounding box center [636, 271] width 39 height 22
checkbox input "true"
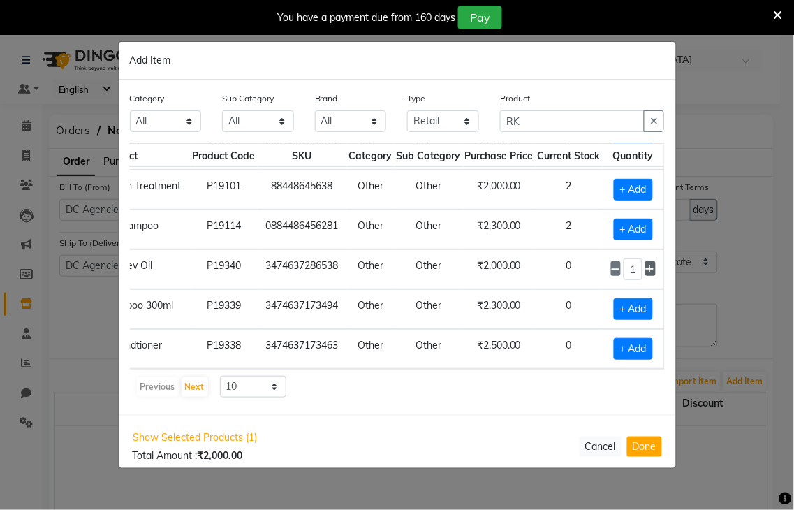
click at [646, 268] on icon at bounding box center [650, 269] width 9 height 10
click at [611, 274] on span at bounding box center [616, 268] width 10 height 15
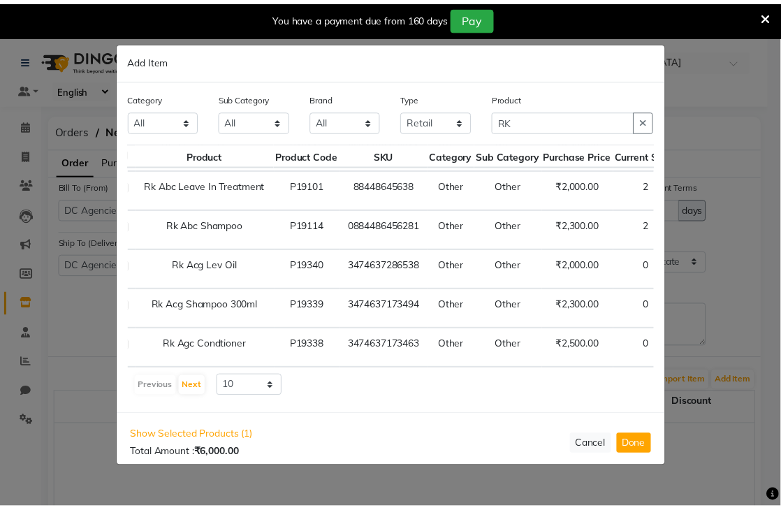
scroll to position [78, 135]
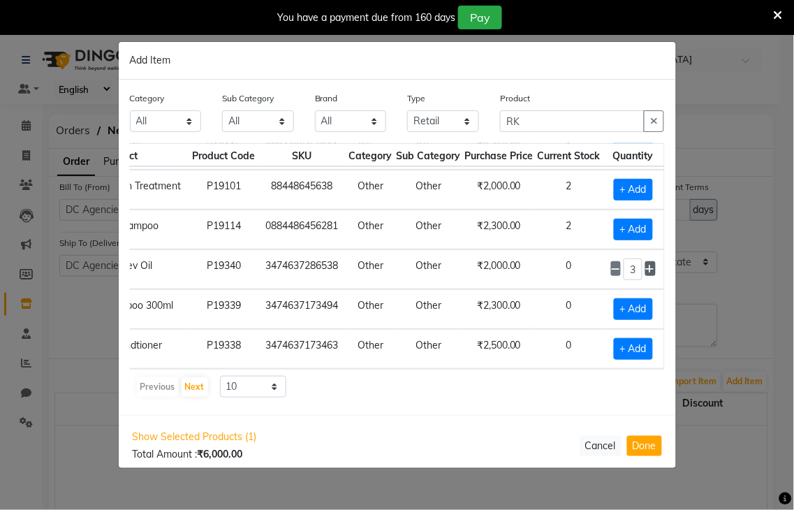
click at [645, 269] on span at bounding box center [650, 268] width 10 height 15
type input "4"
click at [614, 311] on span "+ Add" at bounding box center [633, 309] width 39 height 22
checkbox input "true"
click at [646, 310] on icon at bounding box center [650, 309] width 9 height 10
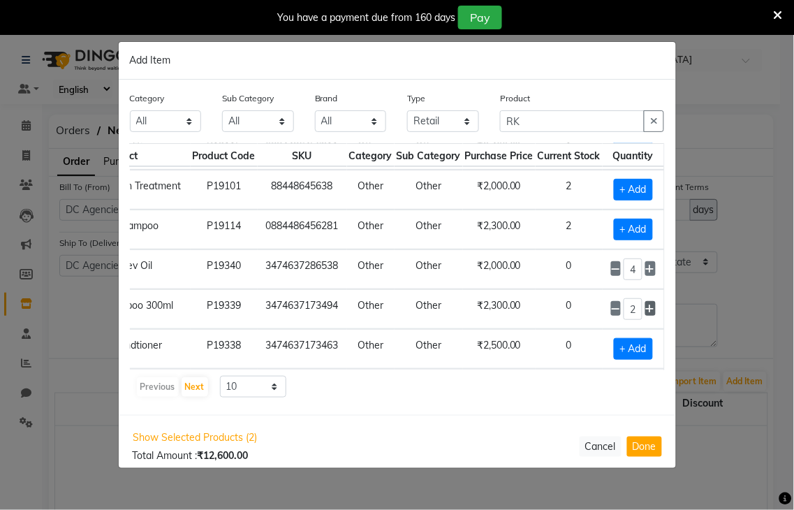
click at [646, 309] on icon at bounding box center [650, 309] width 9 height 10
type input "3"
click at [614, 341] on span "+ Add" at bounding box center [633, 349] width 39 height 22
checkbox input "true"
click at [646, 350] on icon at bounding box center [650, 349] width 9 height 10
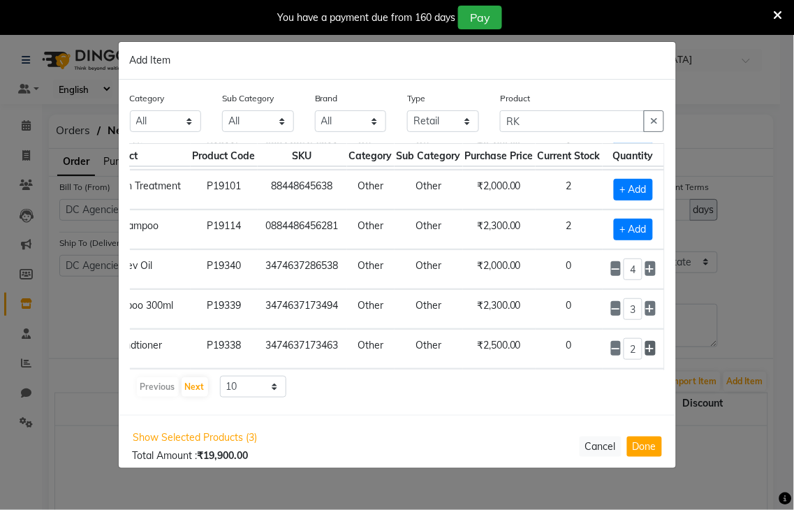
click at [646, 349] on icon at bounding box center [650, 349] width 9 height 10
type input "3"
drag, startPoint x: 640, startPoint y: 449, endPoint x: 388, endPoint y: 260, distance: 315.2
click at [640, 448] on button "Done" at bounding box center [644, 446] width 35 height 20
select select "3458"
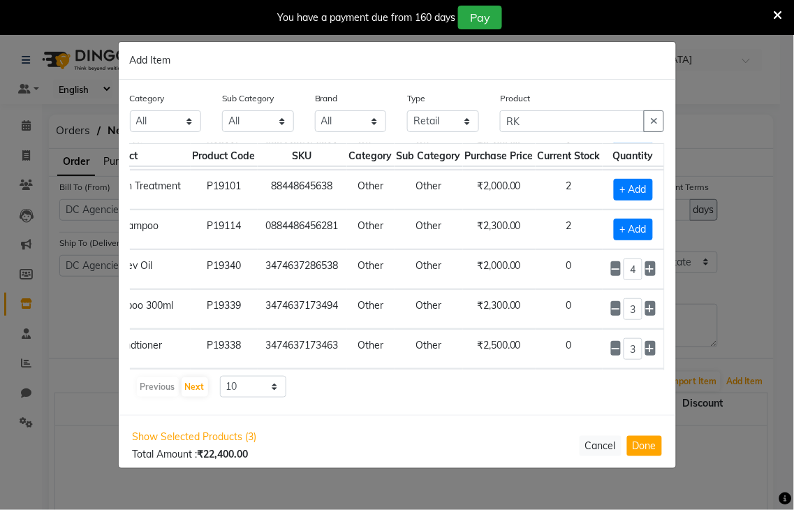
select select "3458"
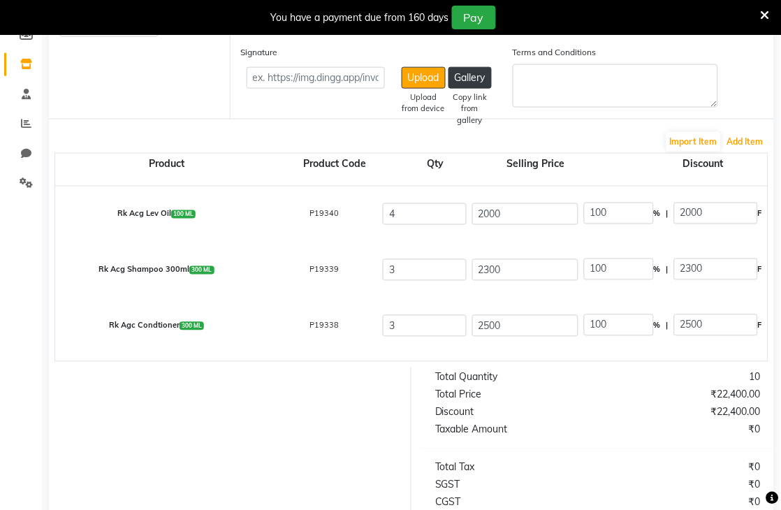
scroll to position [448, 0]
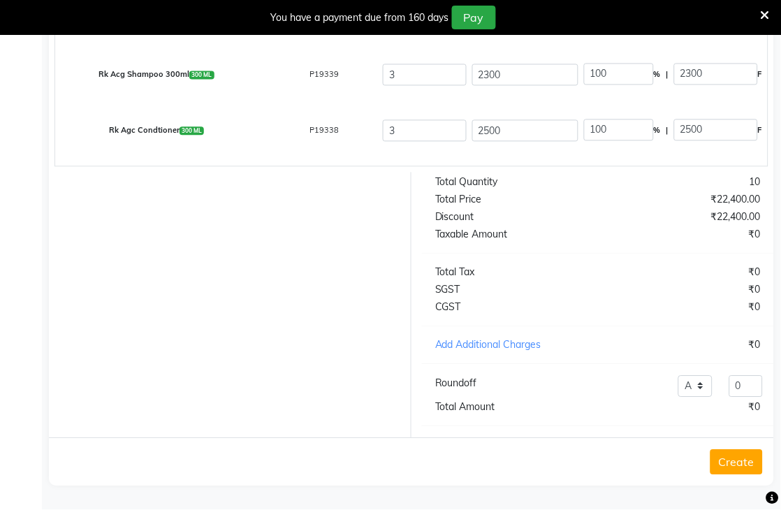
click at [747, 465] on button "Create" at bounding box center [736, 462] width 52 height 25
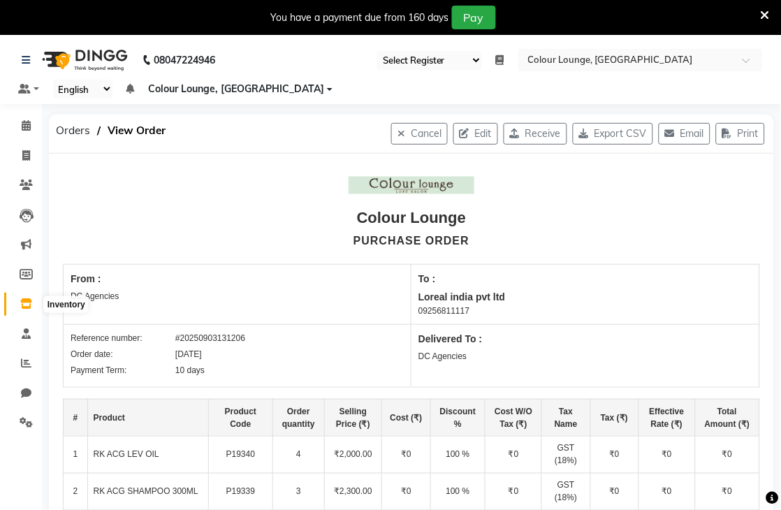
click at [26, 304] on icon at bounding box center [26, 303] width 12 height 10
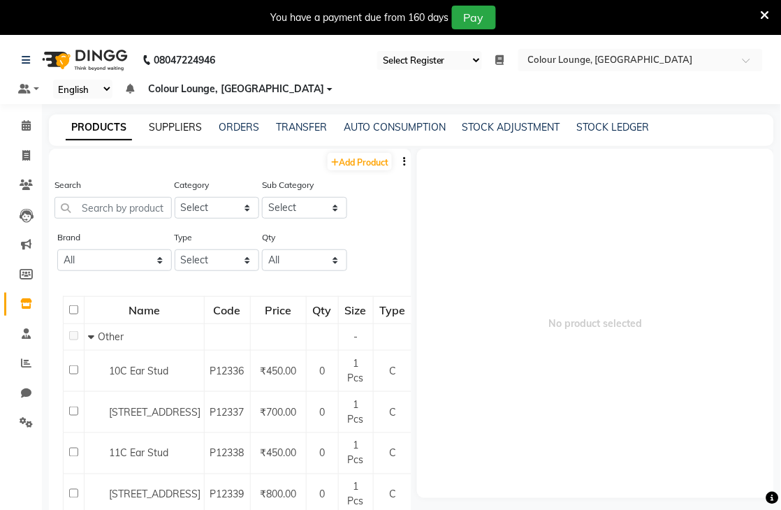
click at [191, 128] on link "SUPPLIERS" at bounding box center [175, 127] width 53 height 13
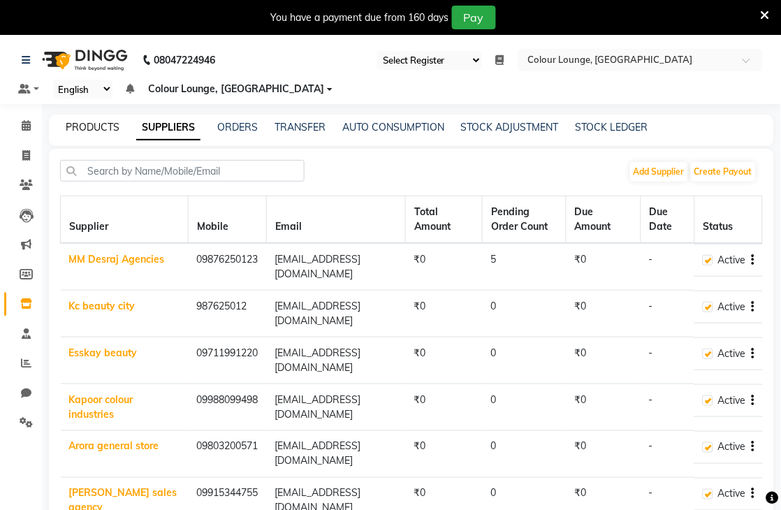
click at [89, 128] on link "PRODUCTS" at bounding box center [93, 127] width 54 height 13
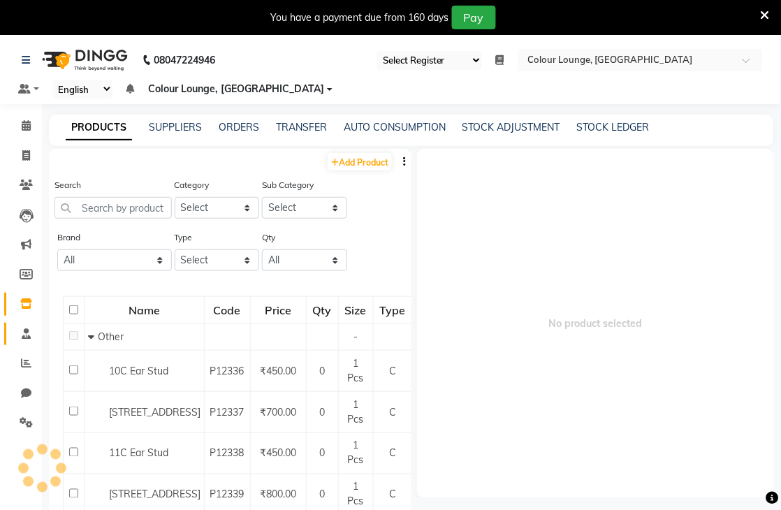
click at [22, 333] on icon at bounding box center [26, 333] width 9 height 10
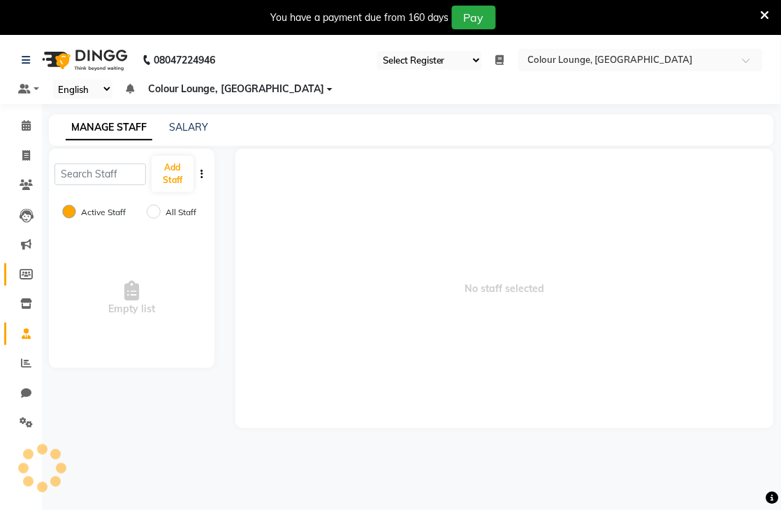
click at [24, 271] on icon at bounding box center [26, 274] width 13 height 10
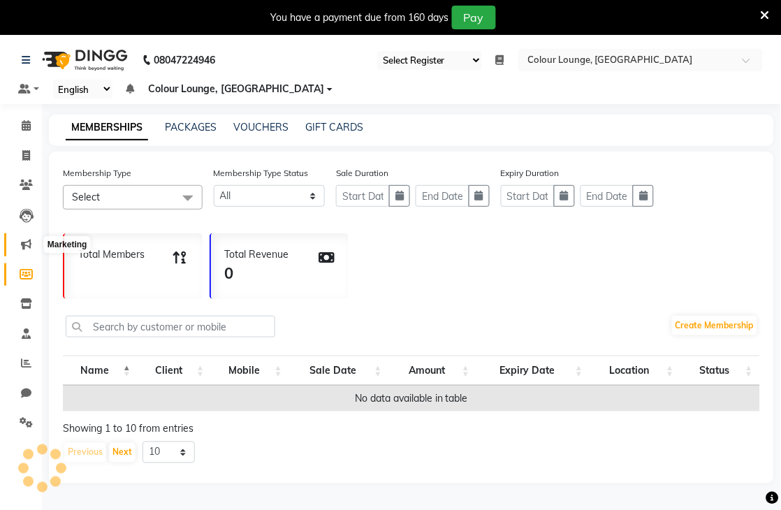
click at [28, 244] on icon at bounding box center [26, 244] width 10 height 10
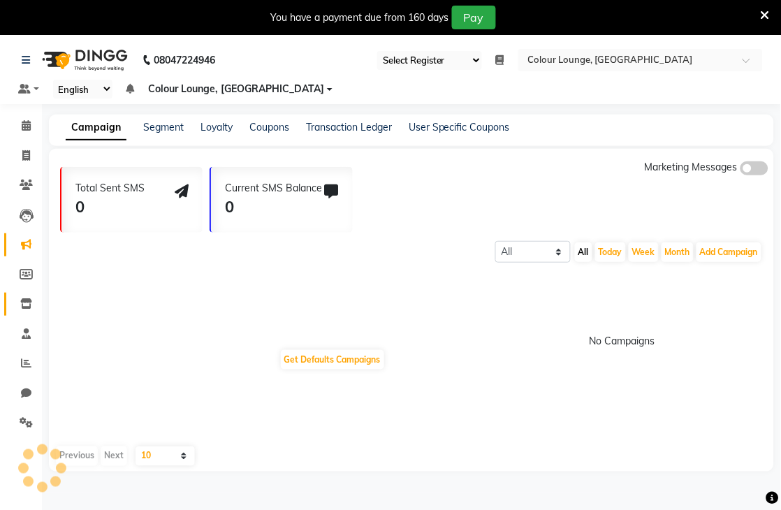
click at [20, 301] on icon at bounding box center [26, 303] width 12 height 10
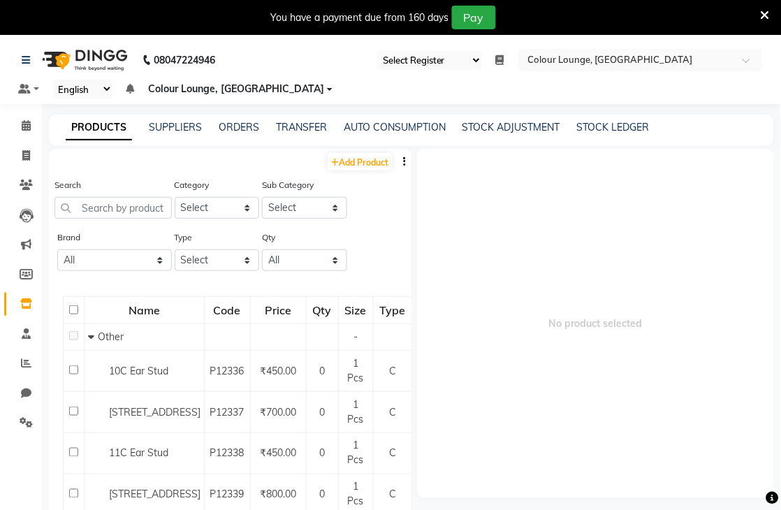
click at [624, 135] on div "PRODUCTS SUPPLIERS ORDERS TRANSFER AUTO CONSUMPTION STOCK ADJUSTMENT STOCK LEDG…" at bounding box center [411, 130] width 725 height 31
click at [624, 124] on link "STOCK LEDGER" at bounding box center [613, 127] width 73 height 13
select select "all"
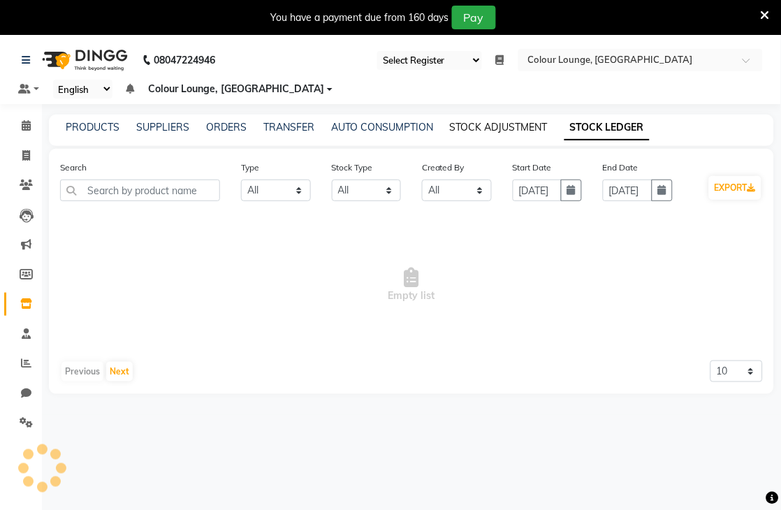
click at [492, 128] on link "STOCK ADJUSTMENT" at bounding box center [499, 127] width 98 height 13
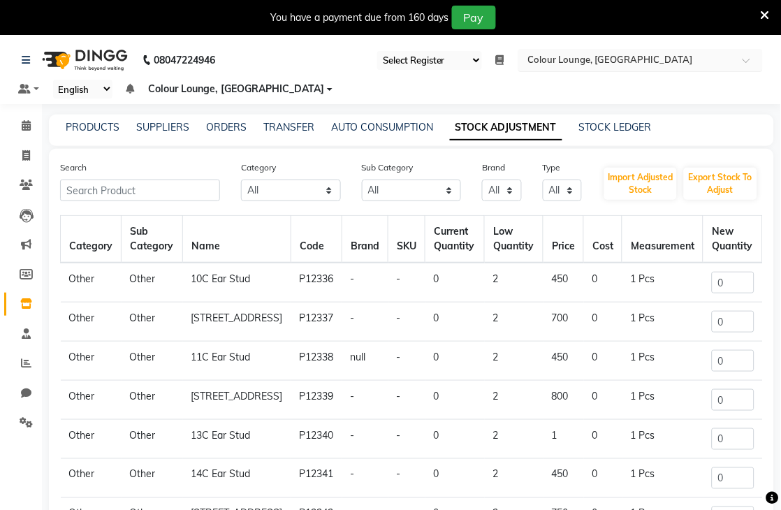
click at [681, 68] on div "Select Location × Colour Lounge, [GEOGRAPHIC_DATA]" at bounding box center [640, 60] width 244 height 22
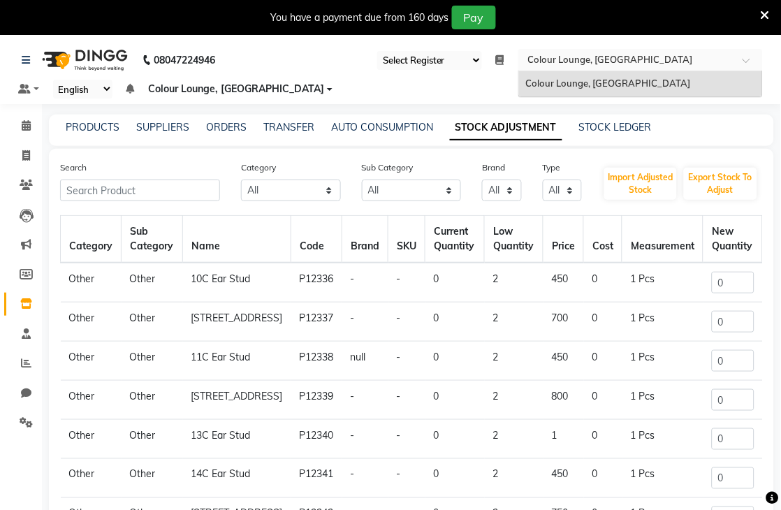
click at [309, 59] on nav "08047224946 Select Register Morning Shift (Service) Evening Shift (Service) Dai…" at bounding box center [390, 69] width 781 height 69
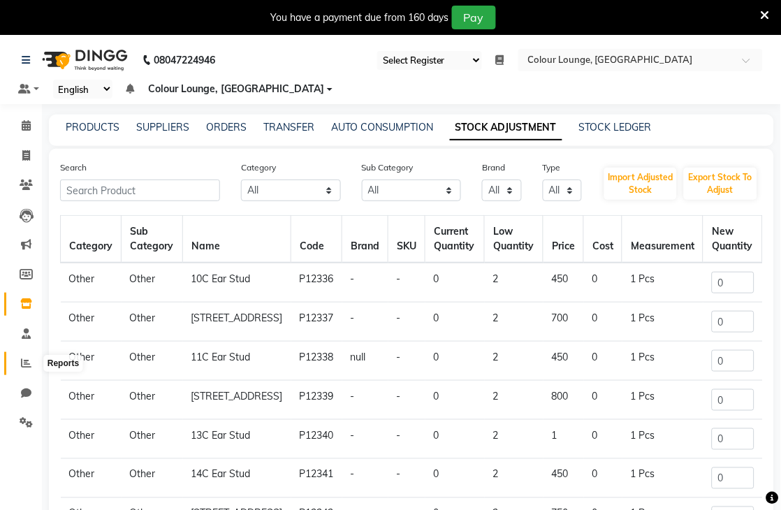
click at [23, 362] on icon at bounding box center [26, 362] width 10 height 10
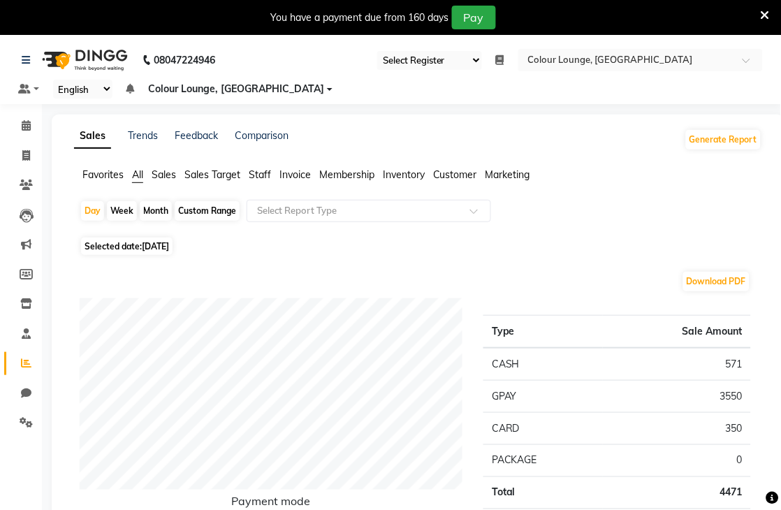
click at [288, 173] on span "Invoice" at bounding box center [294, 174] width 31 height 13
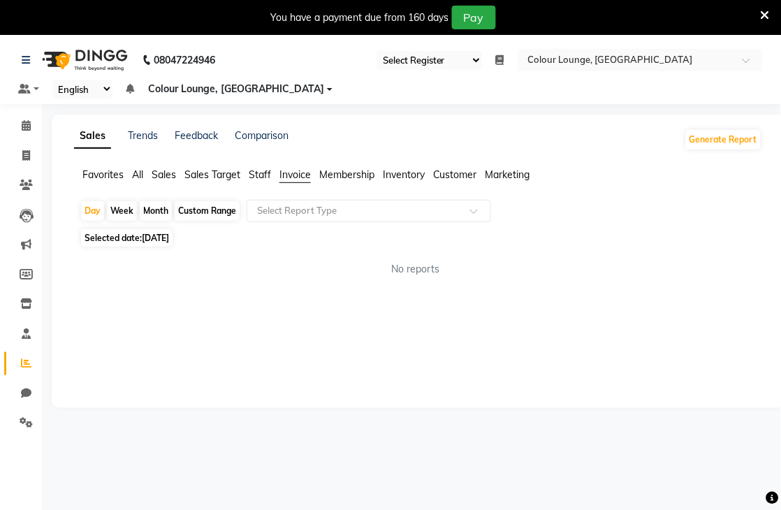
click at [257, 175] on span "Staff" at bounding box center [260, 174] width 22 height 13
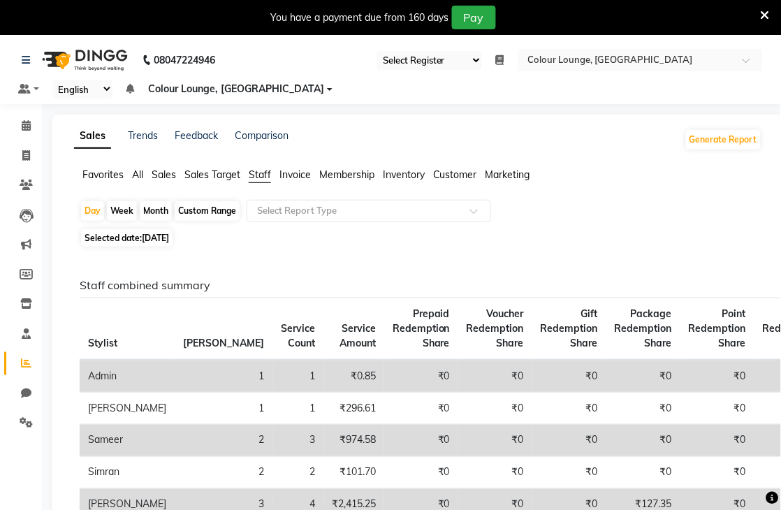
click at [182, 214] on div "Custom Range" at bounding box center [207, 211] width 65 height 20
select select "9"
select select "2025"
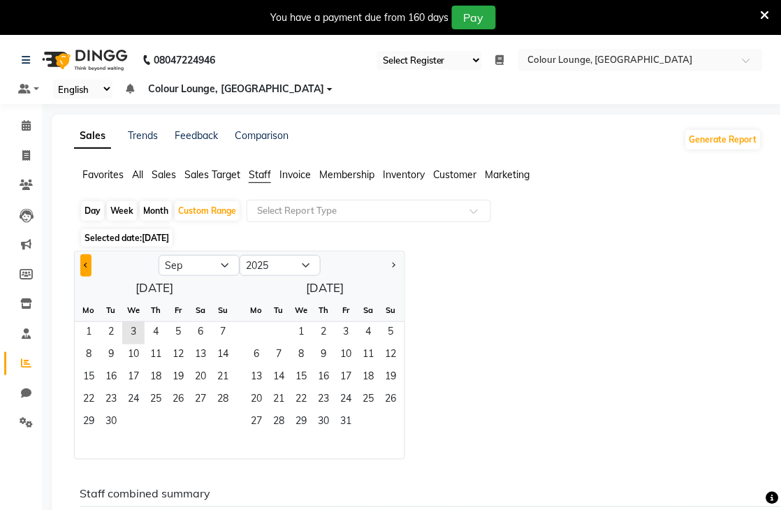
click at [82, 266] on button "Previous month" at bounding box center [85, 265] width 11 height 22
select select "8"
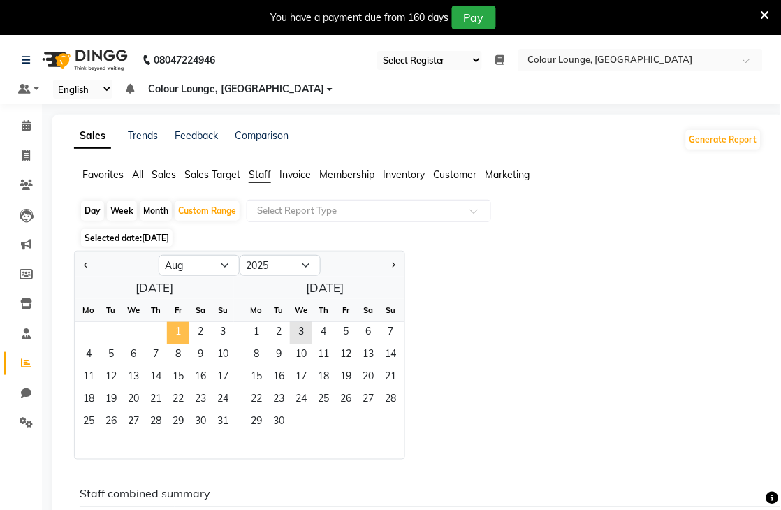
click at [175, 334] on span "1" at bounding box center [178, 333] width 22 height 22
click at [223, 425] on span "31" at bounding box center [223, 422] width 22 height 22
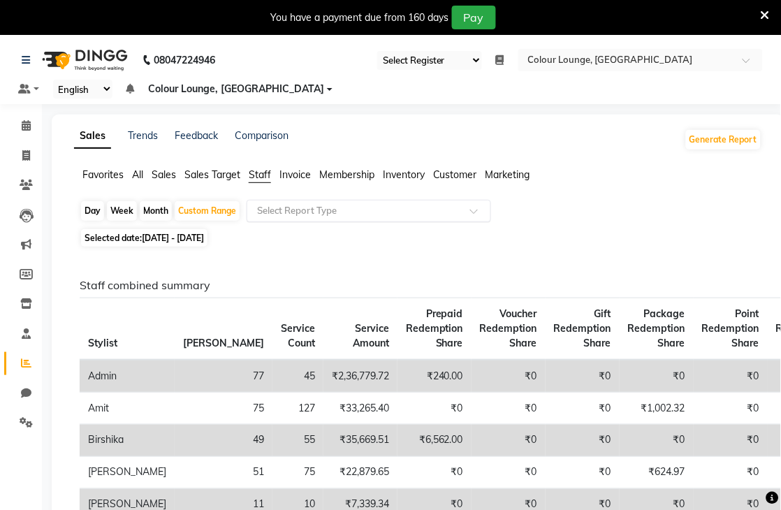
click at [401, 212] on input "text" at bounding box center [354, 211] width 201 height 14
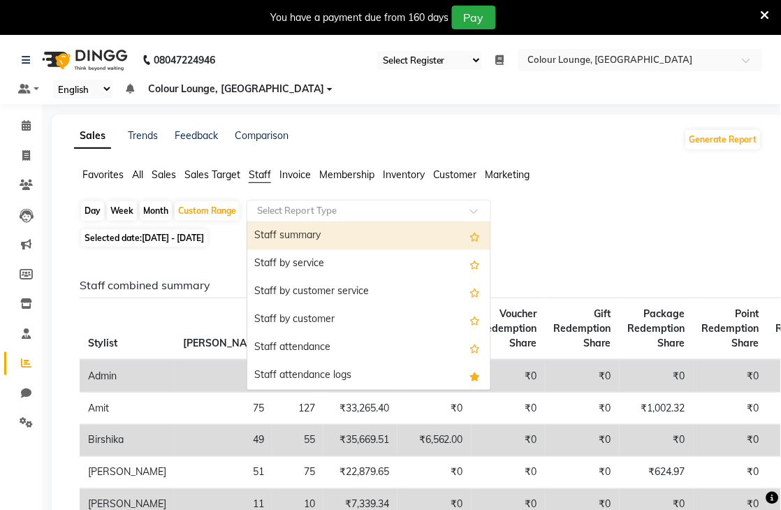
click at [296, 243] on div "Staff summary" at bounding box center [368, 236] width 243 height 28
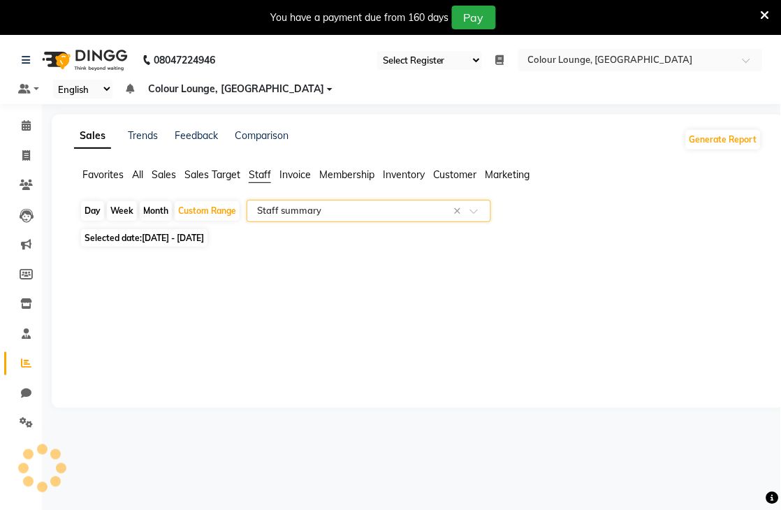
select select "filtered_report"
select select "csv"
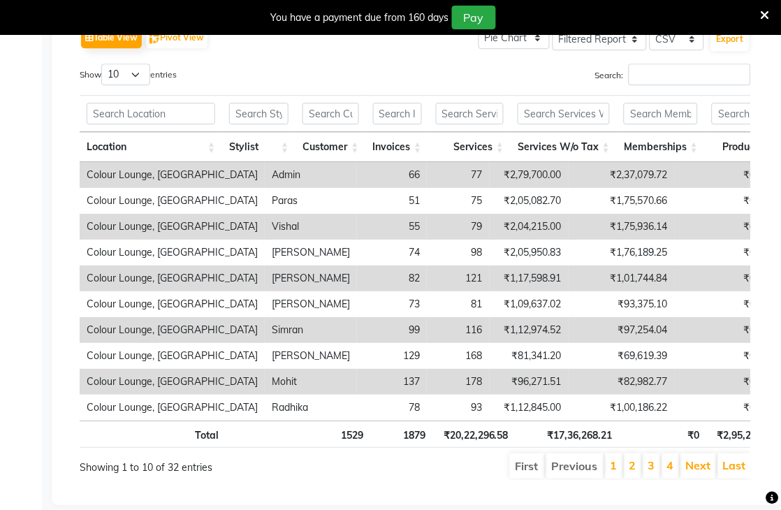
scroll to position [78, 0]
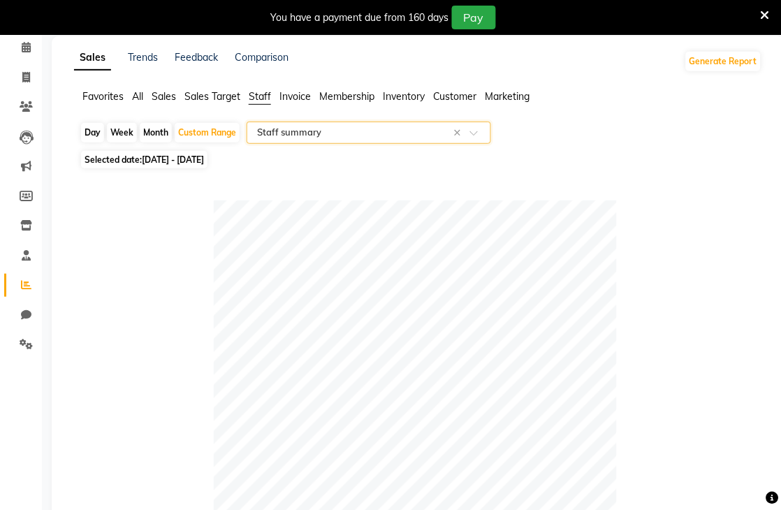
click at [389, 126] on input "text" at bounding box center [354, 133] width 201 height 14
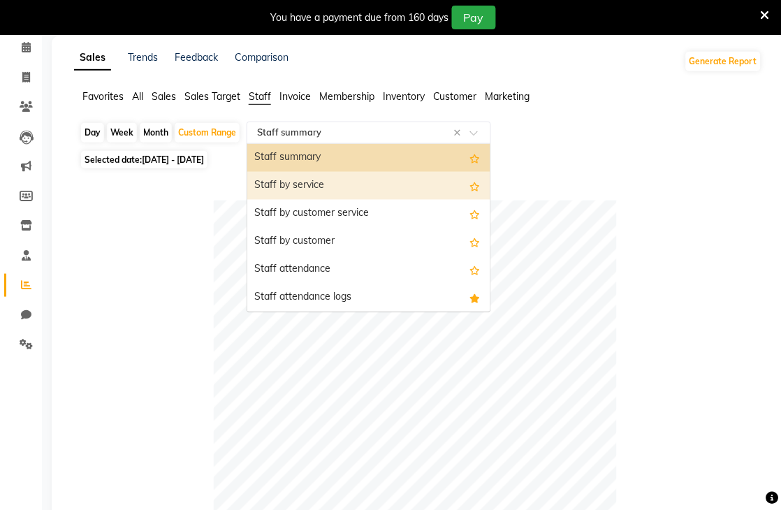
click at [327, 182] on div "Staff by service" at bounding box center [368, 186] width 243 height 28
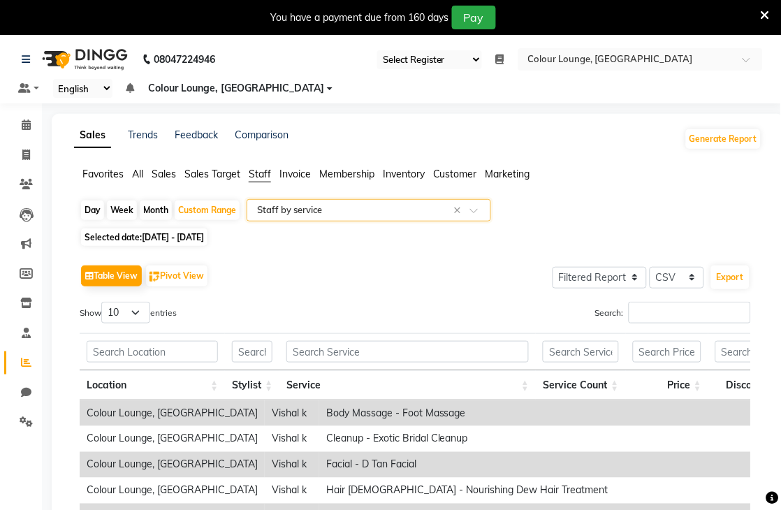
scroll to position [0, 0]
click at [382, 222] on div "Day Week Month Custom Range Select Report Type × Staff by service ×" at bounding box center [418, 212] width 677 height 25
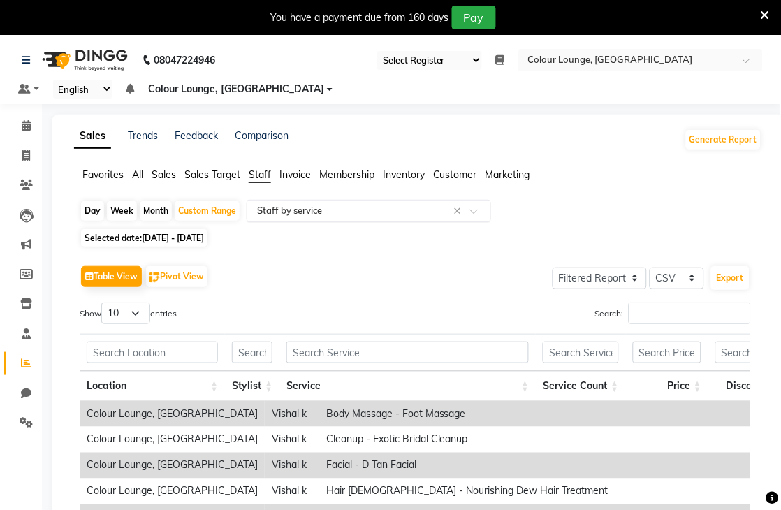
click at [382, 215] on input "text" at bounding box center [354, 211] width 201 height 14
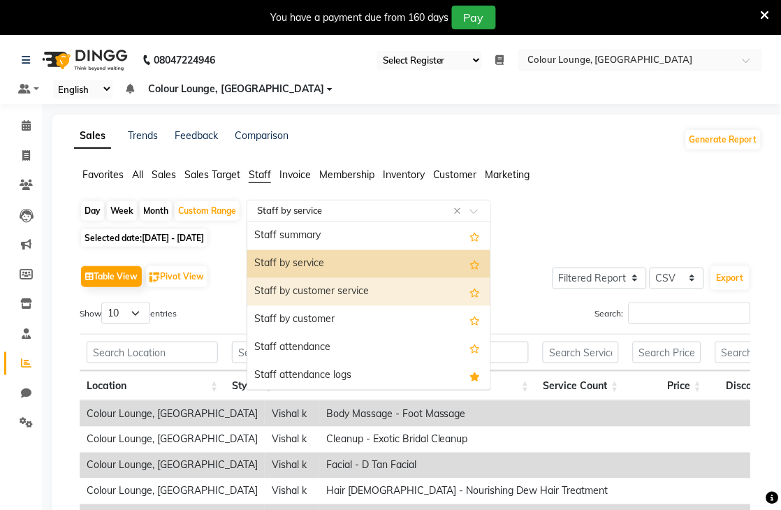
click at [335, 299] on div "Staff by customer service" at bounding box center [368, 292] width 243 height 28
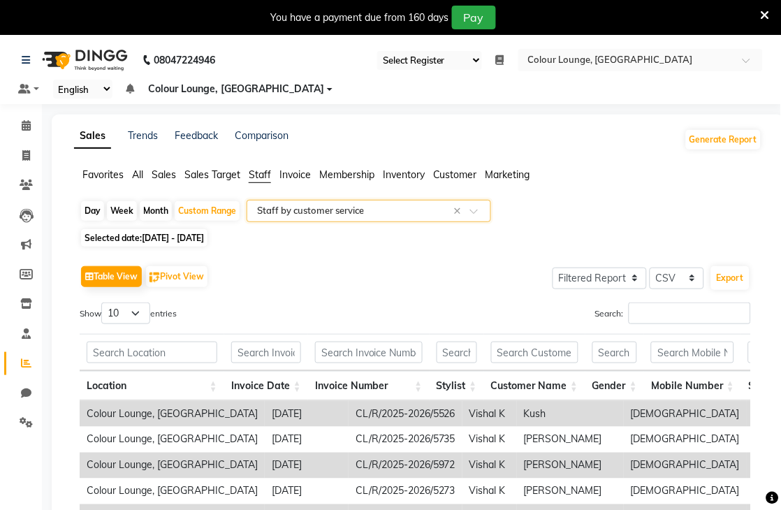
click at [394, 200] on div "Select Report Type × Staff by customer service ×" at bounding box center [368, 211] width 244 height 22
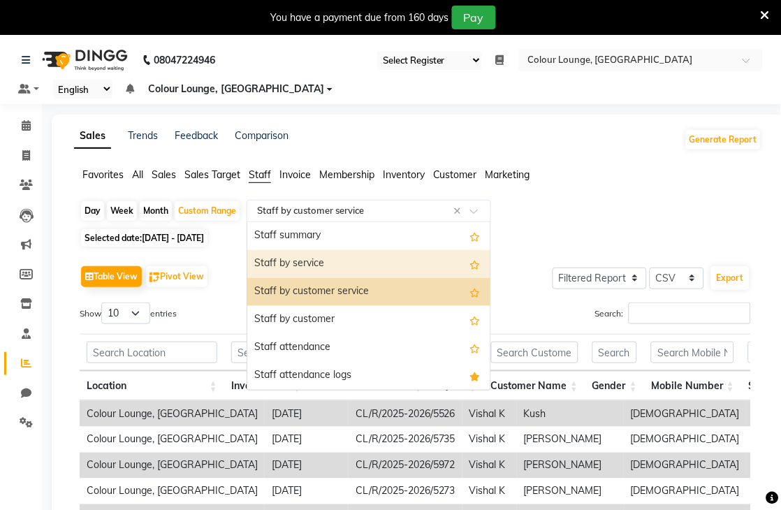
click at [302, 258] on div "Staff by service" at bounding box center [368, 264] width 243 height 28
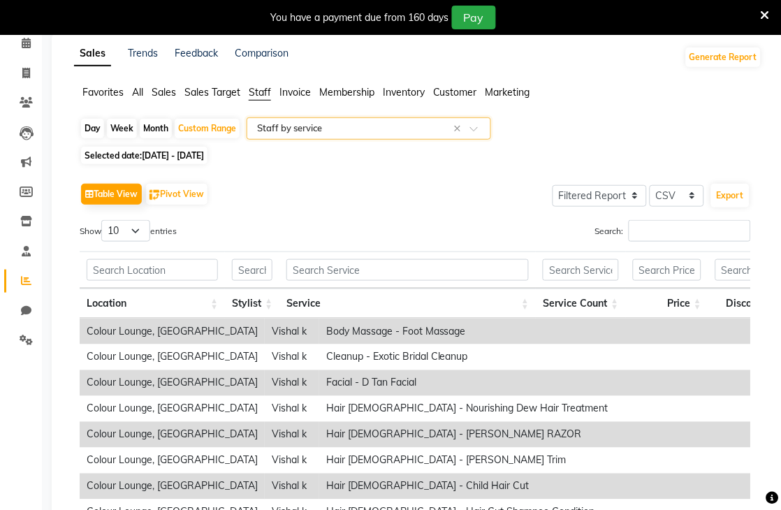
scroll to position [155, 0]
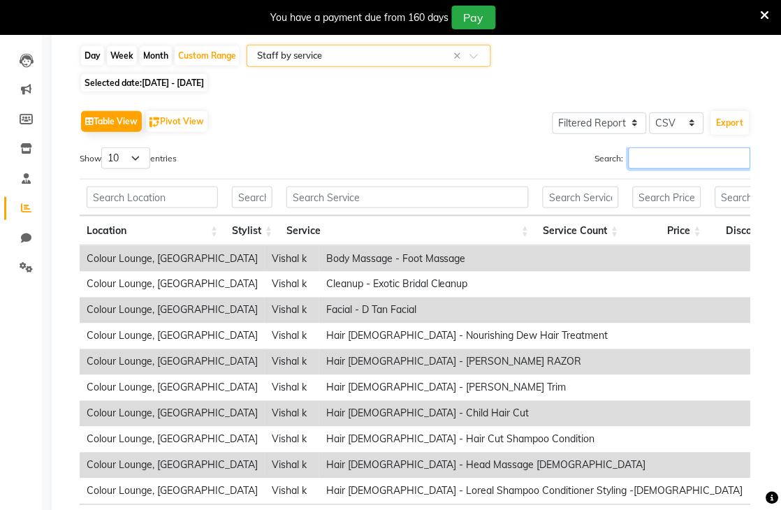
click at [659, 150] on input "Search:" at bounding box center [689, 158] width 122 height 22
type input "VISHAL"
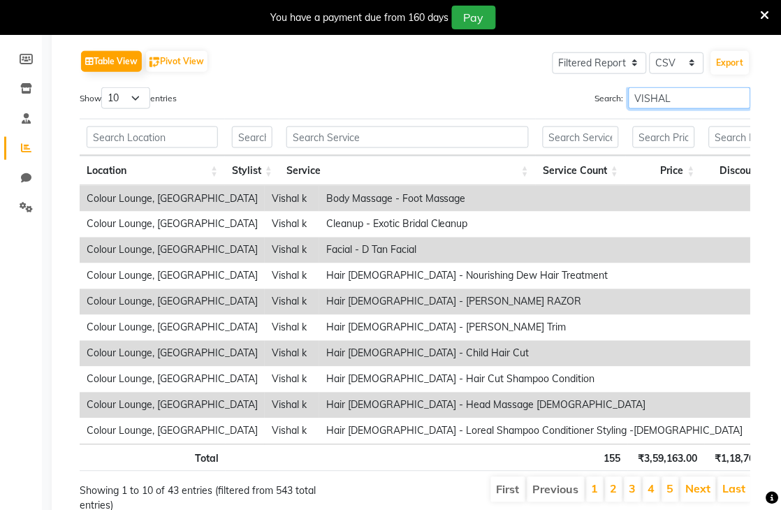
scroll to position [0, 0]
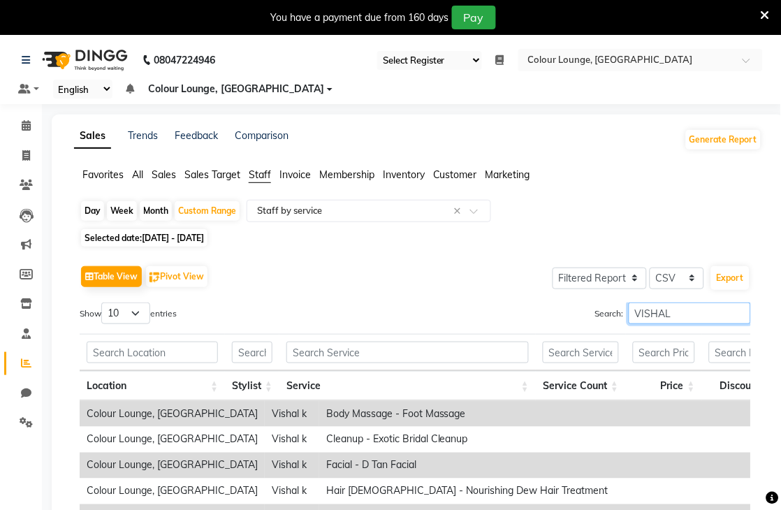
drag, startPoint x: 677, startPoint y: 320, endPoint x: 0, endPoint y: -55, distance: 774.1
click at [0, 0] on html "08047224946 Select Register Morning Shift (Service) Evening Shift (Service) Dai…" at bounding box center [390, 255] width 781 height 510
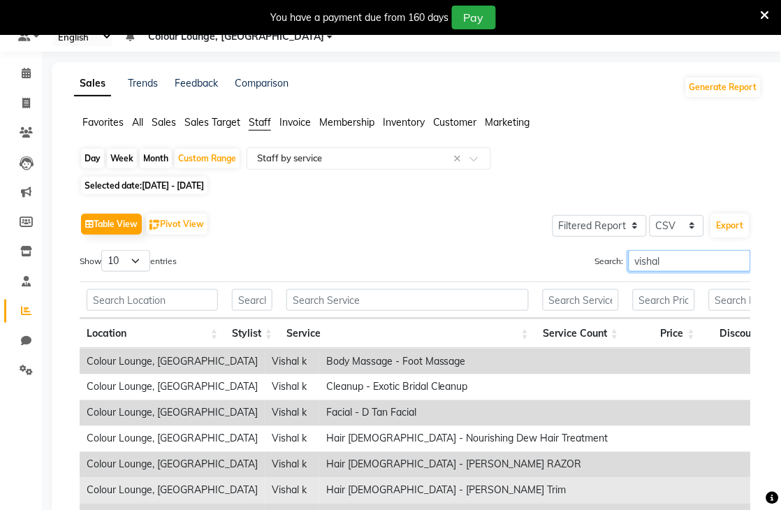
scroll to position [233, 0]
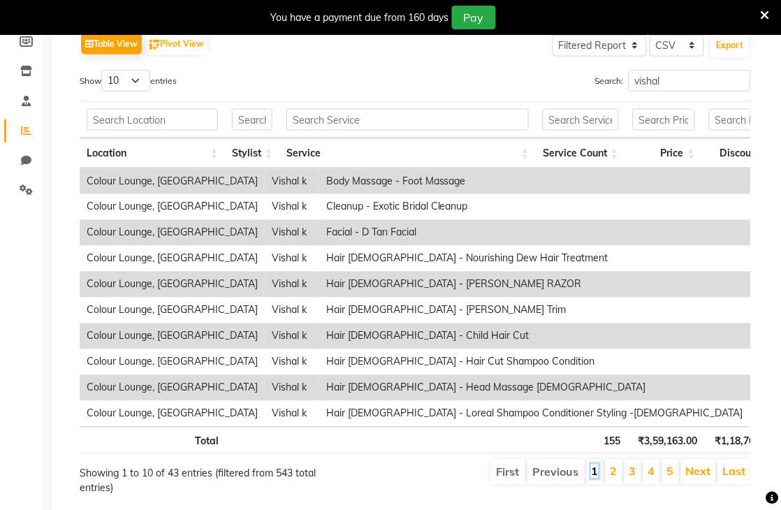
click at [596, 478] on link "1" at bounding box center [594, 471] width 7 height 14
click at [614, 478] on link "2" at bounding box center [613, 471] width 7 height 14
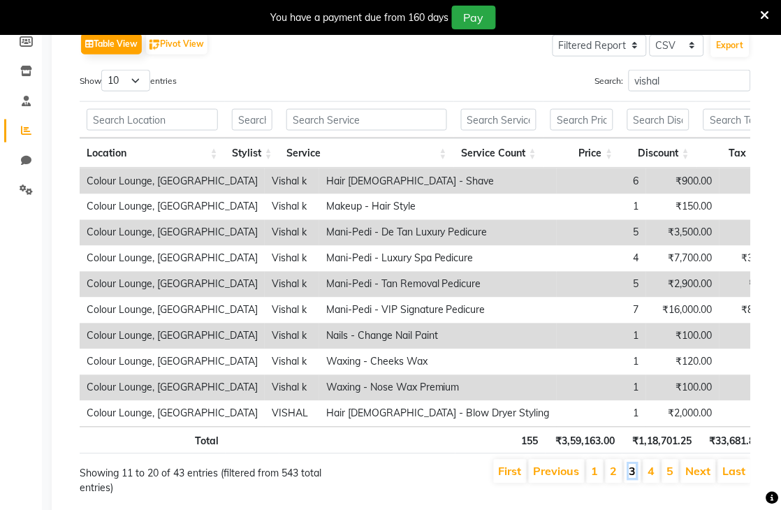
click at [636, 478] on link "3" at bounding box center [632, 471] width 7 height 14
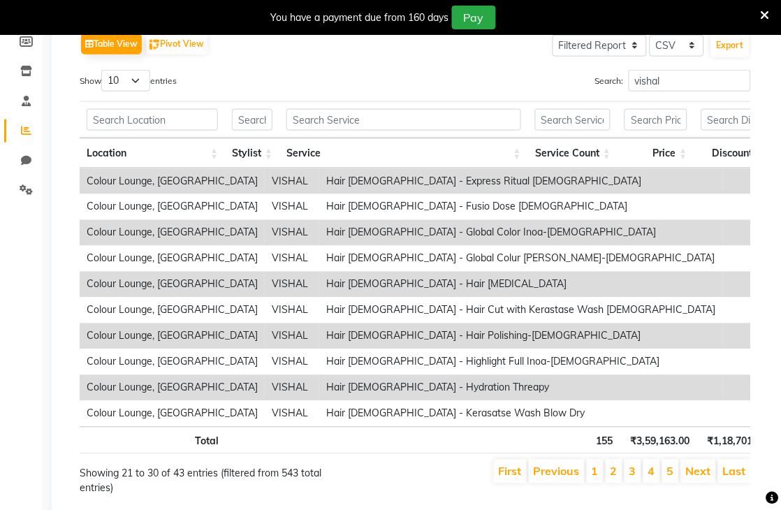
click at [609, 482] on li "2" at bounding box center [613, 471] width 17 height 24
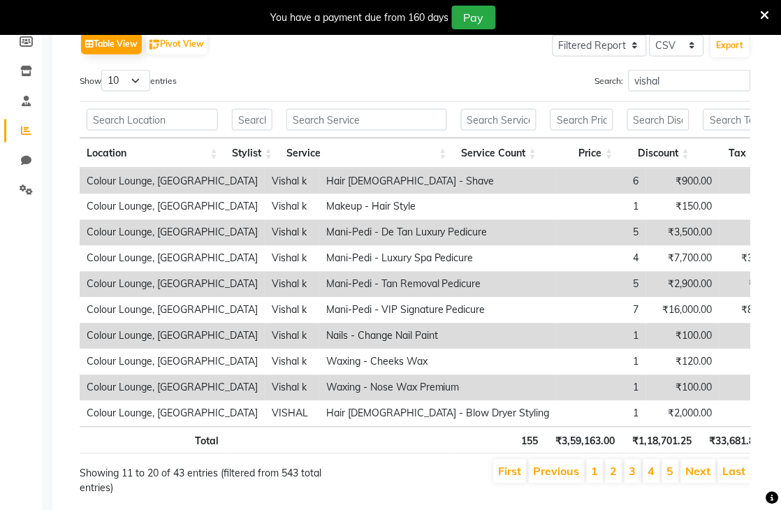
click at [621, 483] on li "2" at bounding box center [613, 471] width 17 height 24
click at [617, 478] on link "2" at bounding box center [613, 471] width 7 height 14
click at [629, 482] on li "3" at bounding box center [632, 471] width 17 height 24
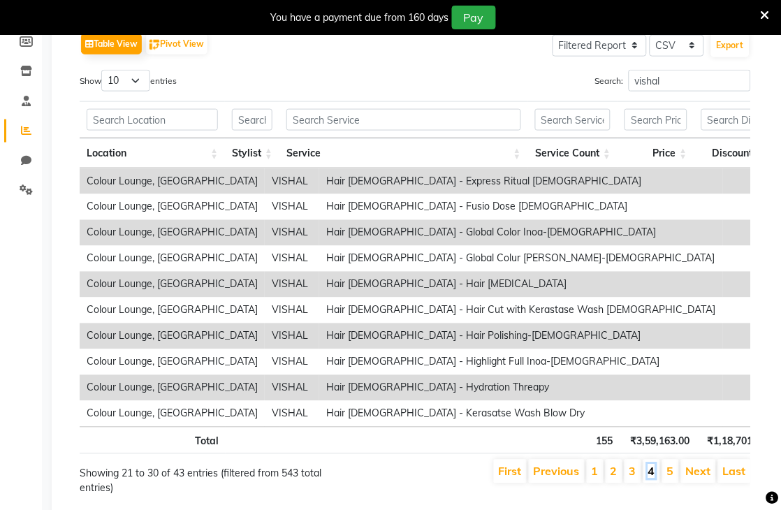
click at [652, 478] on link "4" at bounding box center [651, 471] width 7 height 14
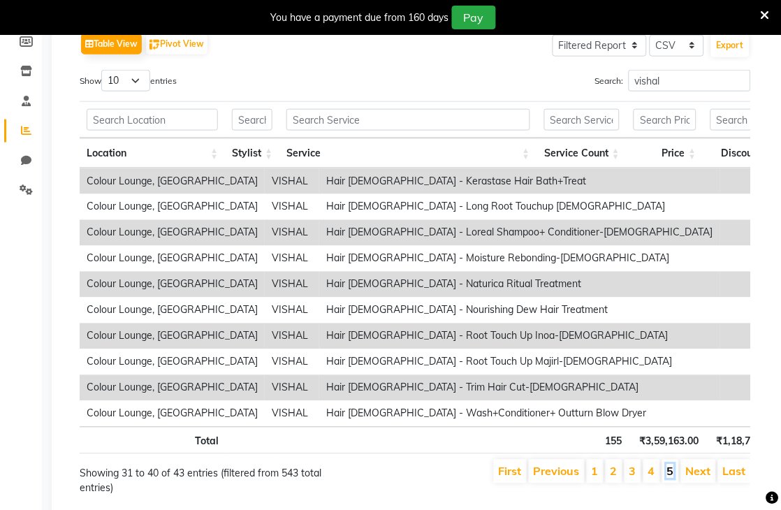
click at [674, 478] on link "5" at bounding box center [670, 471] width 7 height 14
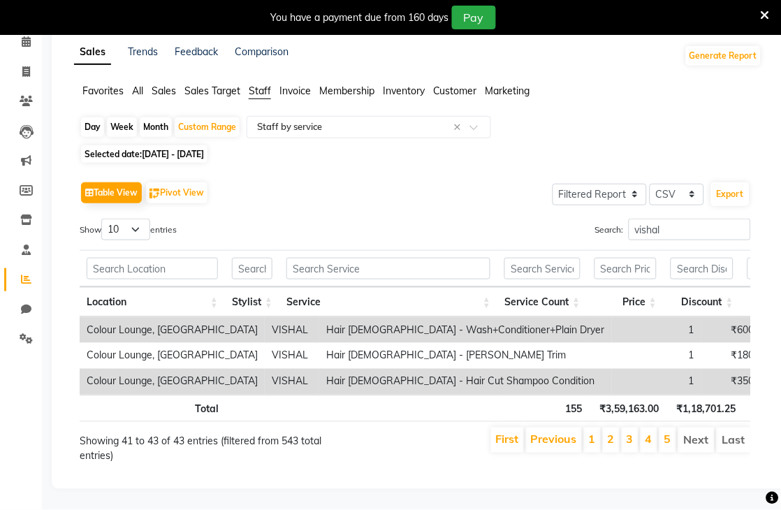
scroll to position [110, 0]
drag, startPoint x: 666, startPoint y: 198, endPoint x: 165, endPoint y: 108, distance: 508.8
click at [203, 124] on div "Day Week Month Custom Range Select Report Type × Staff by service × Selected da…" at bounding box center [418, 295] width 688 height 359
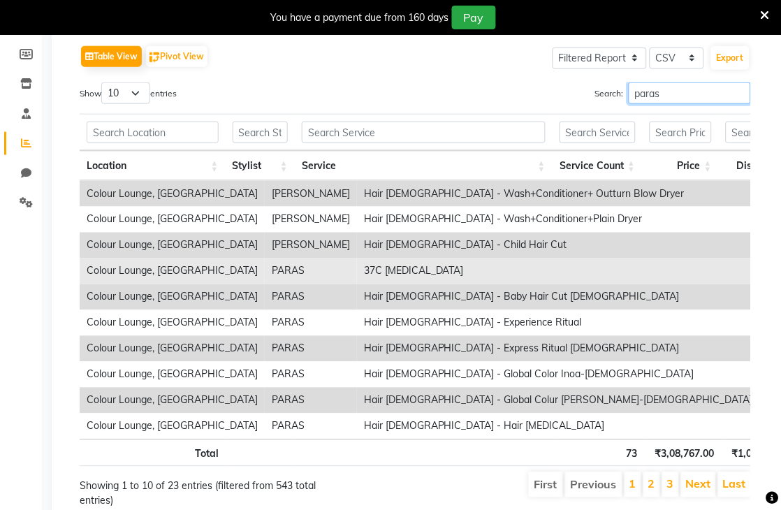
scroll to position [291, 0]
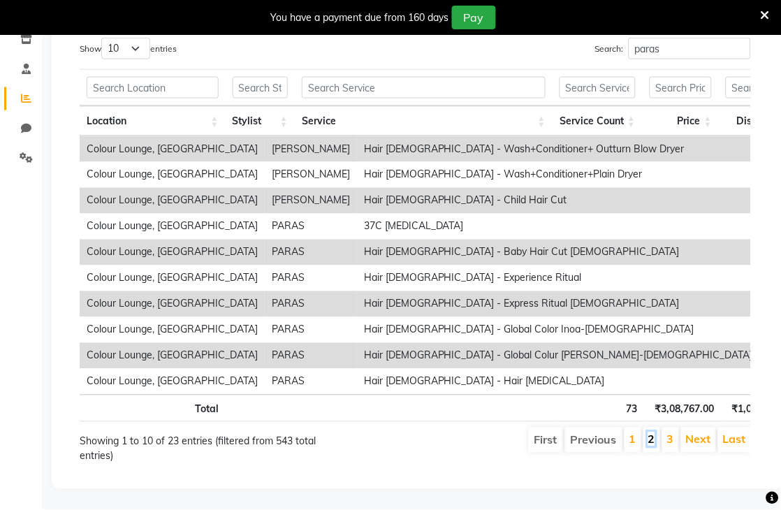
click at [651, 432] on link "2" at bounding box center [651, 439] width 7 height 14
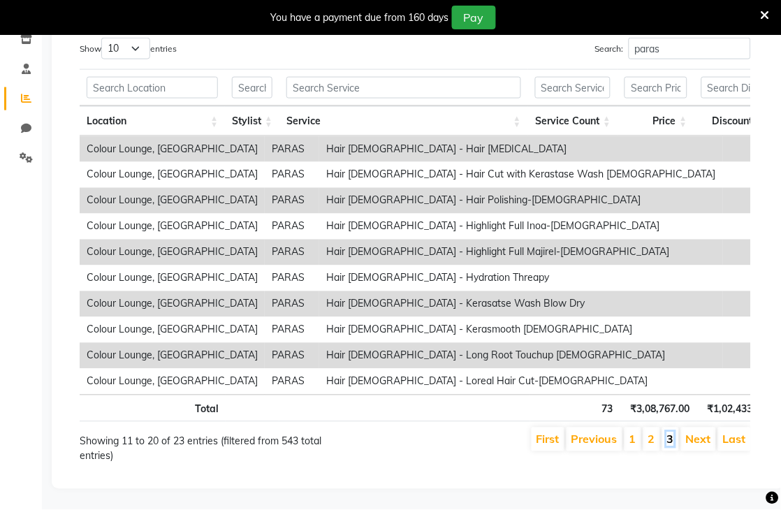
click at [668, 432] on link "3" at bounding box center [670, 439] width 7 height 14
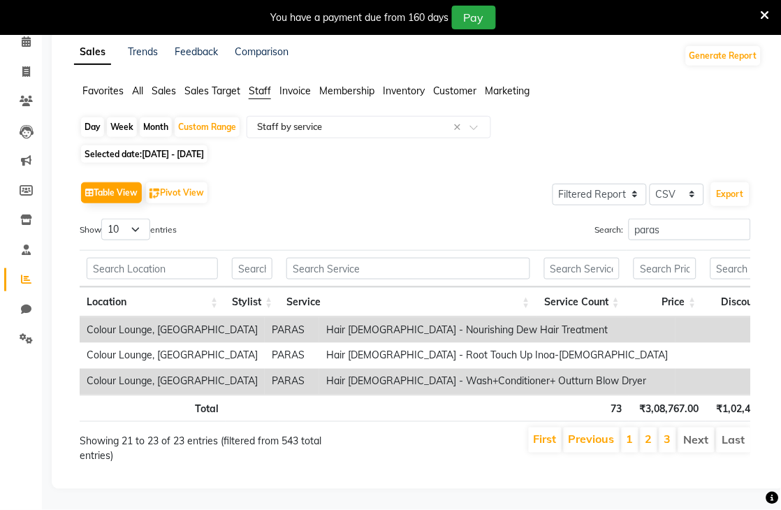
scroll to position [110, 0]
drag, startPoint x: 660, startPoint y: 203, endPoint x: 177, endPoint y: 82, distance: 497.5
click at [193, 116] on div "Day Week Month Custom Range Select Report Type × Staff by service × Selected da…" at bounding box center [418, 295] width 688 height 359
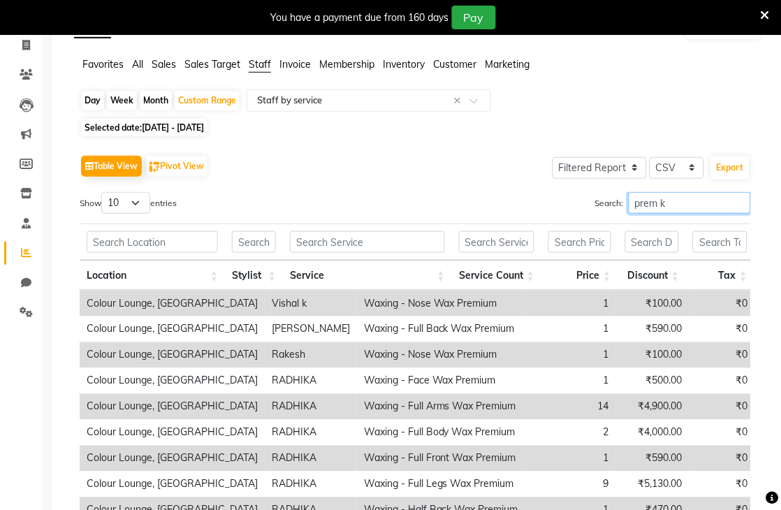
scroll to position [291, 0]
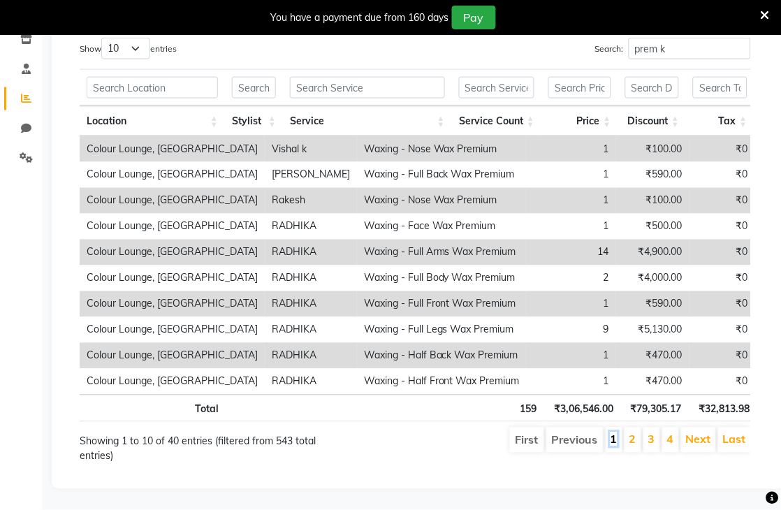
click at [615, 432] on link "1" at bounding box center [613, 439] width 7 height 14
click at [630, 432] on link "2" at bounding box center [632, 439] width 7 height 14
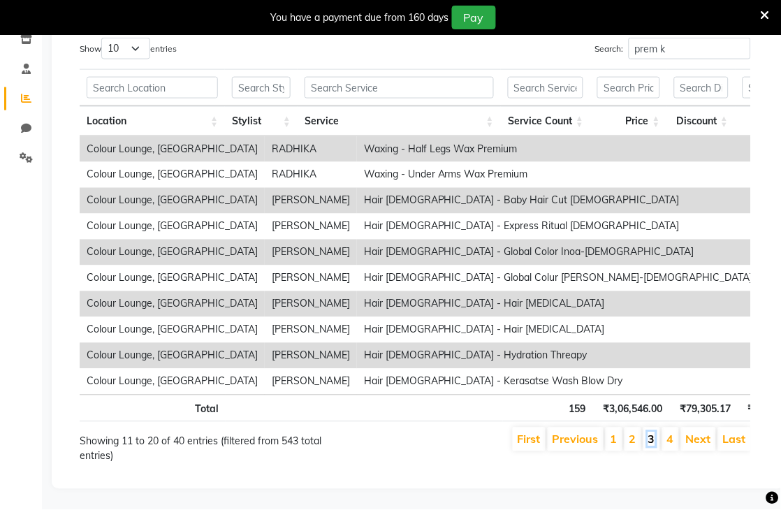
click at [654, 432] on link "3" at bounding box center [651, 439] width 7 height 14
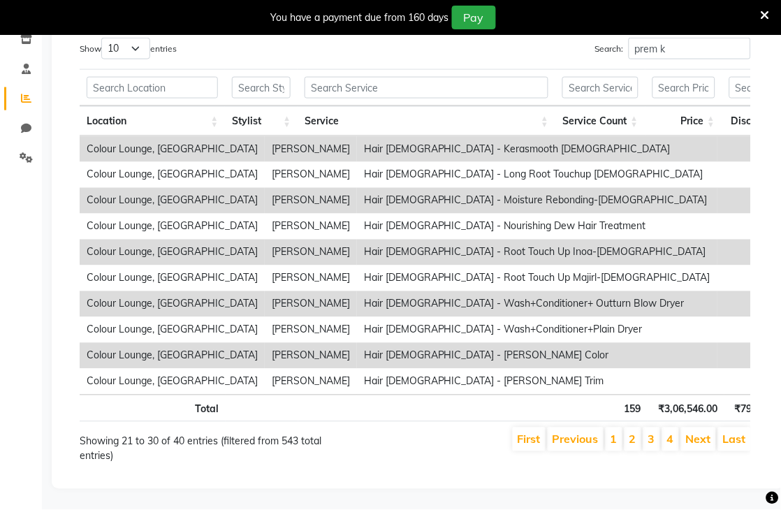
click at [665, 427] on li "4" at bounding box center [670, 439] width 17 height 24
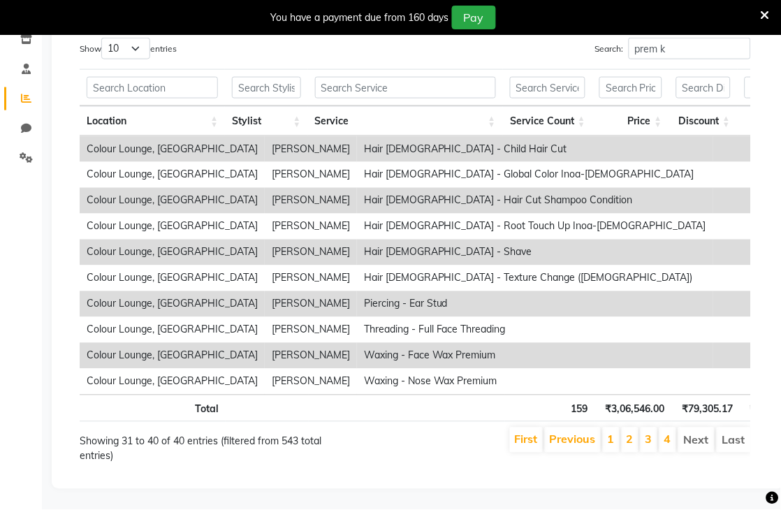
click at [643, 427] on li "3" at bounding box center [648, 439] width 17 height 25
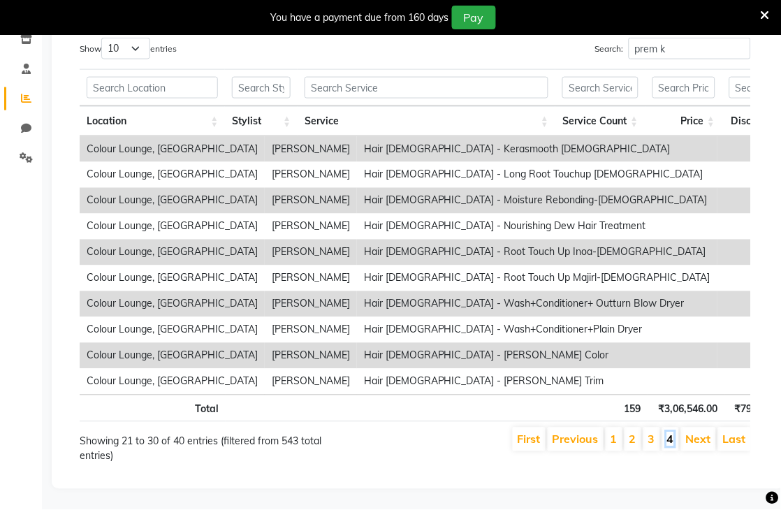
click at [674, 432] on link "4" at bounding box center [670, 439] width 7 height 14
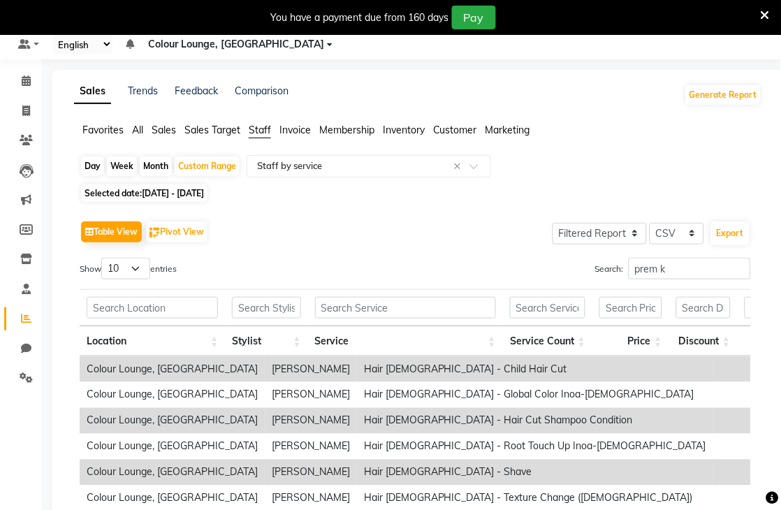
scroll to position [0, 0]
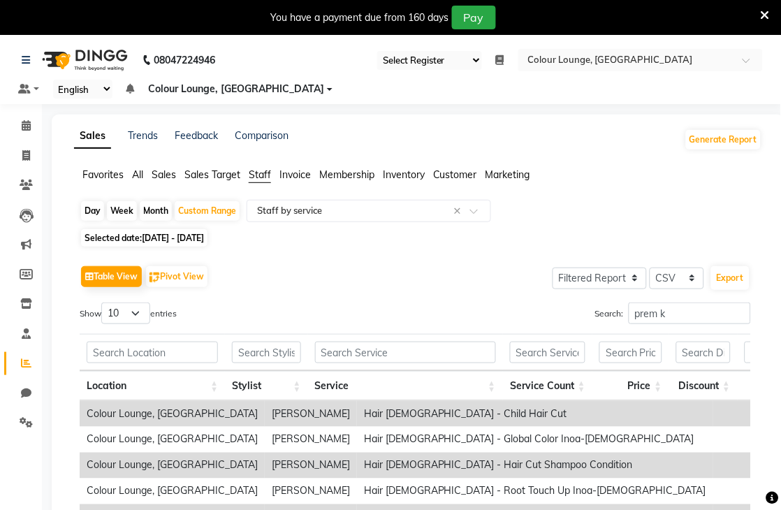
click at [679, 297] on div "Table View Pivot View Select Full Report Filtered Report Select CSV PDF Export …" at bounding box center [415, 495] width 671 height 466
drag, startPoint x: 674, startPoint y: 312, endPoint x: 236, endPoint y: 179, distance: 457.4
click at [242, 193] on app-reports "Favorites All Sales Sales Target Staff Invoice Membership Inventory Customer Ma…" at bounding box center [418, 454] width 705 height 572
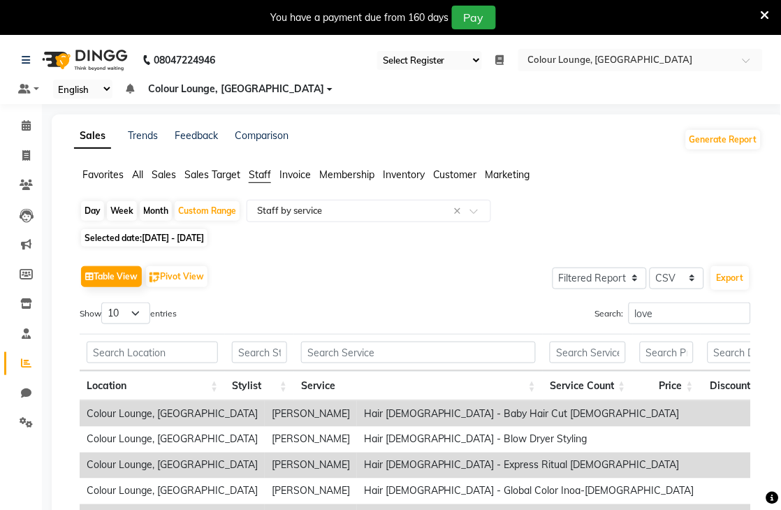
click at [457, 286] on div "Table View Pivot View Select Full Report Filtered Report Select CSV PDF Export" at bounding box center [415, 276] width 671 height 29
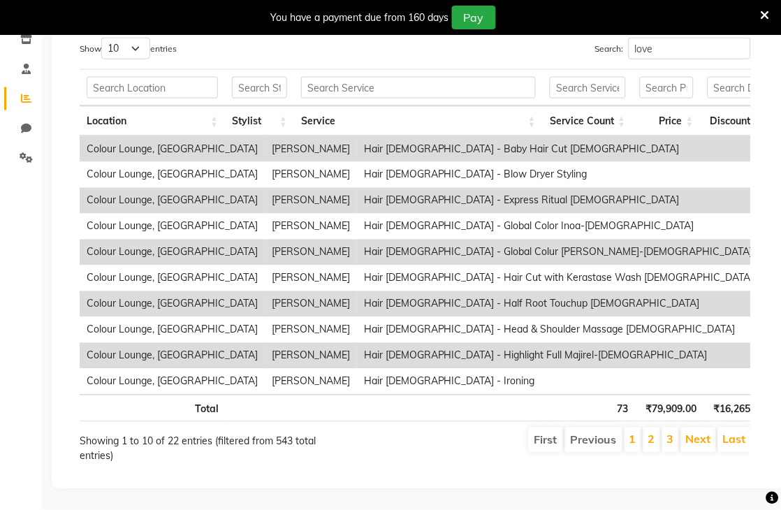
scroll to position [291, 0]
click at [654, 432] on link "2" at bounding box center [651, 439] width 7 height 14
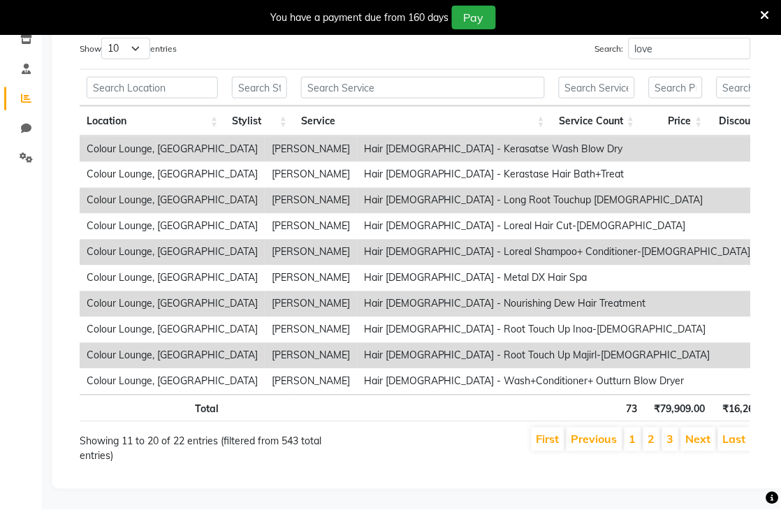
click at [675, 432] on li "3" at bounding box center [670, 439] width 17 height 24
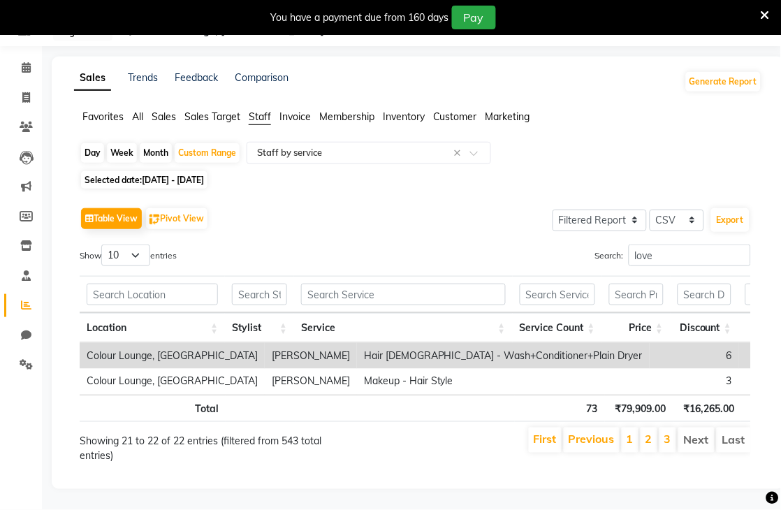
scroll to position [85, 0]
drag, startPoint x: 598, startPoint y: 211, endPoint x: 80, endPoint y: 150, distance: 520.9
click at [152, 148] on div "Day Week Month Custom Range Select Report Type × Staff by service × Selected da…" at bounding box center [418, 308] width 688 height 333
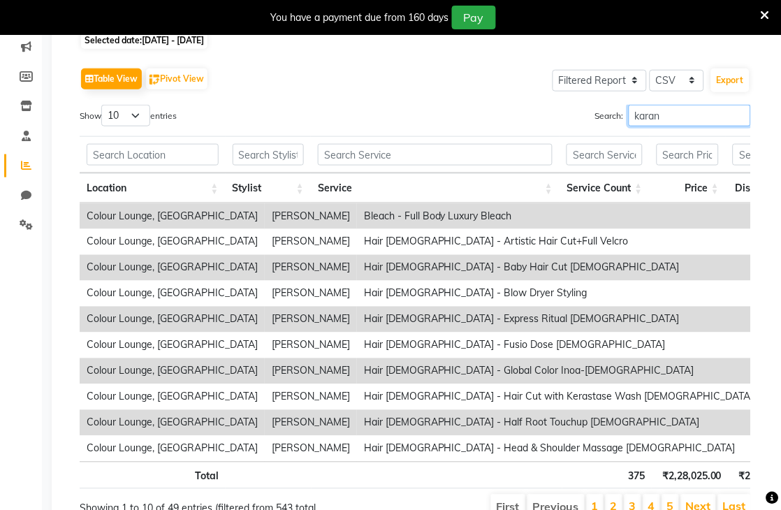
scroll to position [240, 0]
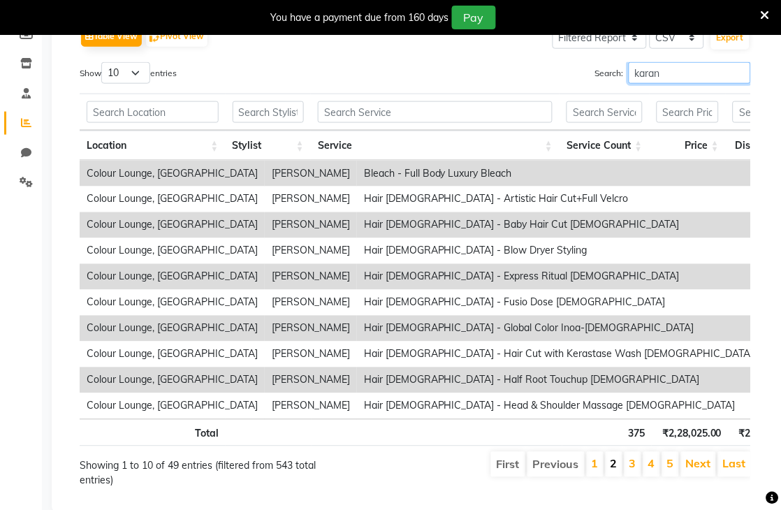
type input "karan"
click at [611, 471] on link "2" at bounding box center [613, 464] width 7 height 14
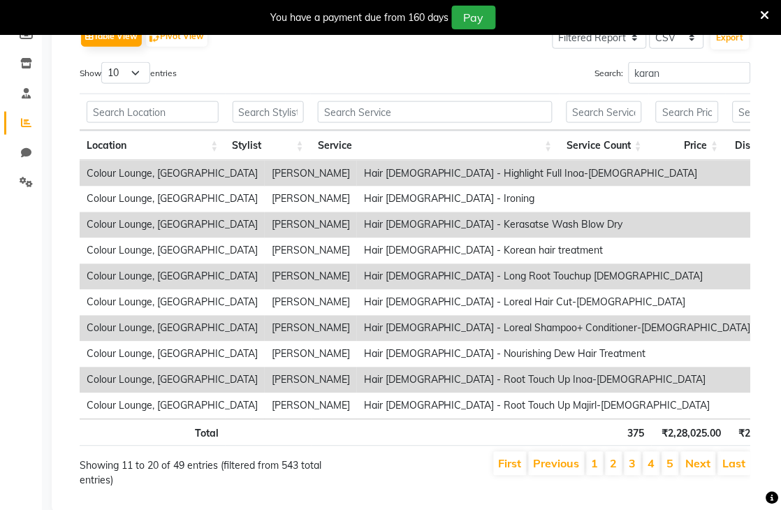
click at [642, 475] on ul "First Previous 1 2 3 4 5 Next Last" at bounding box center [559, 464] width 383 height 24
click at [635, 471] on link "3" at bounding box center [632, 464] width 7 height 14
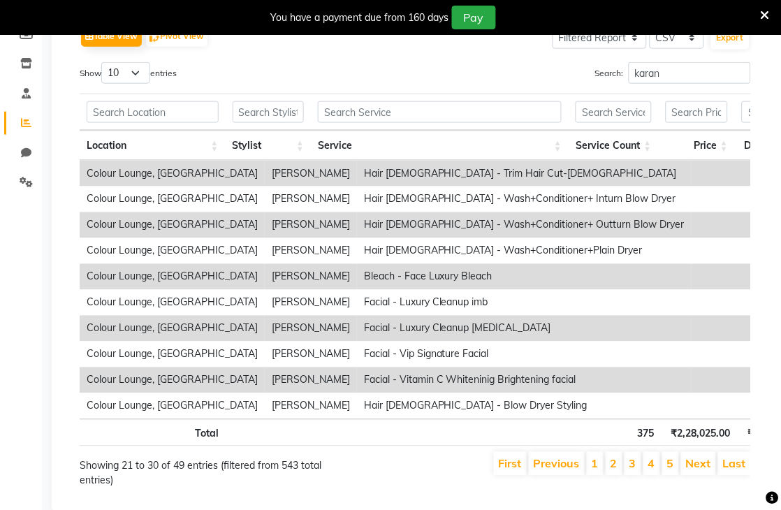
click at [619, 475] on li "2" at bounding box center [613, 464] width 17 height 24
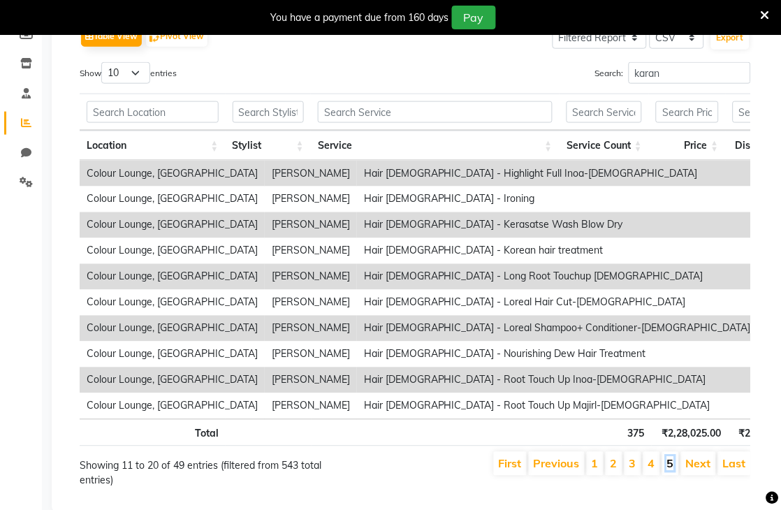
click at [674, 471] on link "5" at bounding box center [670, 464] width 7 height 14
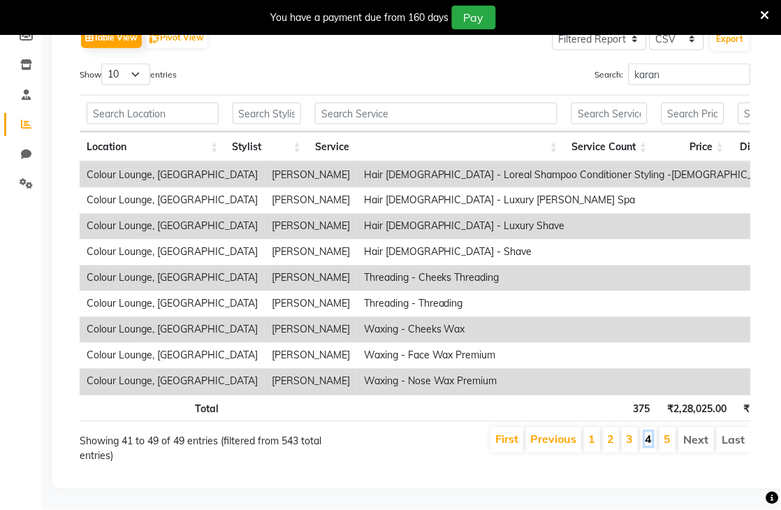
click at [651, 446] on link "4" at bounding box center [648, 439] width 7 height 14
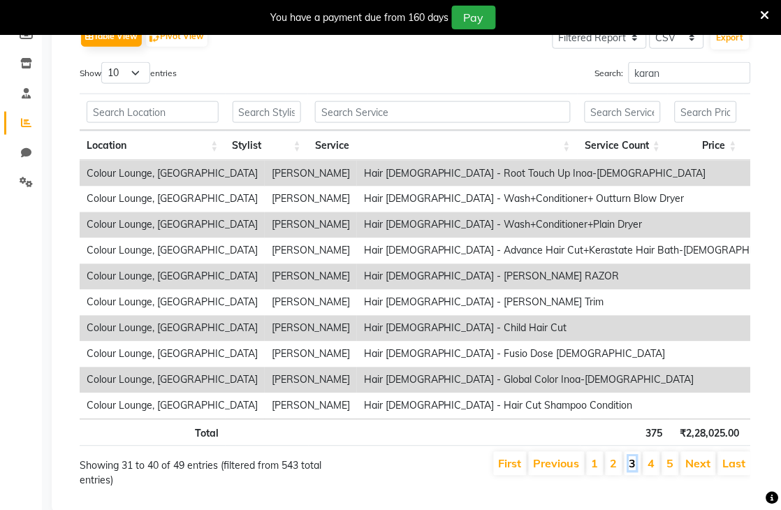
click at [633, 470] on link "3" at bounding box center [632, 464] width 7 height 14
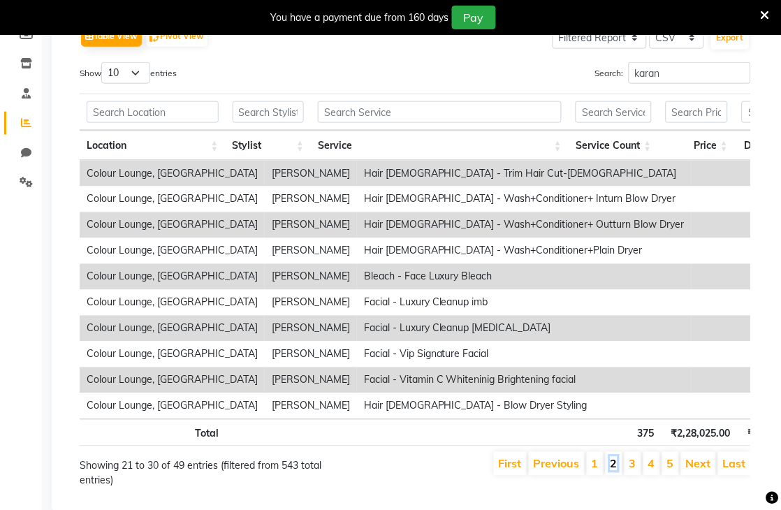
click at [614, 471] on link "2" at bounding box center [613, 464] width 7 height 14
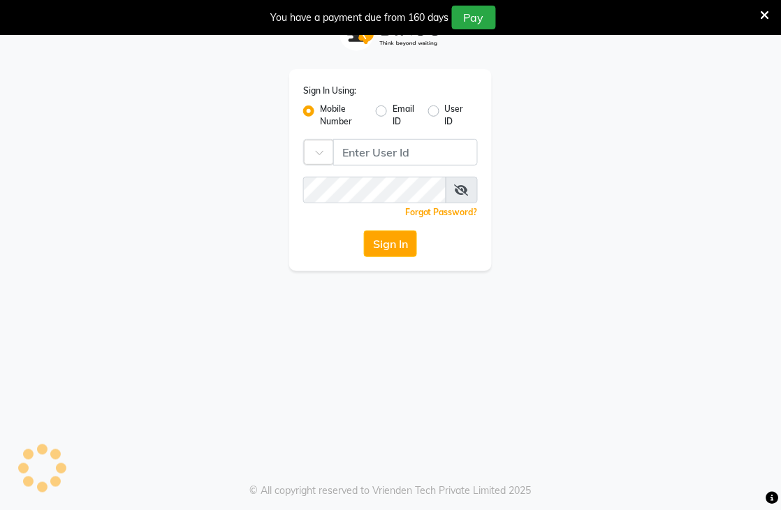
scroll to position [35, 0]
type input "8437883999"
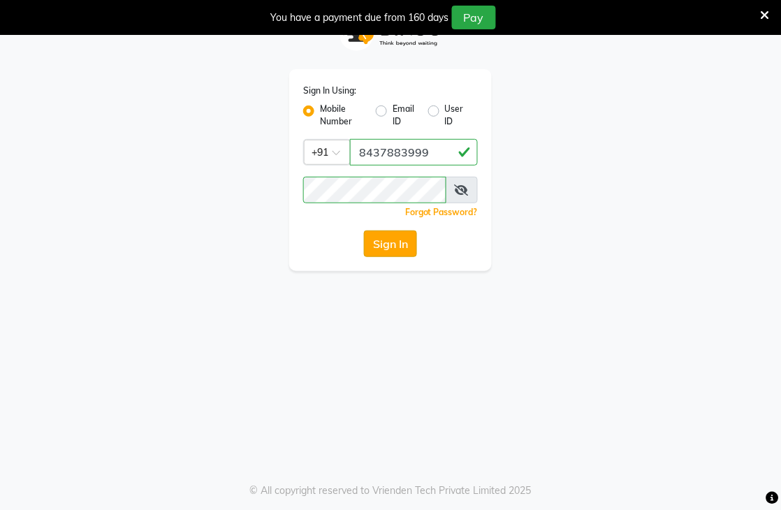
click at [375, 250] on button "Sign In" at bounding box center [390, 243] width 53 height 27
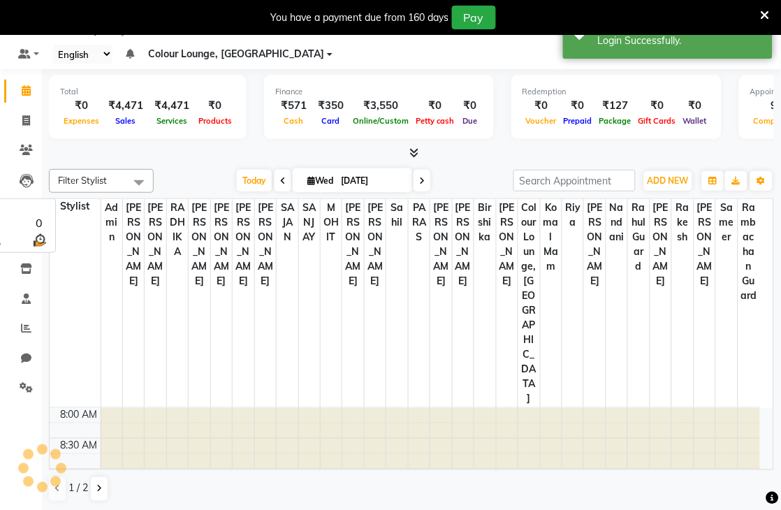
select select "83"
select select "en"
